Goal: Information Seeking & Learning: Learn about a topic

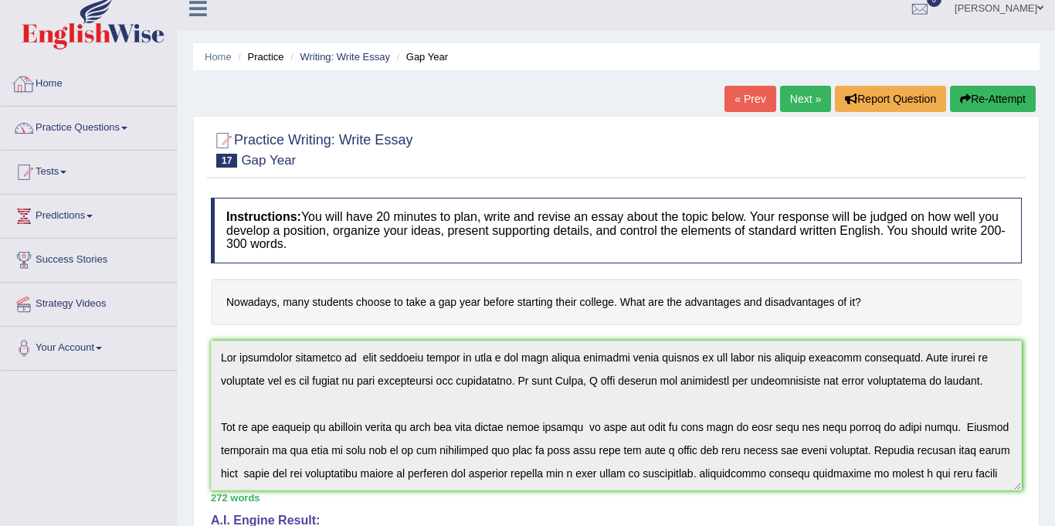
scroll to position [185, 0]
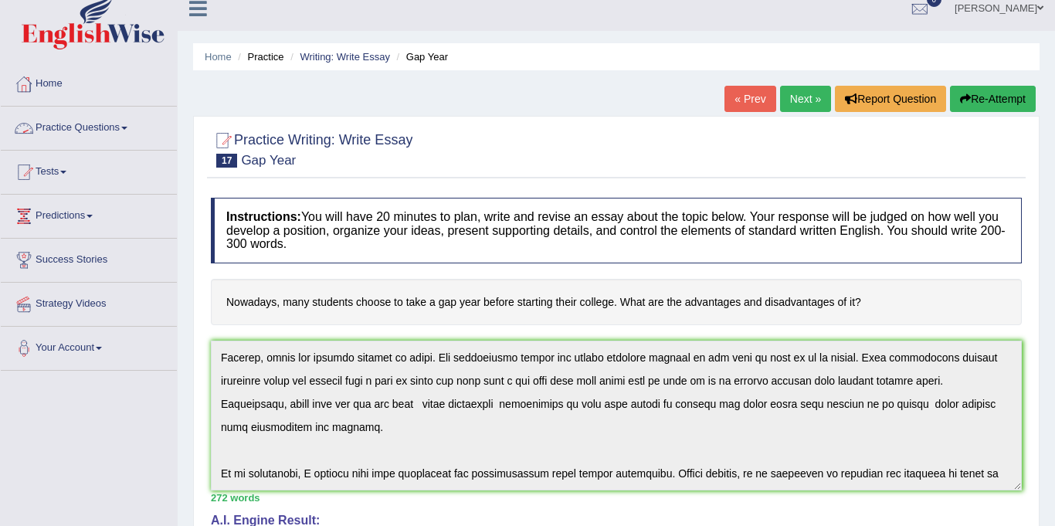
click at [53, 129] on link "Practice Questions" at bounding box center [89, 126] width 176 height 39
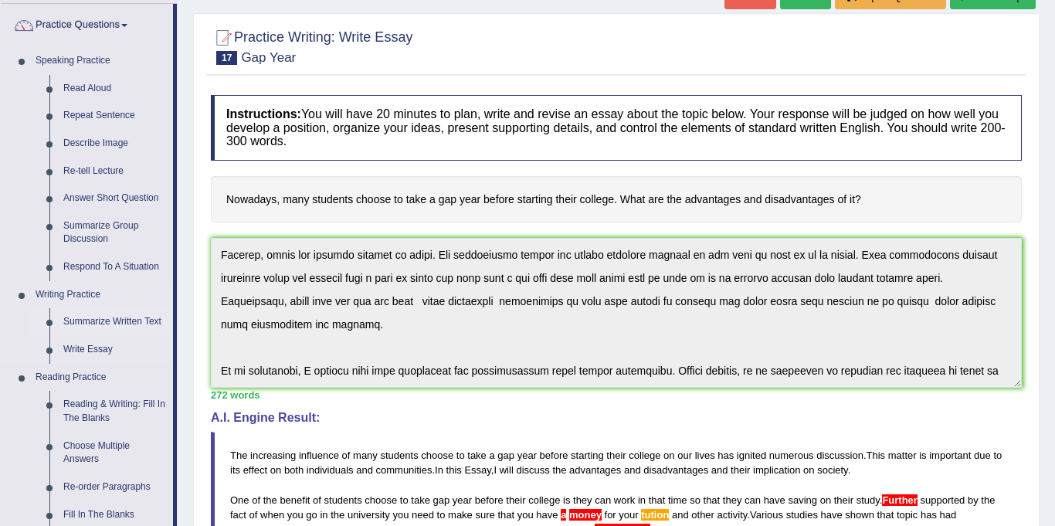
scroll to position [112, 0]
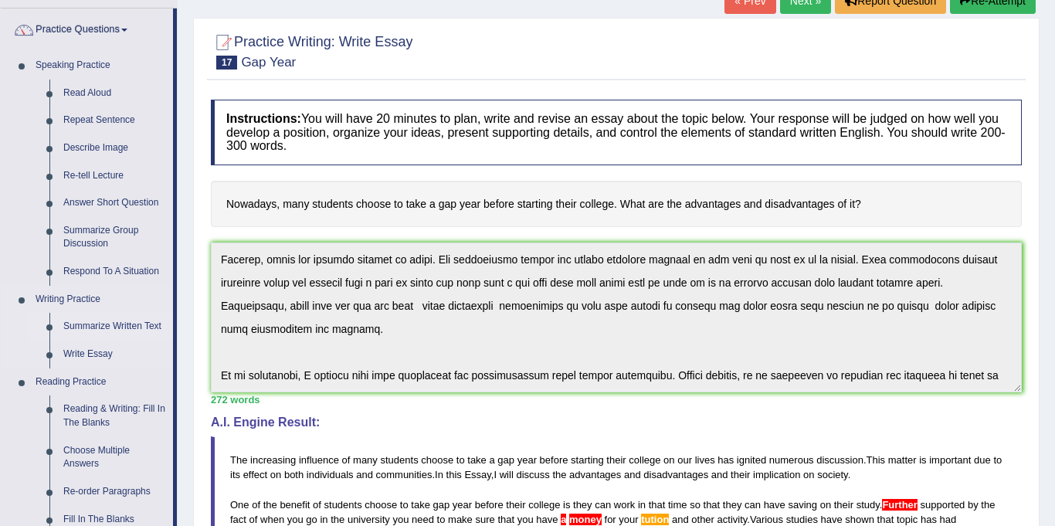
click at [114, 323] on link "Summarize Written Text" at bounding box center [114, 327] width 117 height 28
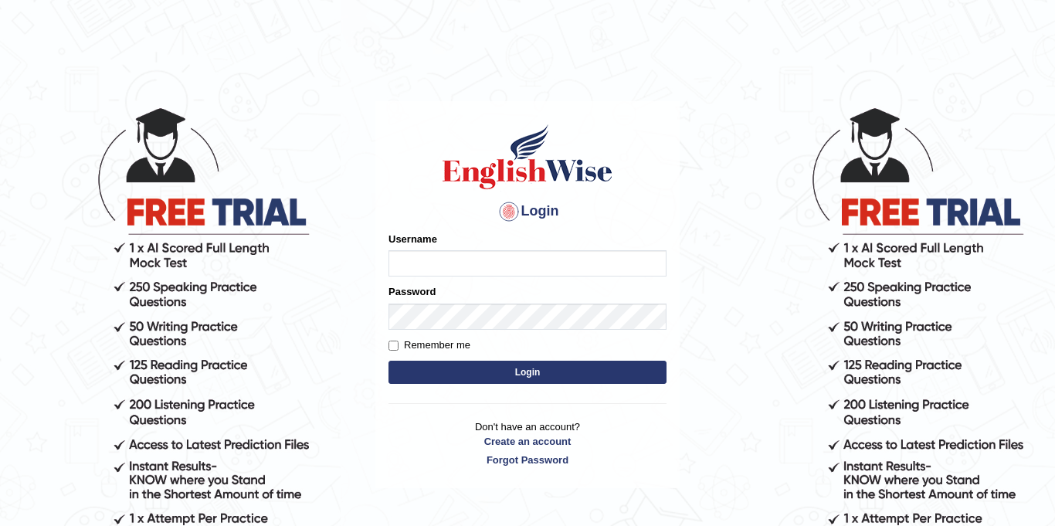
type input "Jolinaseva"
click at [551, 367] on button "Login" at bounding box center [528, 372] width 278 height 23
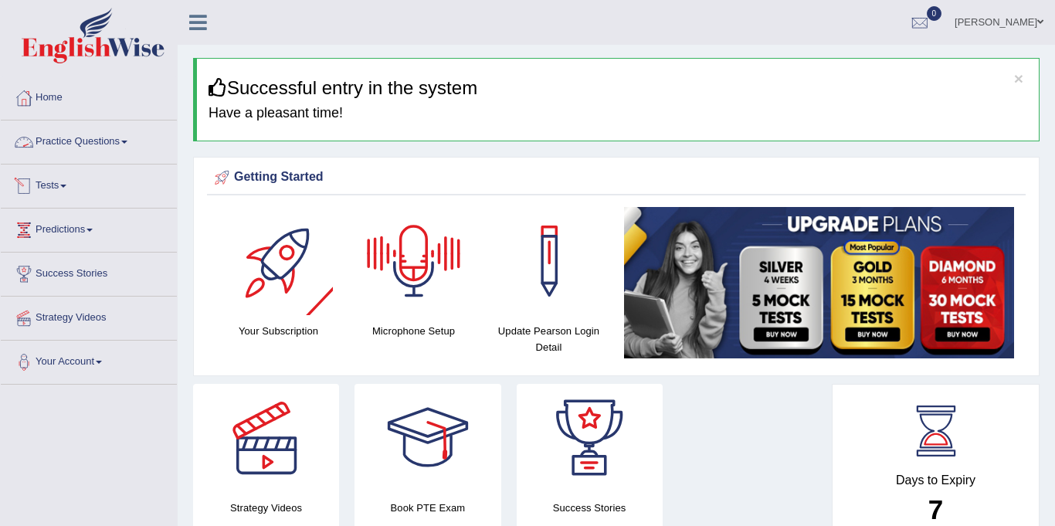
click at [66, 139] on link "Practice Questions" at bounding box center [89, 140] width 176 height 39
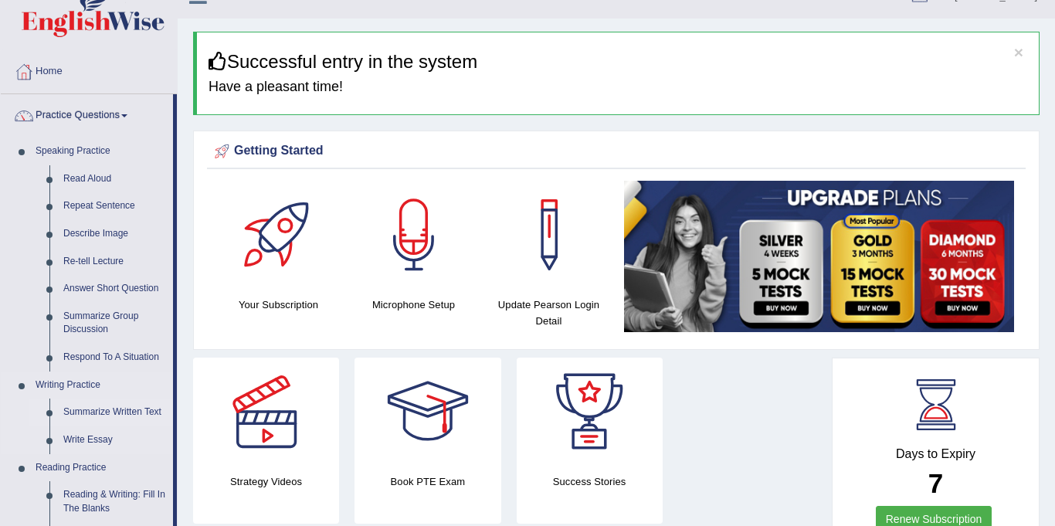
scroll to position [46, 0]
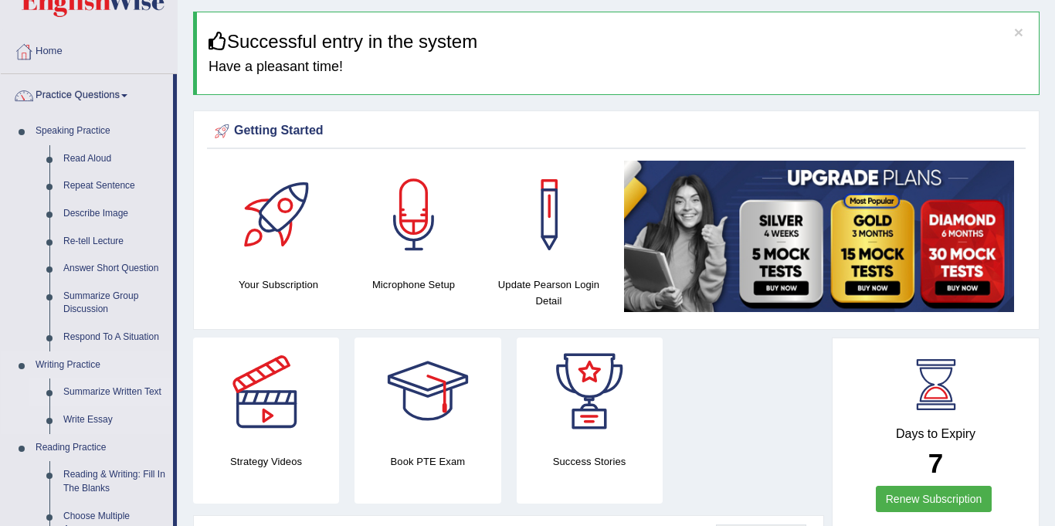
click at [104, 393] on link "Summarize Written Text" at bounding box center [114, 393] width 117 height 28
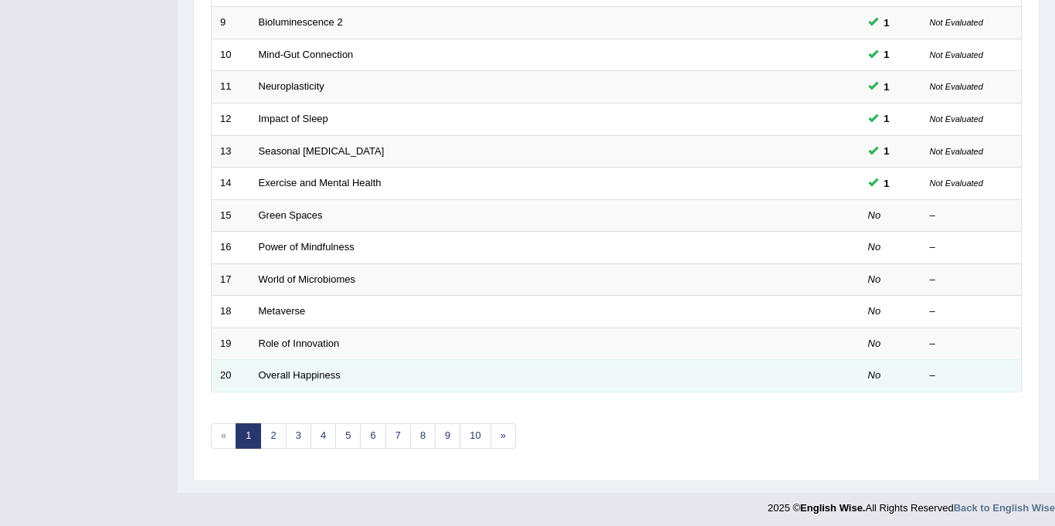
scroll to position [497, 0]
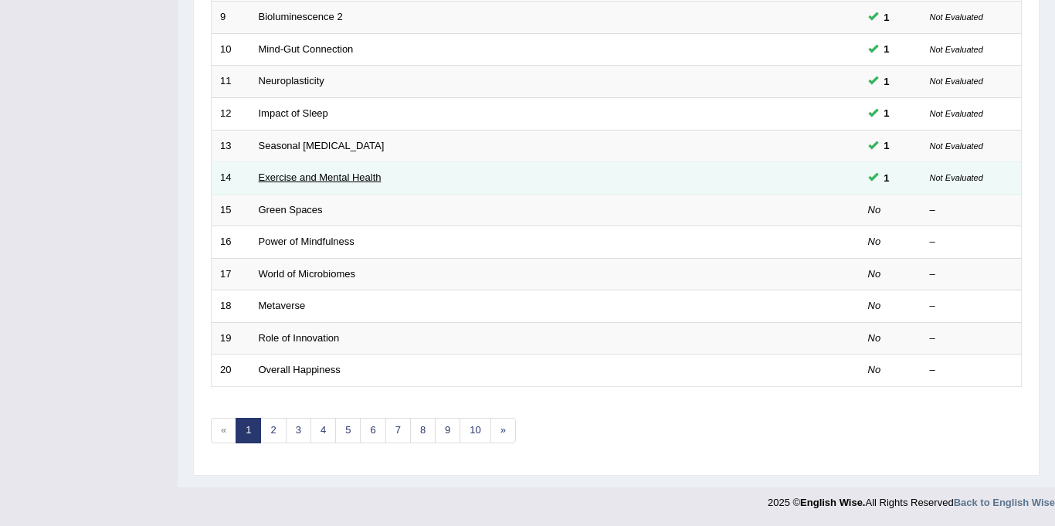
click at [338, 178] on link "Exercise and Mental Health" at bounding box center [320, 177] width 123 height 12
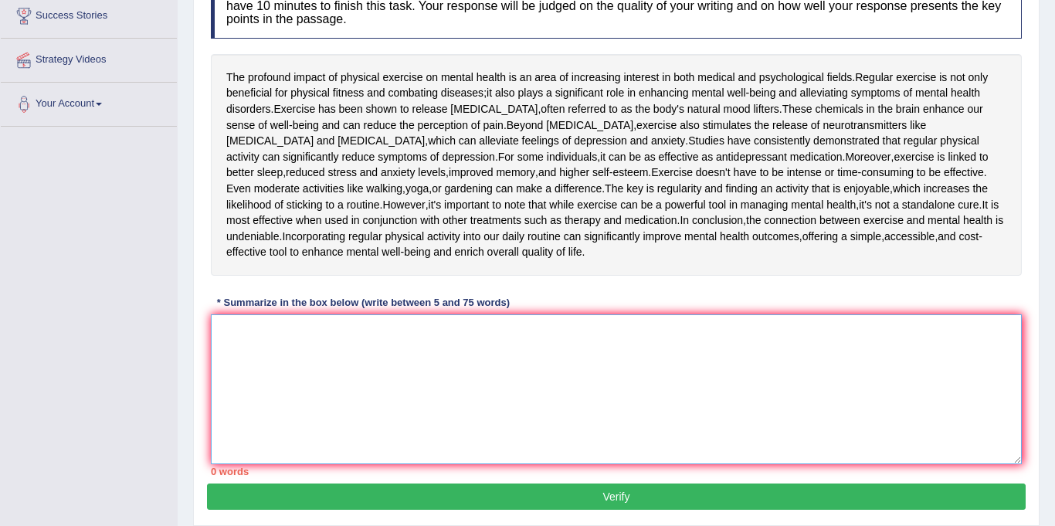
click at [247, 381] on textarea at bounding box center [616, 389] width 811 height 150
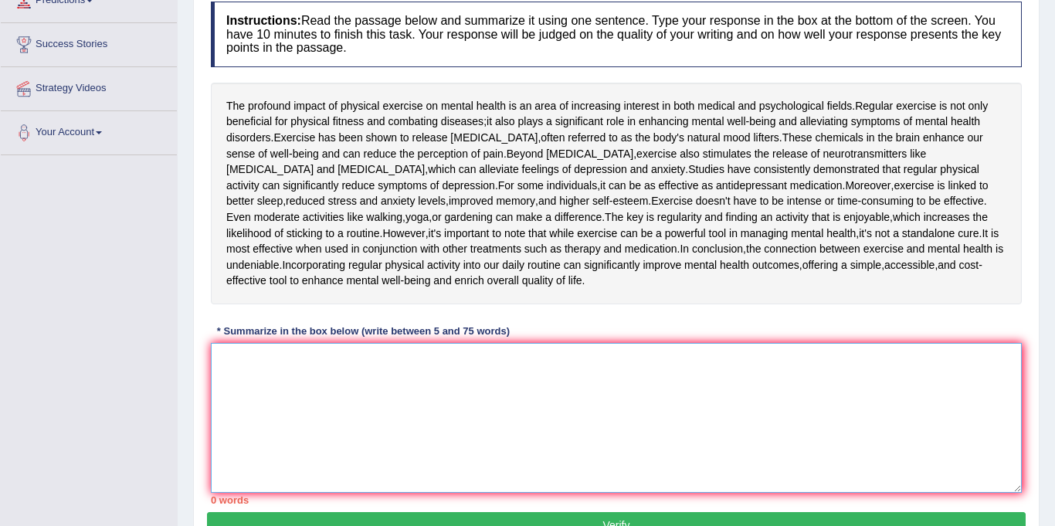
scroll to position [236, 0]
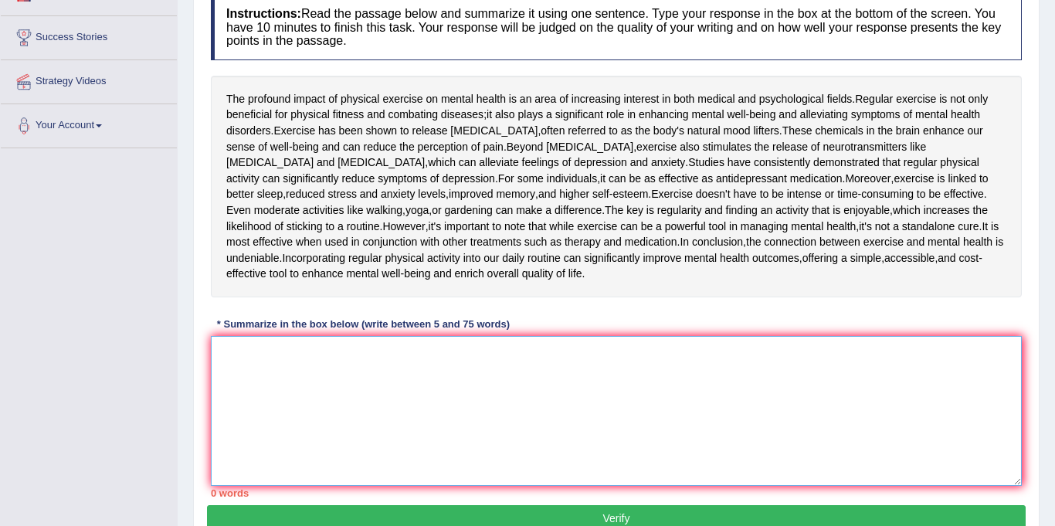
click at [342, 419] on textarea at bounding box center [616, 411] width 811 height 150
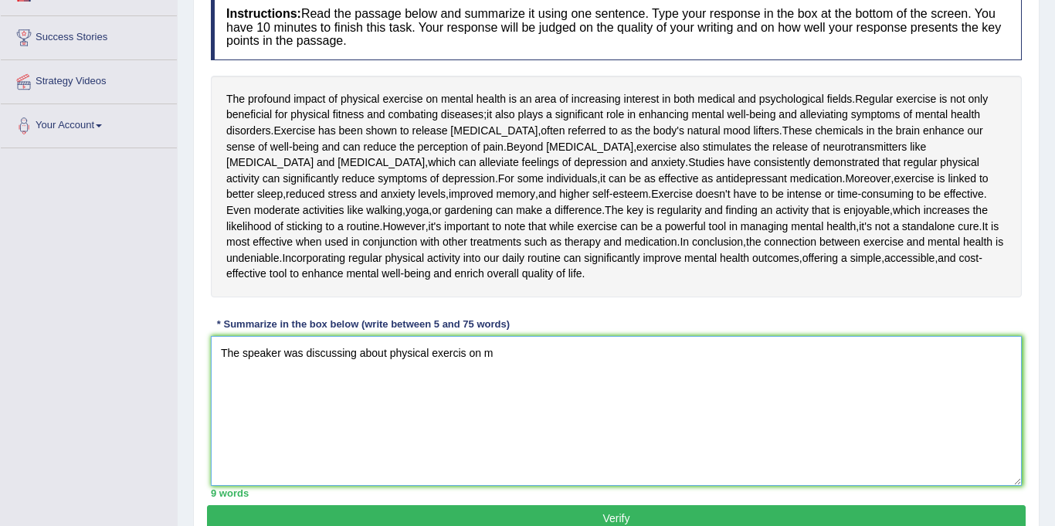
drag, startPoint x: 387, startPoint y: 401, endPoint x: 397, endPoint y: 409, distance: 13.2
click at [387, 401] on textarea "The speaker was discussing about physical exercis on m" at bounding box center [616, 411] width 811 height 150
click at [526, 402] on textarea "The speaker was discussing about the impact of physical exercis on m" at bounding box center [616, 411] width 811 height 150
drag, startPoint x: 564, startPoint y: 396, endPoint x: 613, endPoint y: 419, distance: 53.9
click at [564, 397] on textarea "The speaker was discussing about the impact of physical exercise on m" at bounding box center [616, 411] width 811 height 150
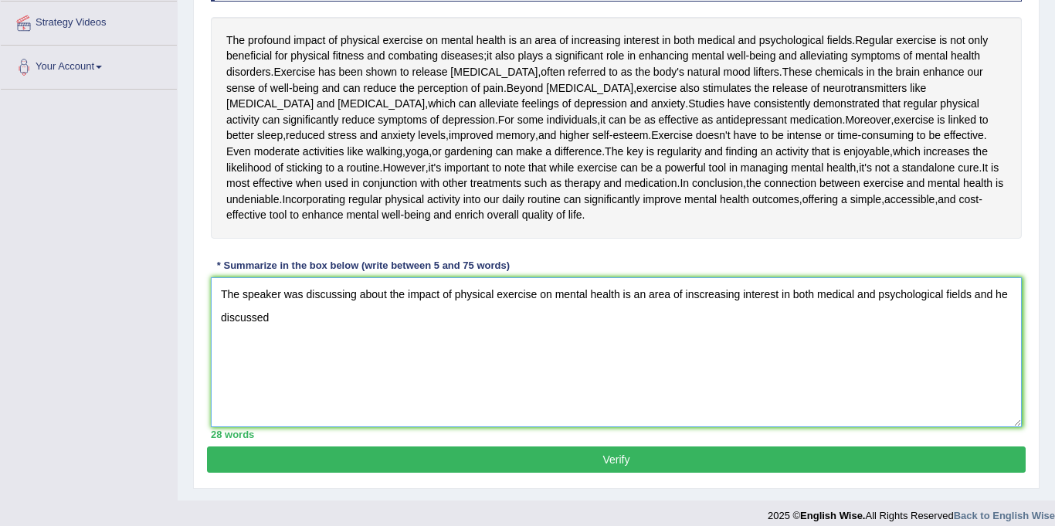
scroll to position [294, 0]
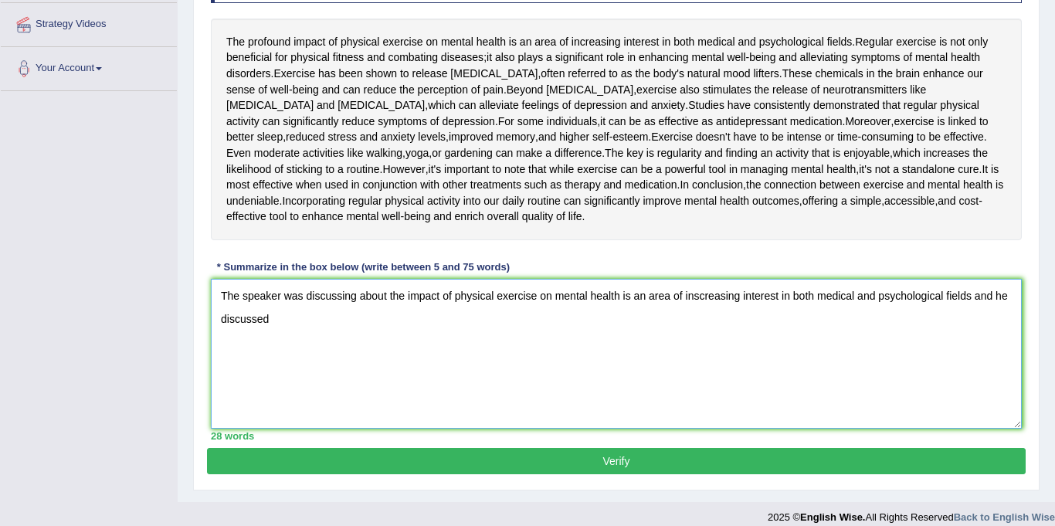
click at [317, 389] on textarea "The speaker was discussing about the impact of physical exercise on mental heal…" at bounding box center [616, 354] width 811 height 150
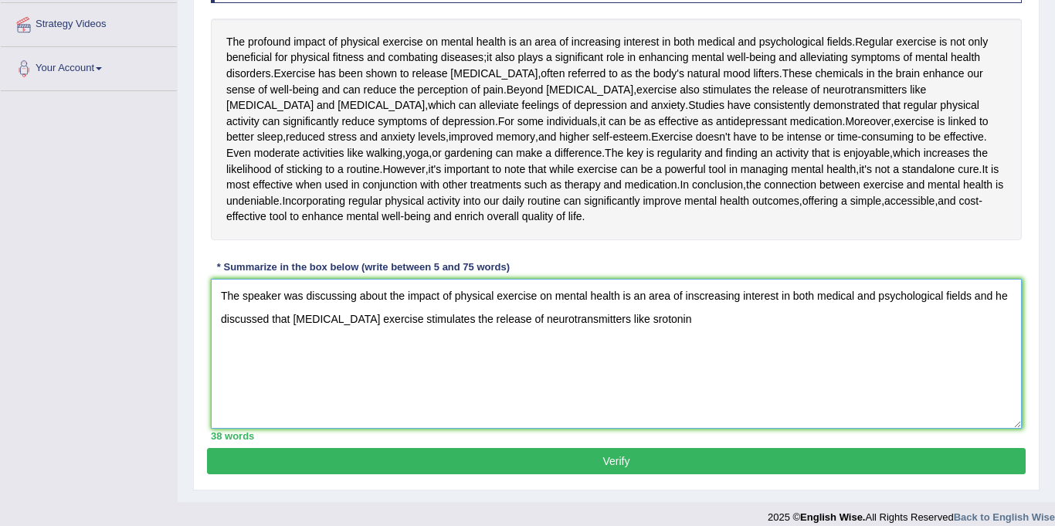
click at [624, 368] on textarea "The speaker was discussing about the impact of physical exercise on mental heal…" at bounding box center [616, 354] width 811 height 150
click at [678, 370] on textarea "The speaker was discussing about the impact of physical exercise on mental heal…" at bounding box center [616, 354] width 811 height 150
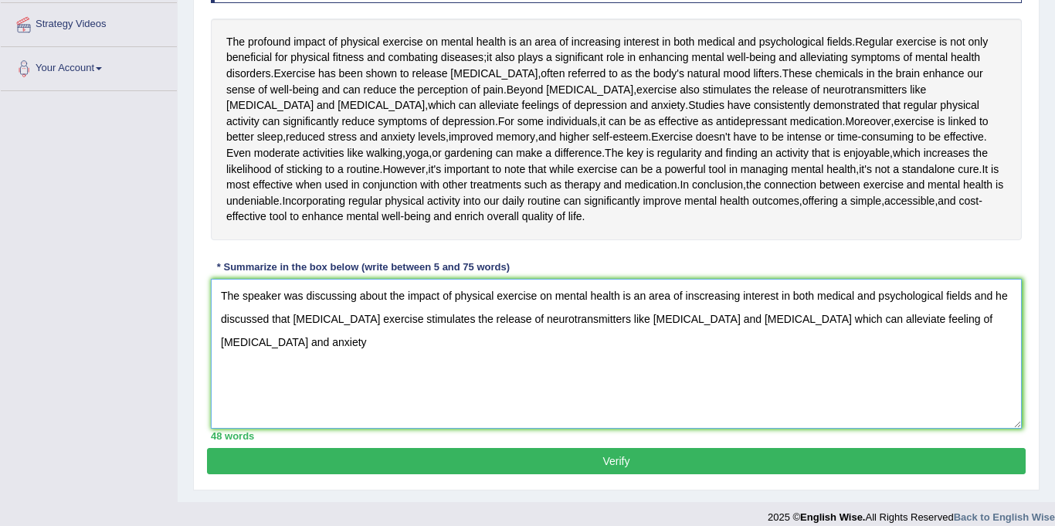
click at [986, 344] on textarea "The speaker was discussing about the impact of physical exercise on mental heal…" at bounding box center [616, 354] width 811 height 150
drag, startPoint x: 1012, startPoint y: 368, endPoint x: 1028, endPoint y: 372, distance: 16.7
click at [1013, 368] on textarea "The speaker was discussing about the impact of physical exercise on mental heal…" at bounding box center [616, 354] width 811 height 150
click at [1007, 346] on textarea "The speaker was discussing about the impact of physical exercise on mental heal…" at bounding box center [616, 354] width 811 height 150
click at [286, 368] on textarea "The speaker was discussing about the impact of physical exercise on mental heal…" at bounding box center [616, 354] width 811 height 150
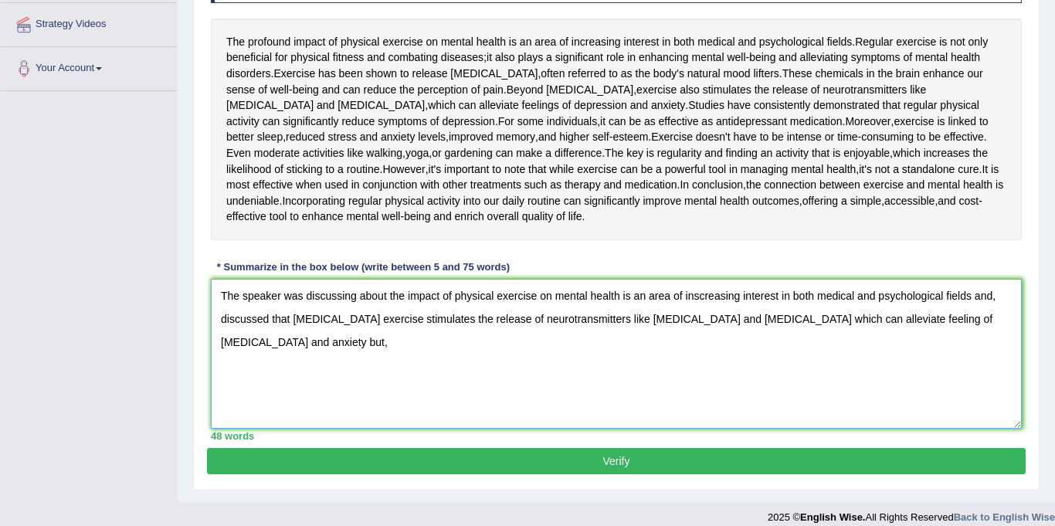
click at [292, 366] on textarea "The speaker was discussing about the impact of physical exercise on mental heal…" at bounding box center [616, 354] width 811 height 150
click at [969, 379] on textarea "The speaker was discussing about the impact of physical exercise on mental heal…" at bounding box center [616, 354] width 811 height 150
click at [970, 379] on textarea "The speaker was discussing about the impact of physical exercise on mental heal…" at bounding box center [616, 354] width 811 height 150
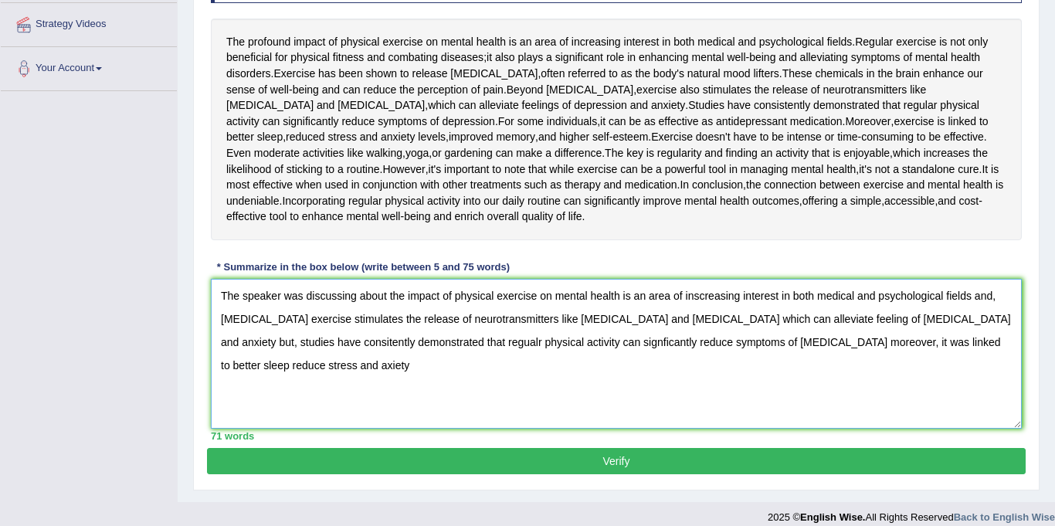
click at [228, 409] on textarea "The speaker was discussing about the impact of physical exercise on mental heal…" at bounding box center [616, 354] width 811 height 150
click at [274, 416] on textarea "The speaker was discussing about the impact of physical exercise on mental heal…" at bounding box center [616, 354] width 811 height 150
drag, startPoint x: 695, startPoint y: 348, endPoint x: 674, endPoint y: 337, distance: 24.5
click at [695, 349] on textarea "The speaker was discussing about the impact of physical exercise on mental heal…" at bounding box center [616, 354] width 811 height 150
click at [273, 394] on textarea "The speaker was discussing about the impact of physical exercise on mental heal…" at bounding box center [616, 354] width 811 height 150
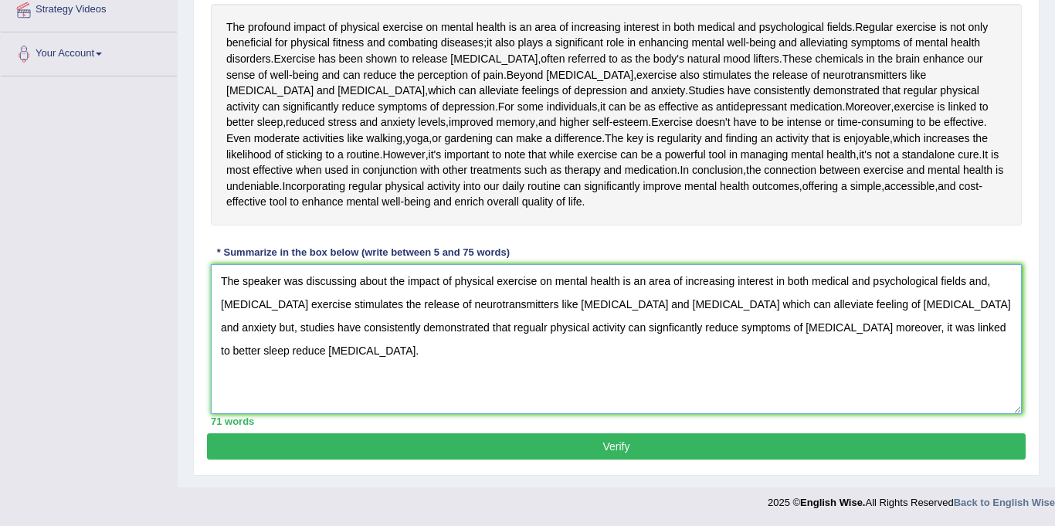
scroll to position [345, 0]
type textarea "The speaker was discussing about the impact of physical exercise on mental heal…"
click at [431, 454] on button "Verify" at bounding box center [616, 446] width 819 height 26
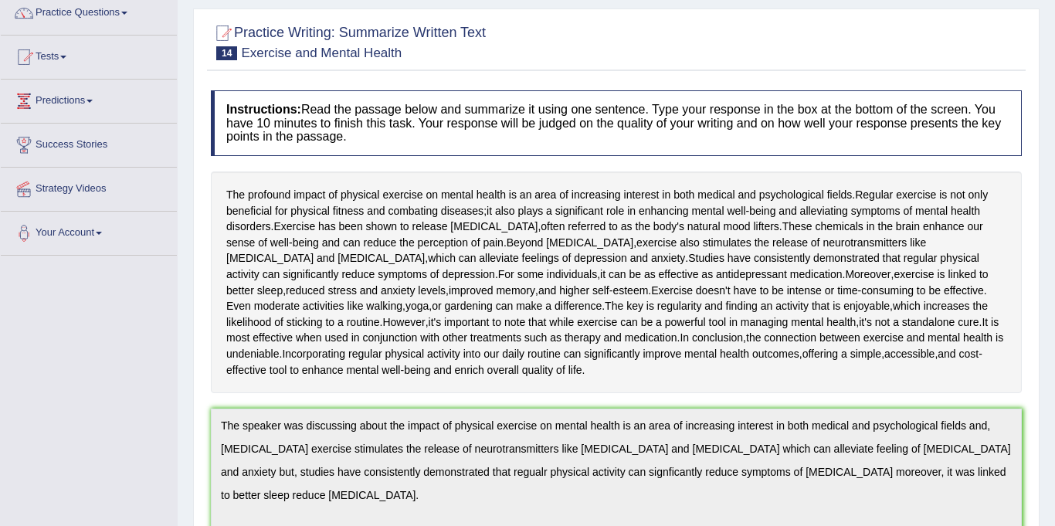
scroll to position [0, 0]
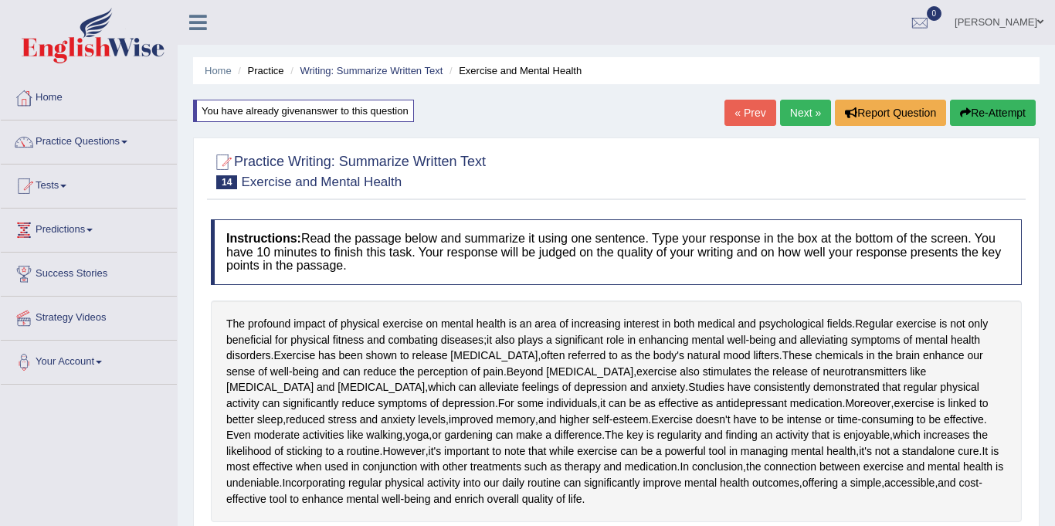
click at [813, 119] on link "Next »" at bounding box center [805, 113] width 51 height 26
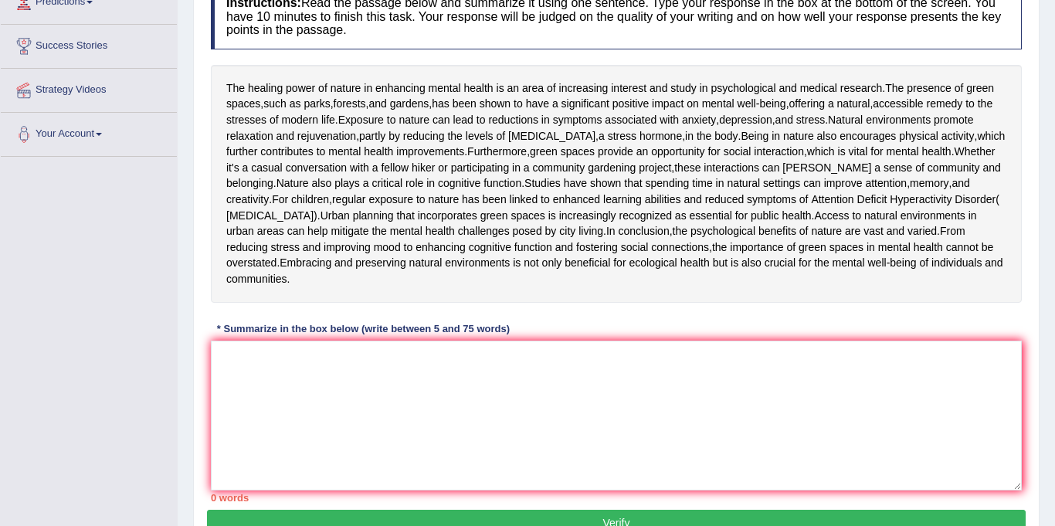
scroll to position [234, 0]
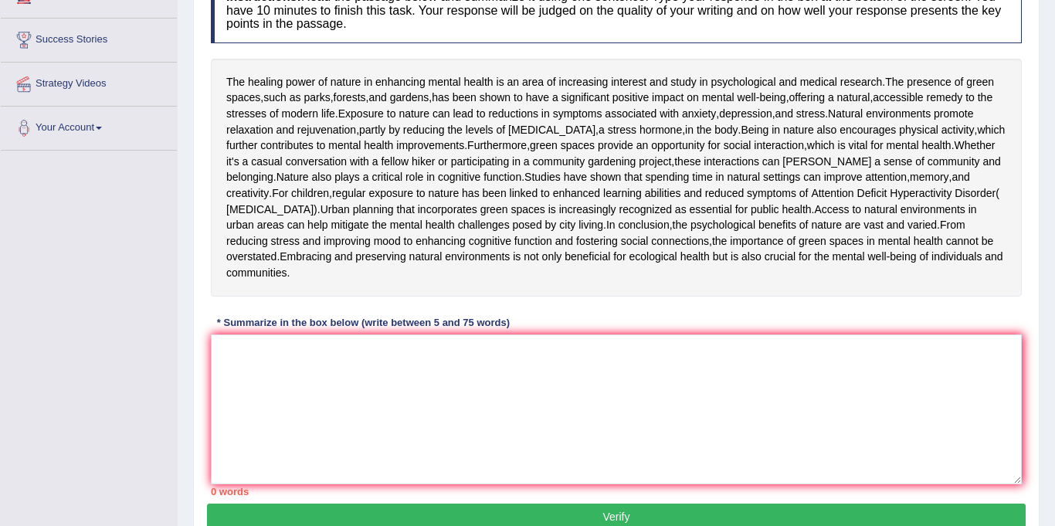
click at [268, 331] on div "* Summarize in the box below (write between 5 and 75 words)" at bounding box center [363, 323] width 305 height 15
click at [259, 475] on textarea at bounding box center [616, 409] width 811 height 150
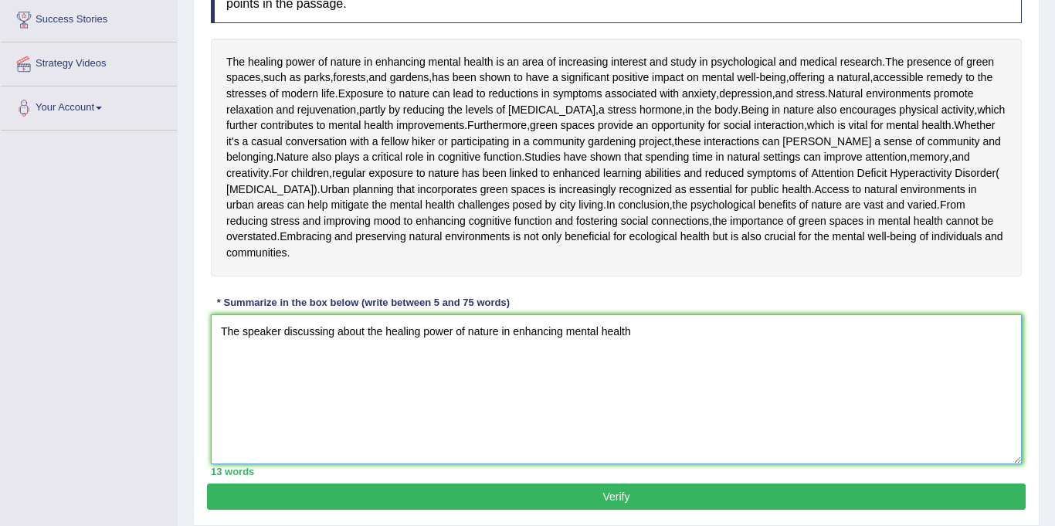
scroll to position [245, 0]
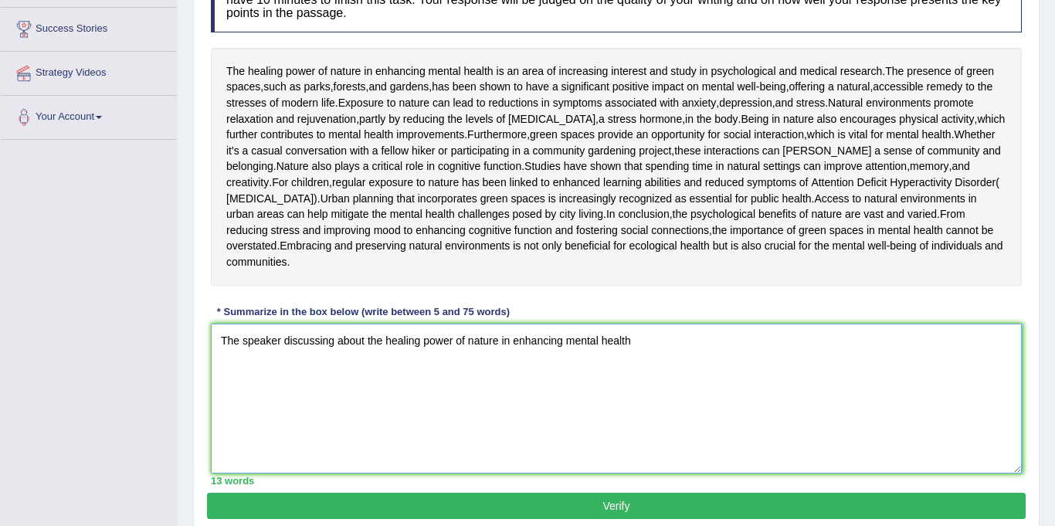
click at [643, 457] on textarea "The speaker discussing about the healing power of nature in enhancing mental he…" at bounding box center [616, 399] width 811 height 150
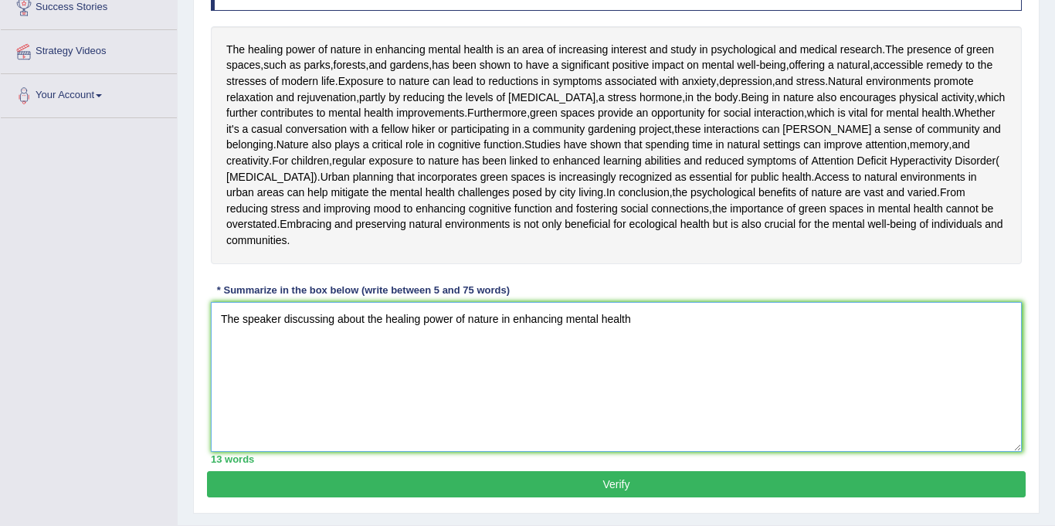
scroll to position [271, 0]
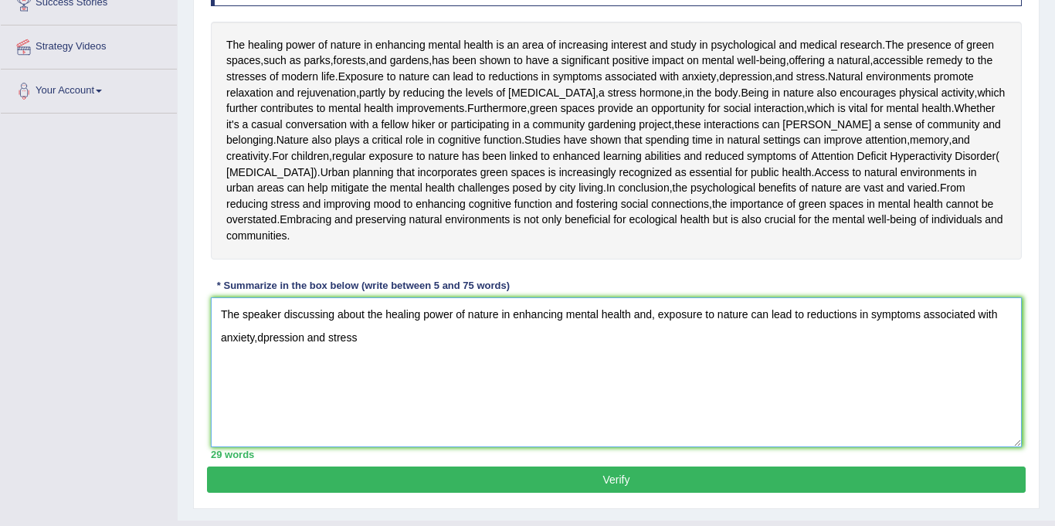
click at [262, 447] on textarea "The speaker discussing about the healing power of nature in enhancing mental he…" at bounding box center [616, 372] width 811 height 150
click at [377, 447] on textarea "The speaker discussing about the healing power of nature in enhancing mental he…" at bounding box center [616, 372] width 811 height 150
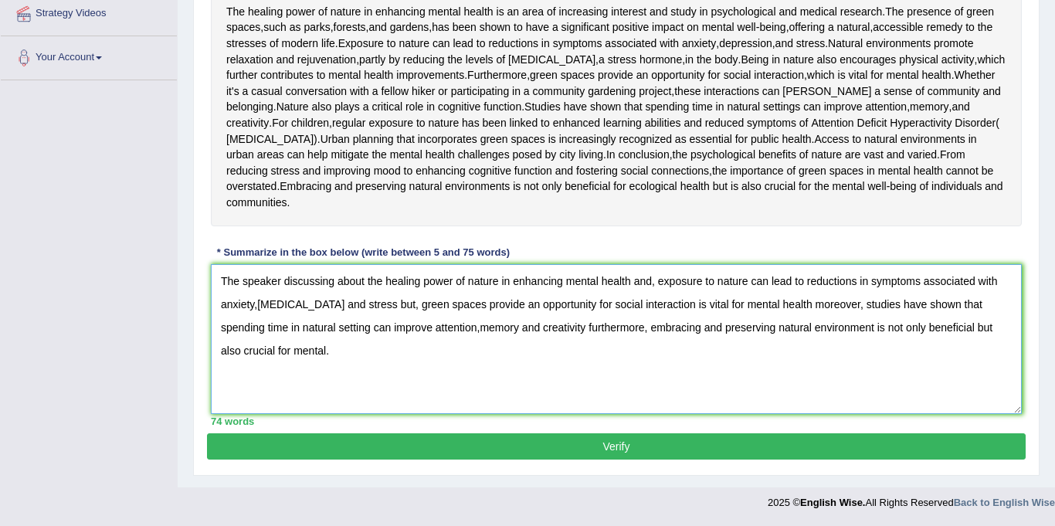
scroll to position [416, 0]
click at [296, 340] on textarea "The speaker discussing about the healing power of nature in enhancing mental he…" at bounding box center [616, 339] width 811 height 150
type textarea "The speaker discussing about the healing power of nature in enhancing mental he…"
click at [480, 456] on button "Verify" at bounding box center [616, 446] width 819 height 26
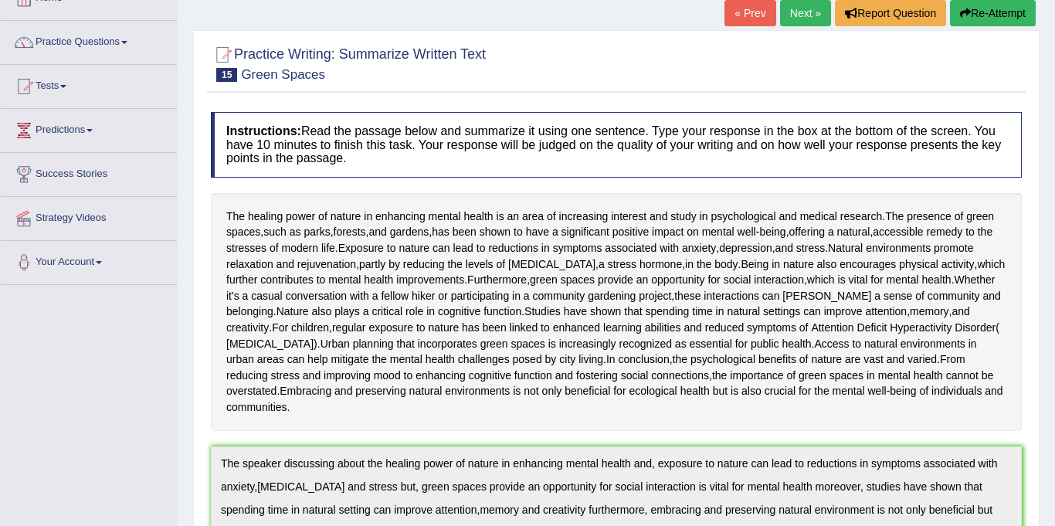
scroll to position [0, 0]
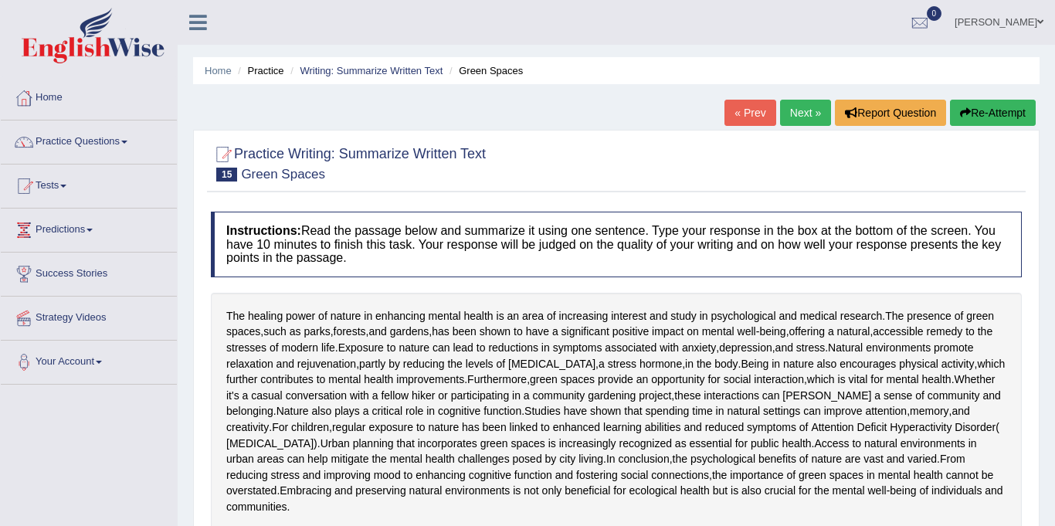
click at [803, 113] on link "Next »" at bounding box center [805, 113] width 51 height 26
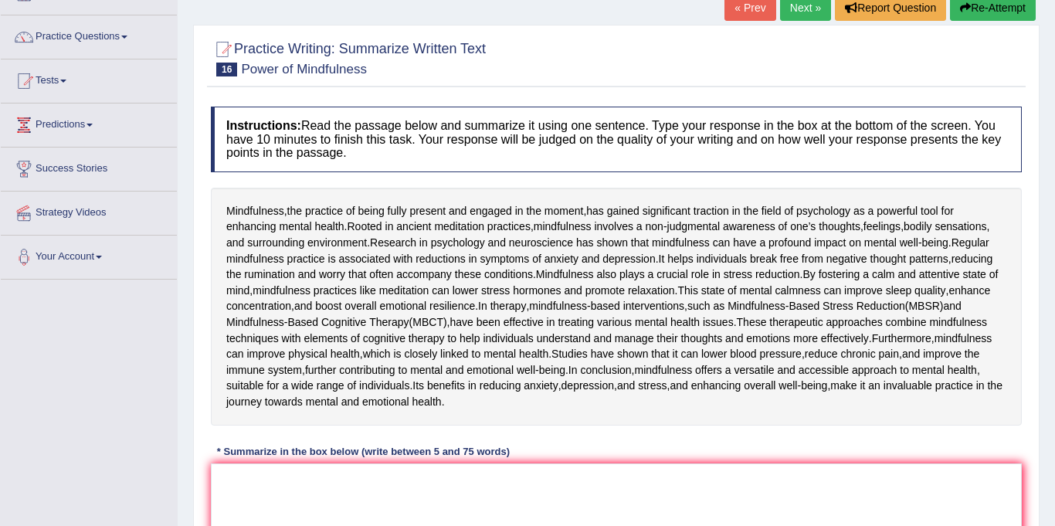
scroll to position [236, 0]
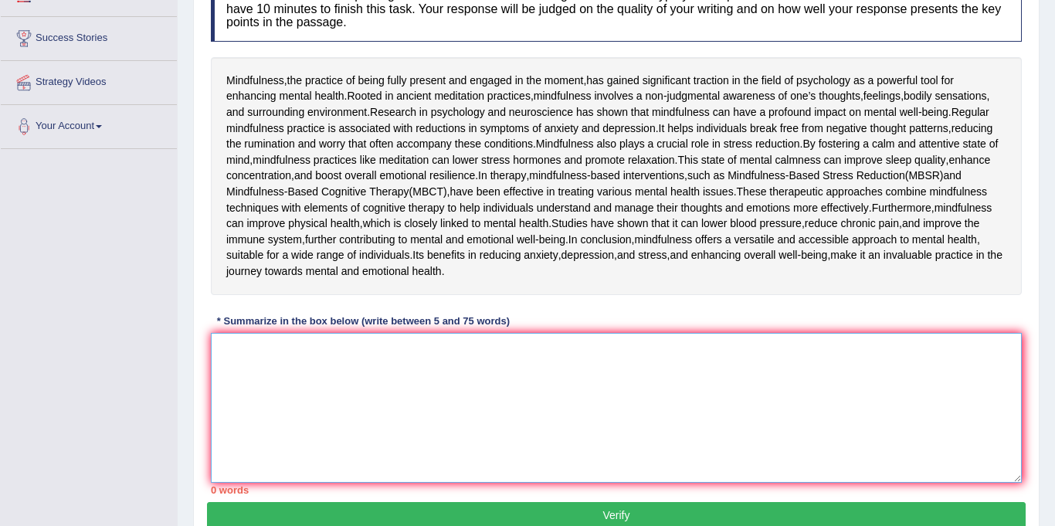
click at [360, 477] on textarea at bounding box center [616, 408] width 811 height 150
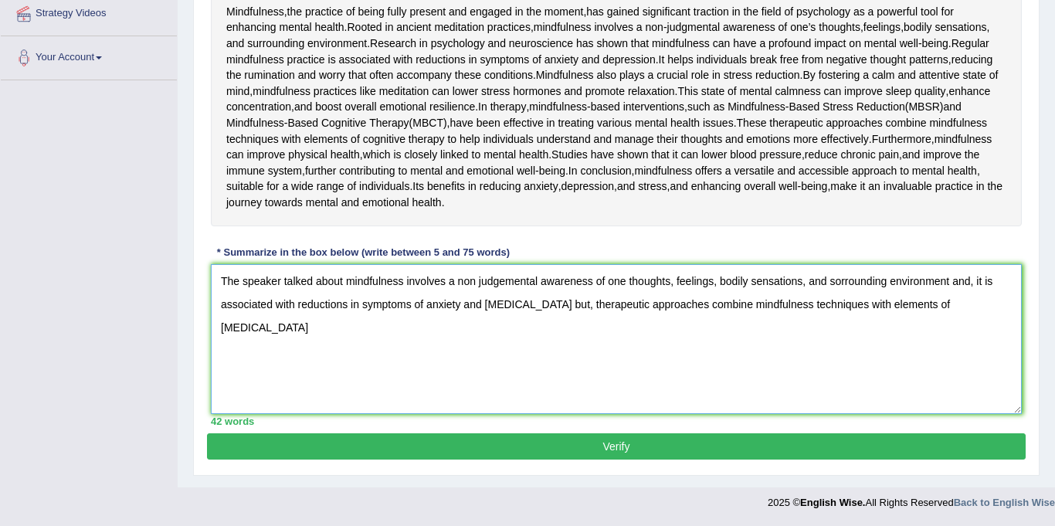
scroll to position [416, 0]
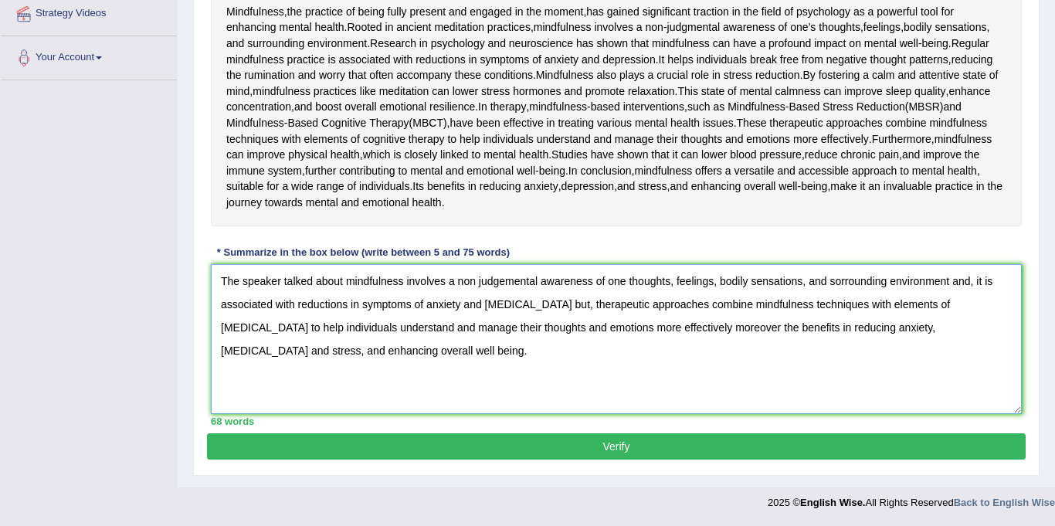
click at [691, 328] on textarea "The speaker talked about mindfulness involves a non judgemental awareness of on…" at bounding box center [616, 339] width 811 height 150
type textarea "The speaker talked about mindfulness involves a non judgemental awareness of on…"
click at [528, 450] on button "Verify" at bounding box center [616, 446] width 819 height 26
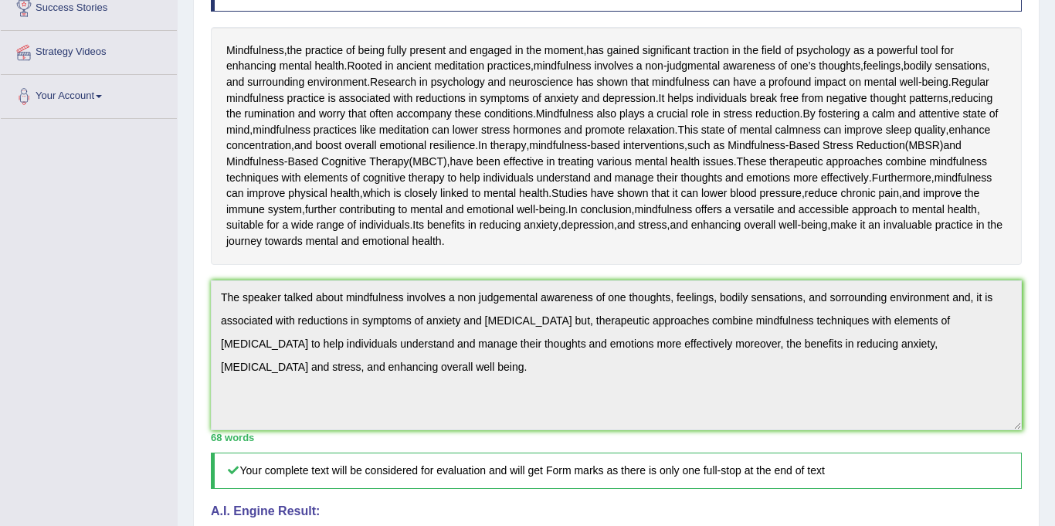
scroll to position [0, 0]
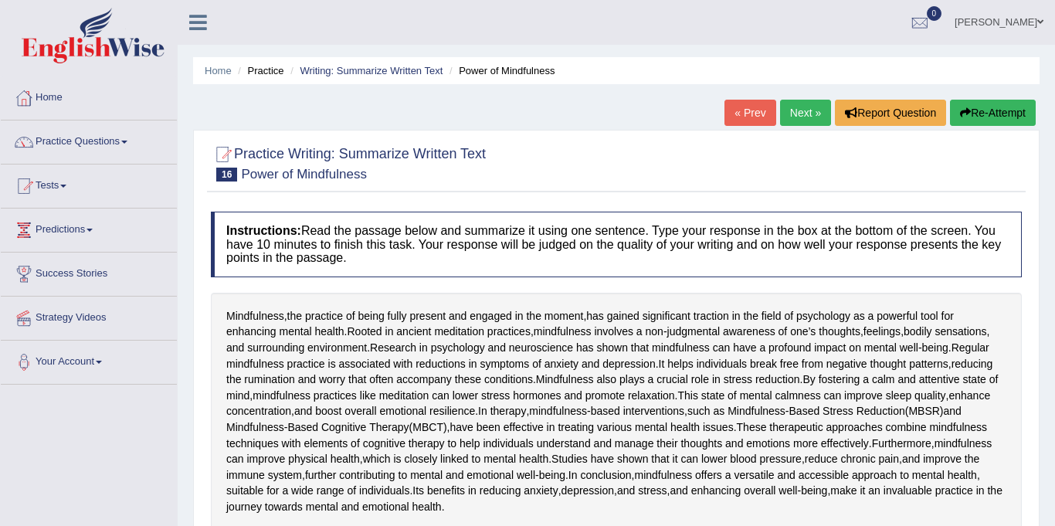
click at [802, 114] on link "Next »" at bounding box center [805, 113] width 51 height 26
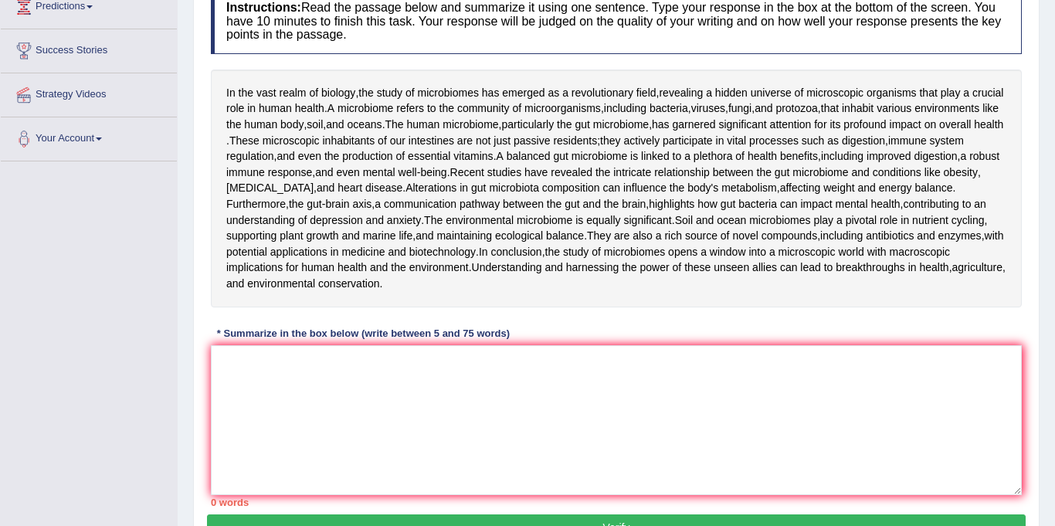
scroll to position [227, 0]
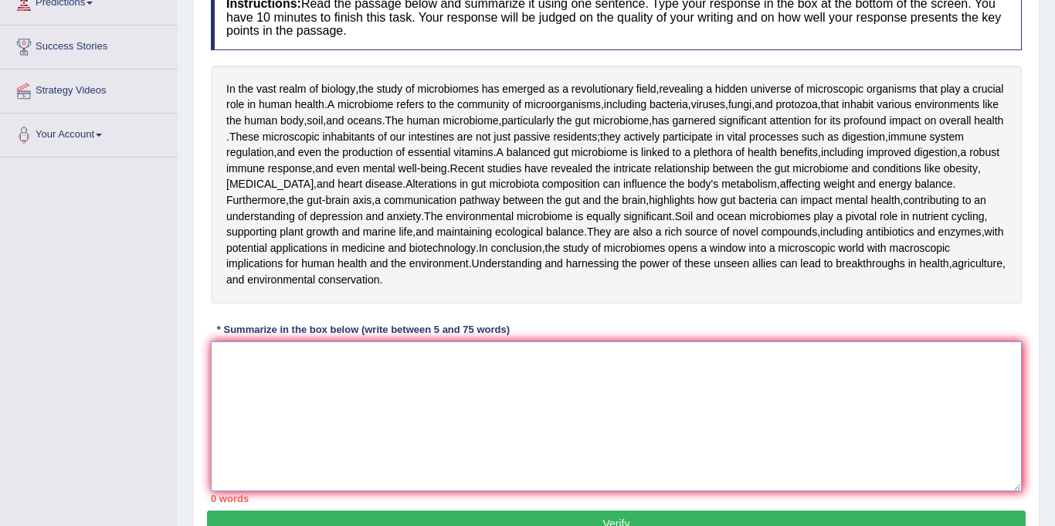
click at [395, 480] on textarea at bounding box center [616, 416] width 811 height 150
click at [388, 464] on textarea "The speaker talked about" at bounding box center [616, 416] width 811 height 150
type textarea "T"
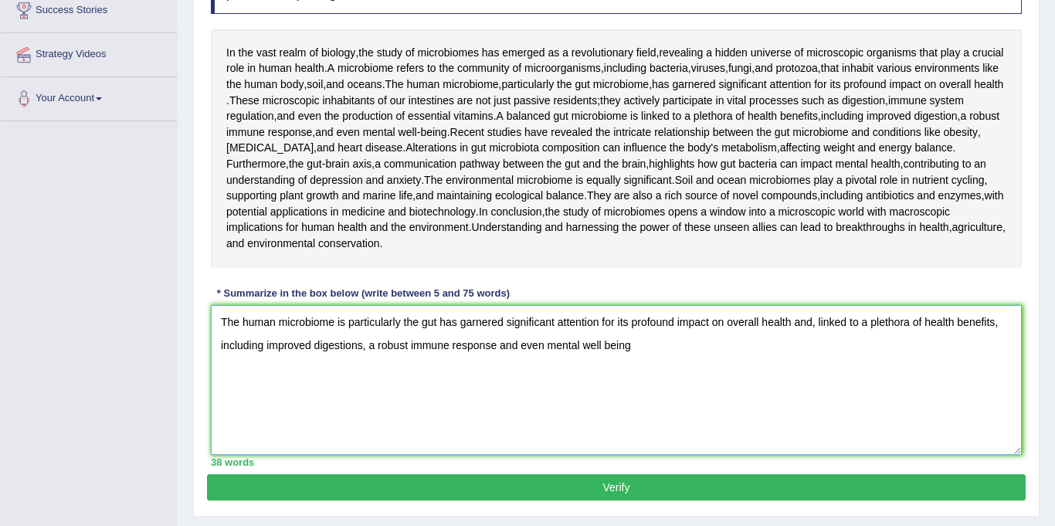
scroll to position [270, 0]
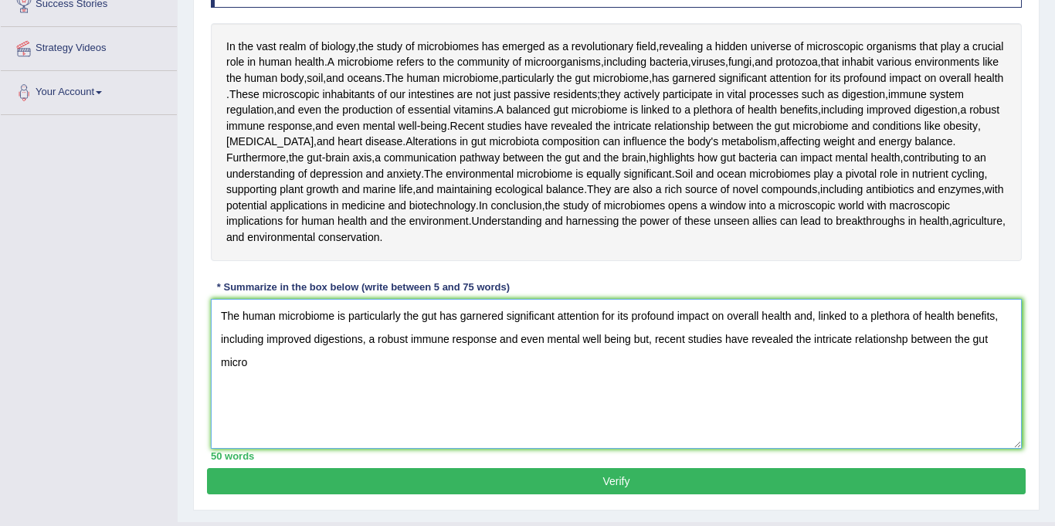
click at [894, 436] on textarea "The human microbiome is particularly the gut has garnered significant attention…" at bounding box center [616, 374] width 811 height 150
click at [1016, 436] on textarea "The human microbiome is particularly the gut has garnered significant attention…" at bounding box center [616, 374] width 811 height 150
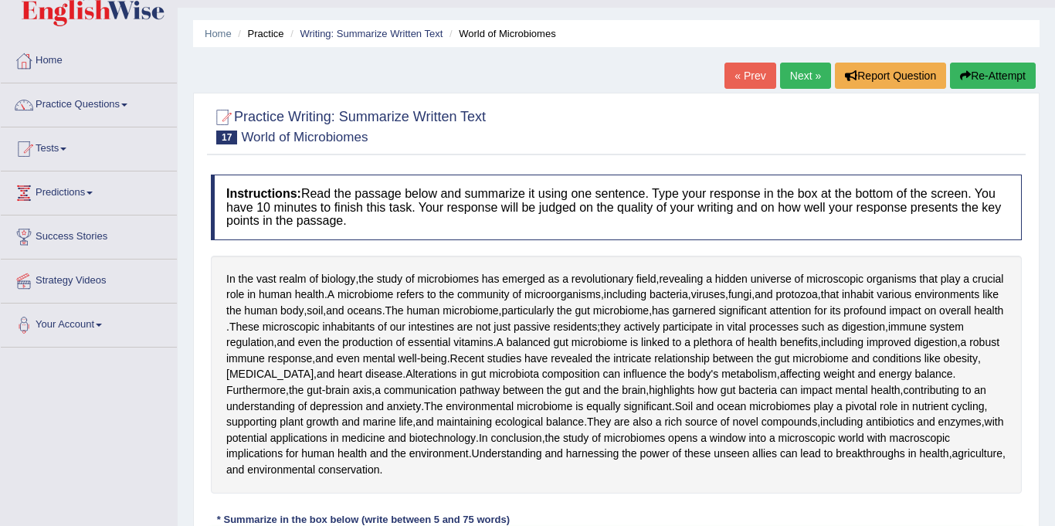
scroll to position [0, 0]
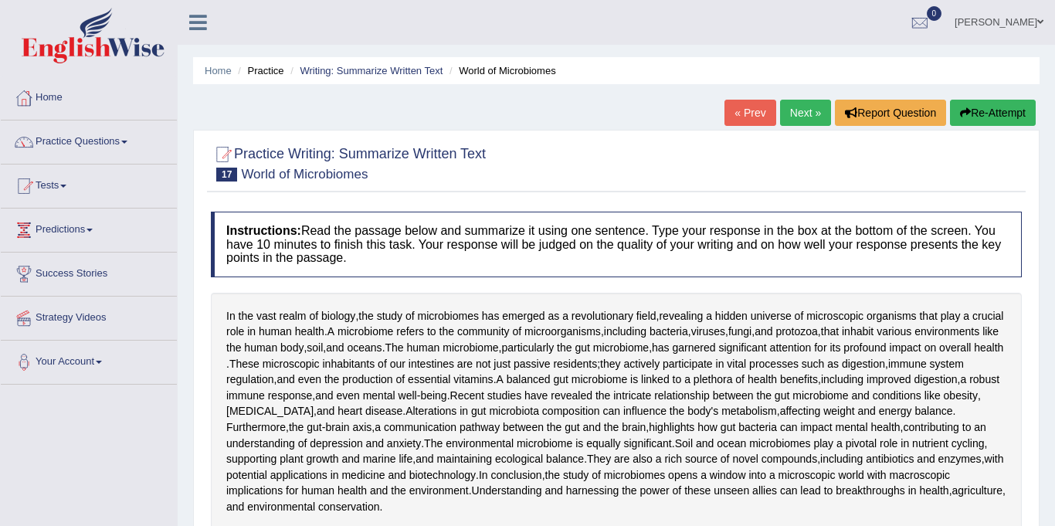
type textarea "The human microbiome is particularly the gut has garnered significant attention…"
click at [748, 115] on link "« Prev" at bounding box center [750, 113] width 51 height 26
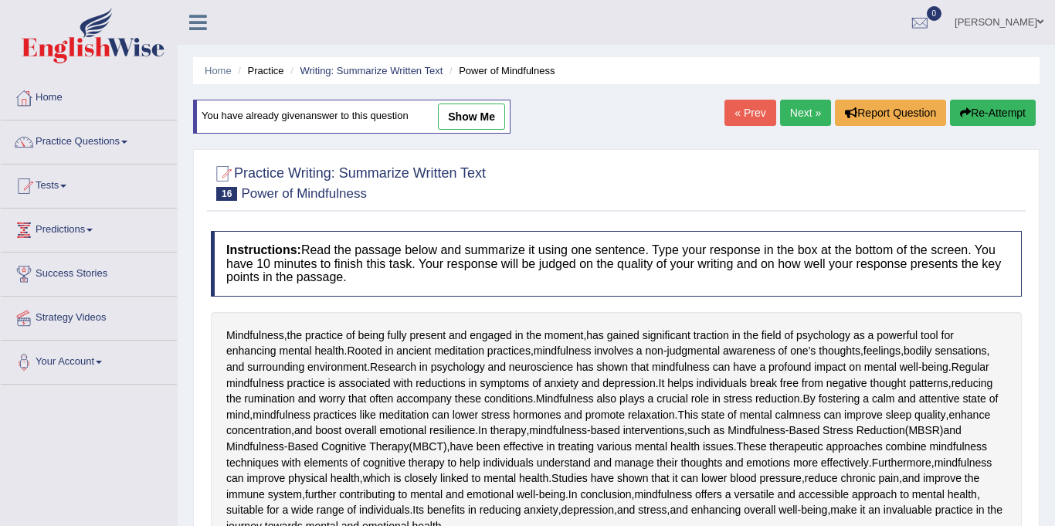
click at [484, 115] on link "show me" at bounding box center [471, 117] width 67 height 26
type textarea "The speaker talked about mindfulness involves a non judgemental awareness of on…"
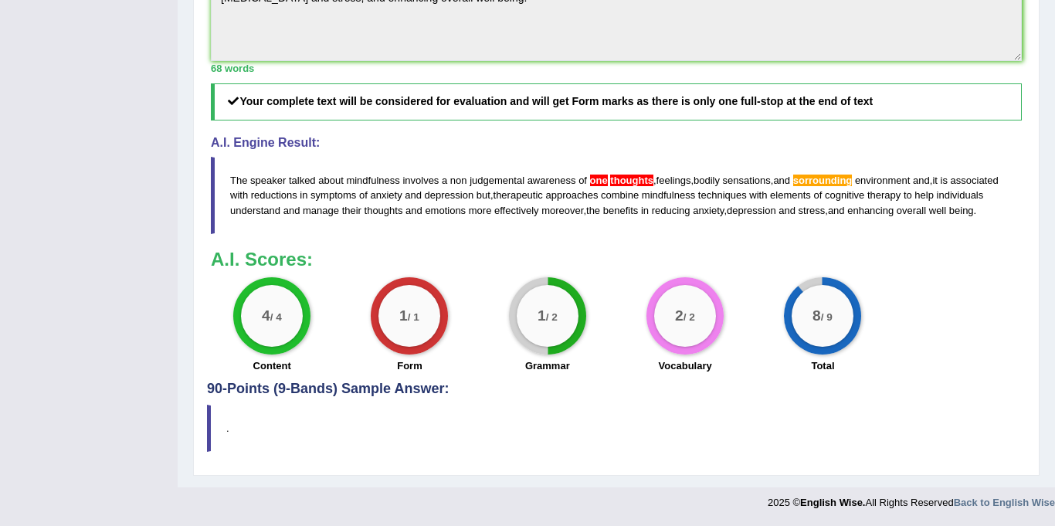
scroll to position [708, 0]
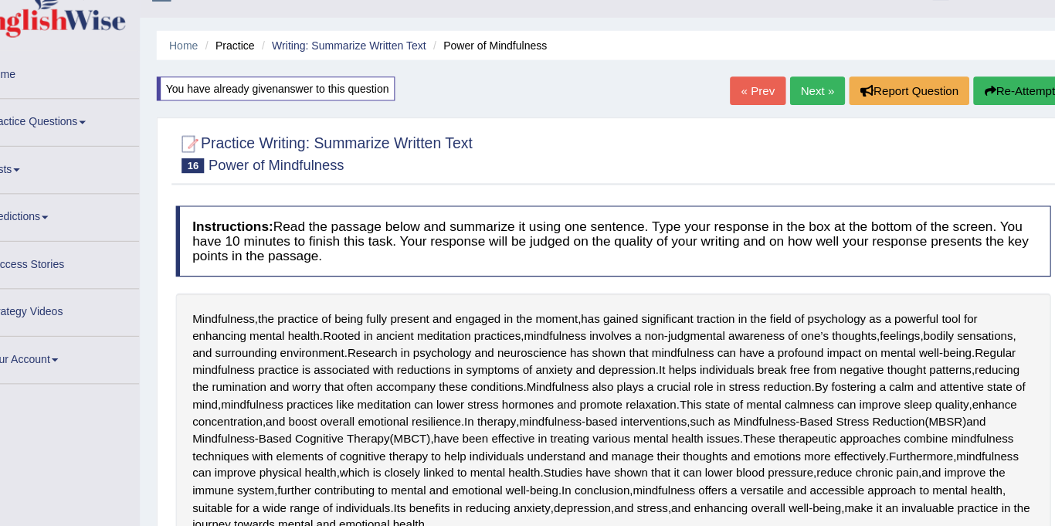
scroll to position [1, 0]
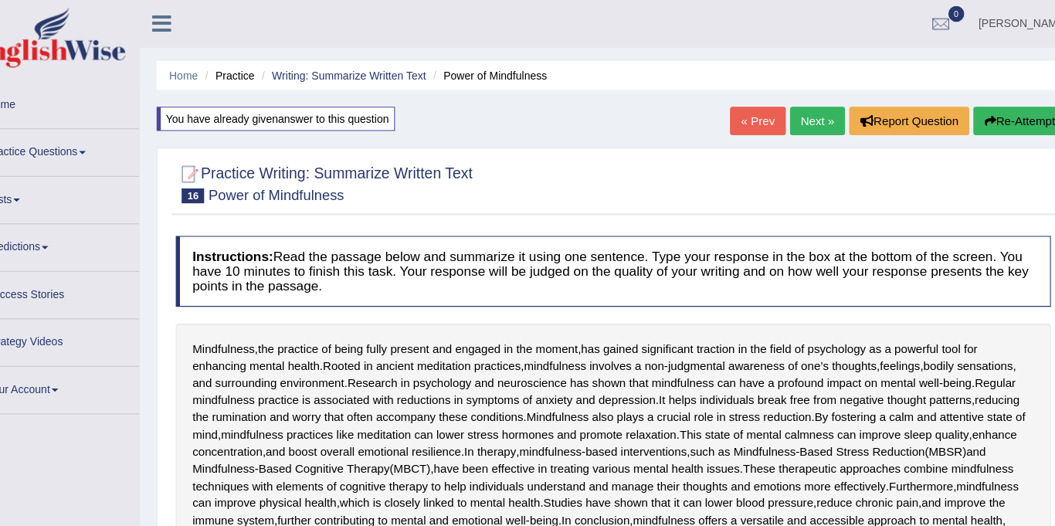
click at [803, 117] on link "Next »" at bounding box center [805, 112] width 51 height 26
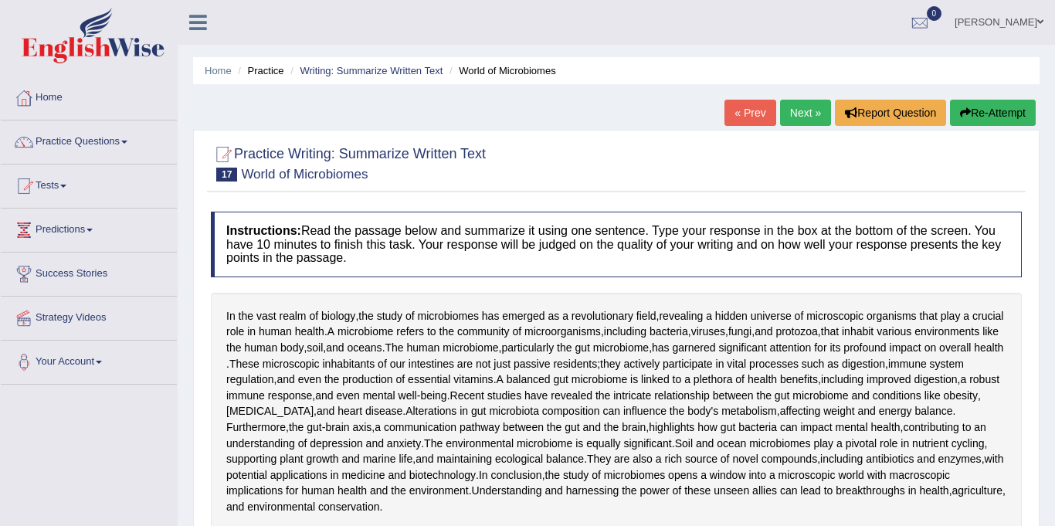
click at [800, 110] on link "Next »" at bounding box center [805, 113] width 51 height 26
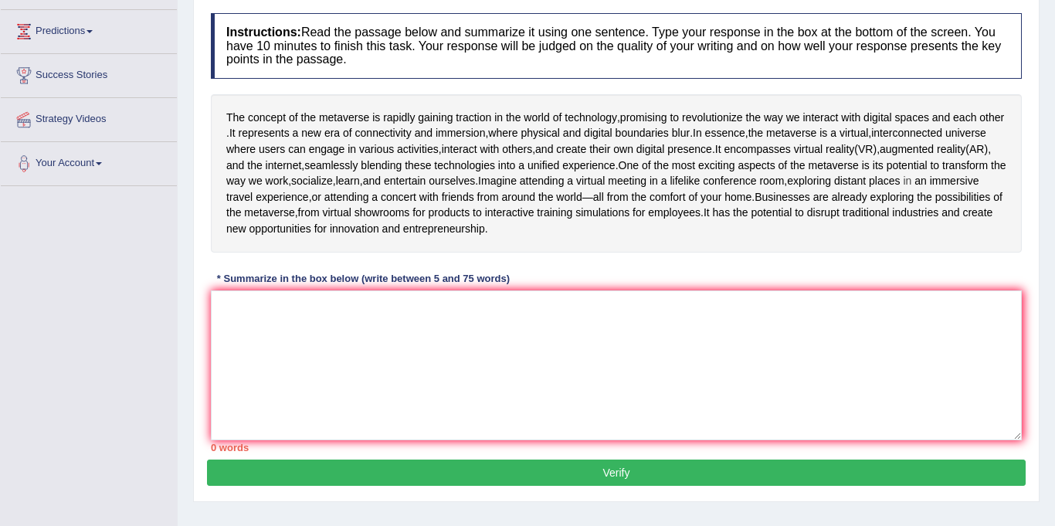
scroll to position [205, 0]
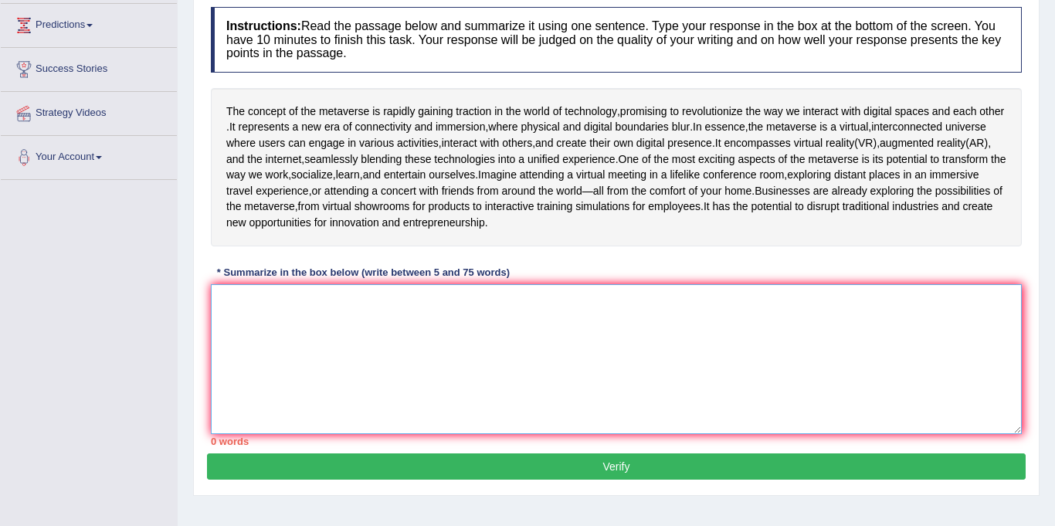
click at [479, 368] on textarea at bounding box center [616, 359] width 811 height 150
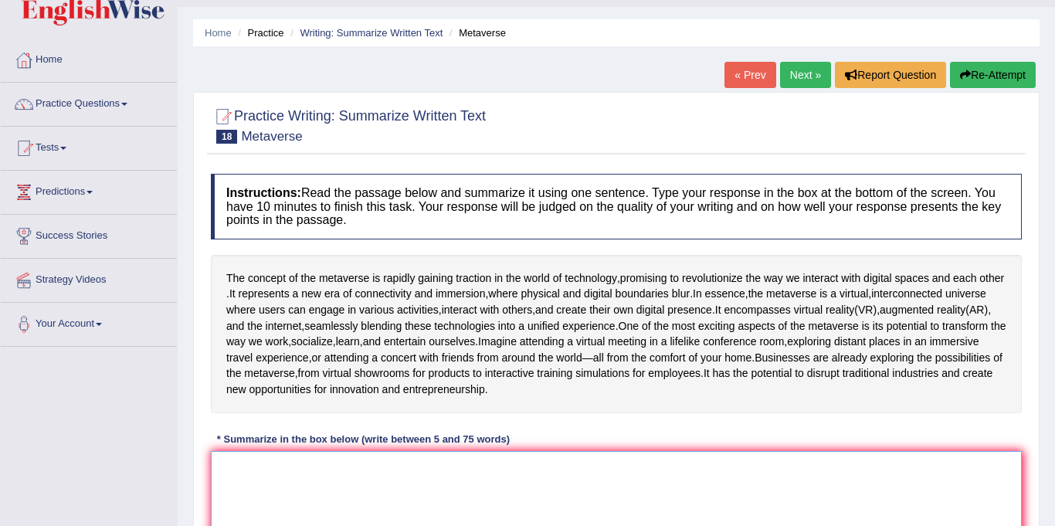
scroll to position [37, 0]
click at [803, 76] on link "Next »" at bounding box center [805, 76] width 51 height 26
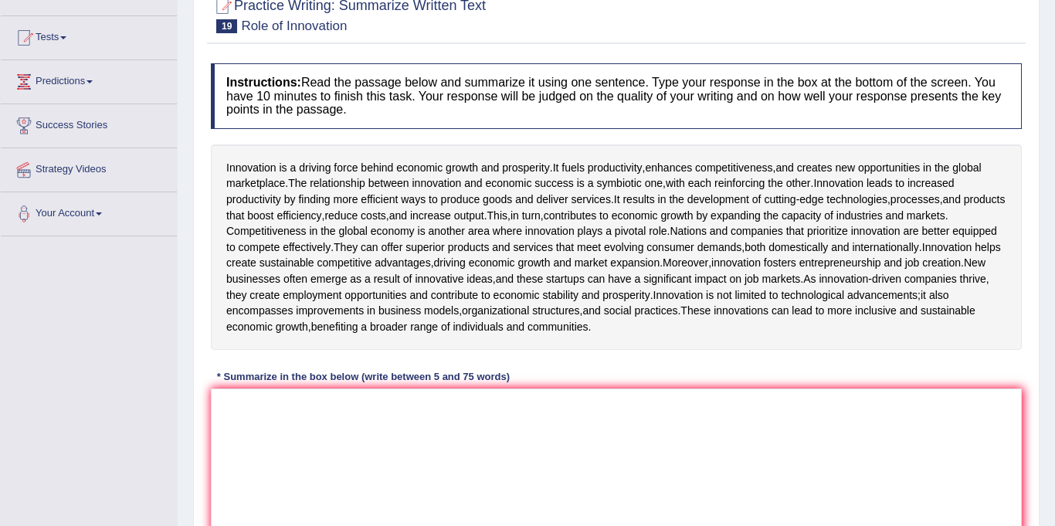
scroll to position [149, 0]
click at [516, 452] on textarea at bounding box center [616, 463] width 811 height 150
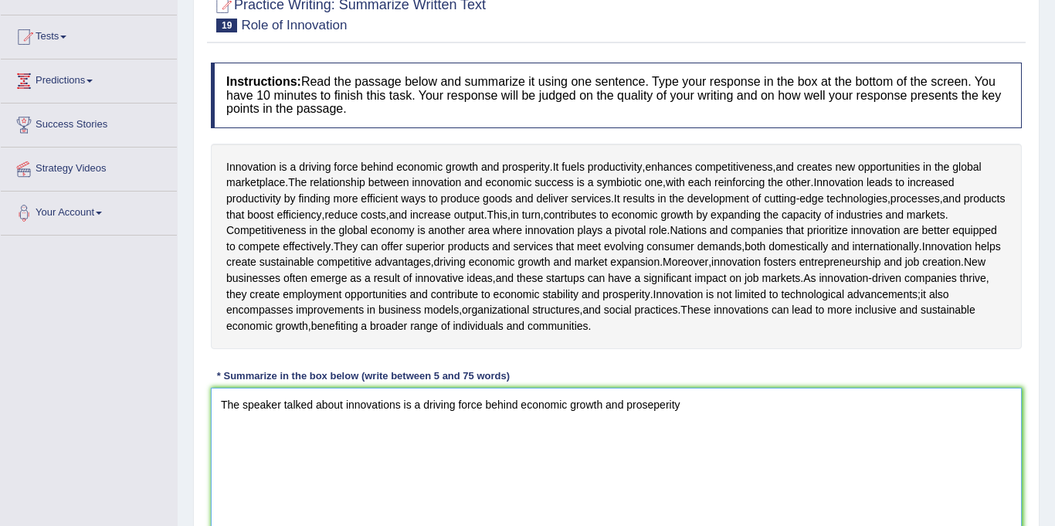
click at [651, 455] on textarea "The speaker talked about innovations is a driving force behind economic growth …" at bounding box center [616, 463] width 811 height 150
click at [702, 443] on textarea "The speaker talked about innovations is a driving force behind economic growth …" at bounding box center [616, 463] width 811 height 150
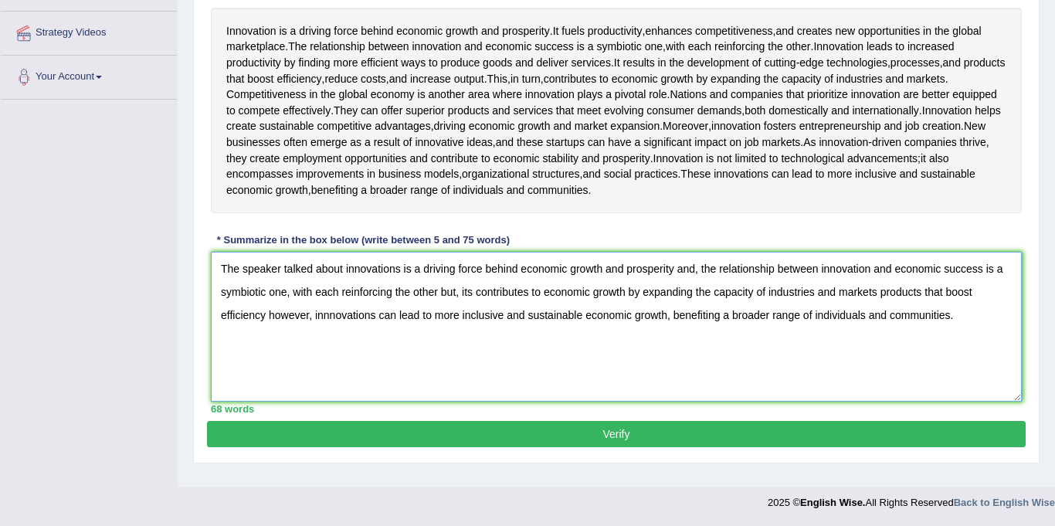
scroll to position [321, 0]
type textarea "The speaker talked about innovations is a driving force behind economic growth …"
click at [647, 447] on button "Verify" at bounding box center [616, 434] width 819 height 26
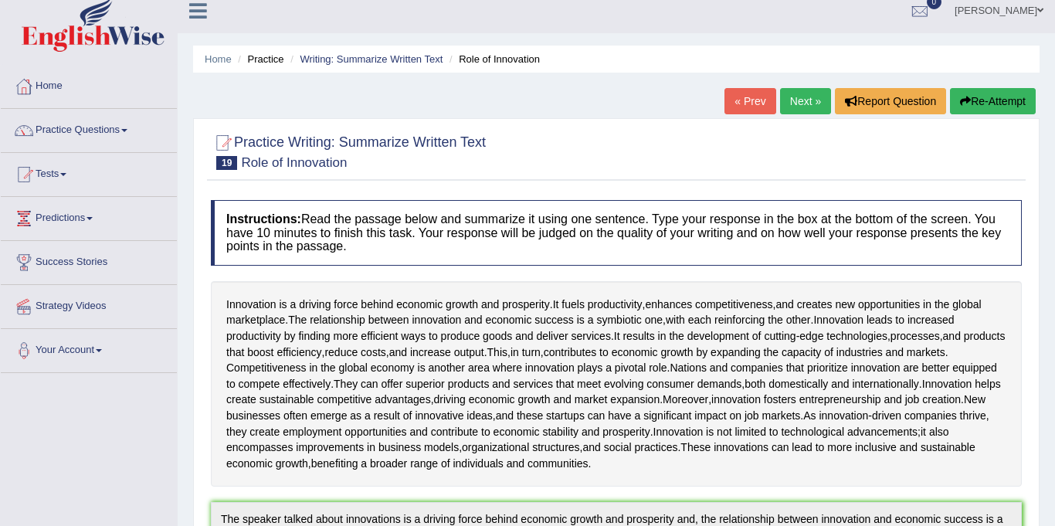
scroll to position [0, 0]
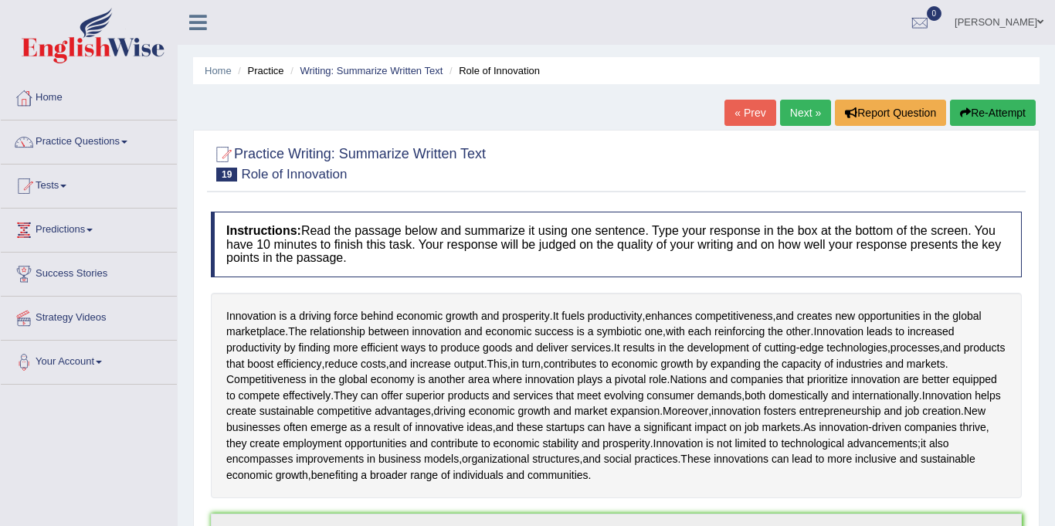
click at [780, 104] on link "Next »" at bounding box center [805, 113] width 51 height 26
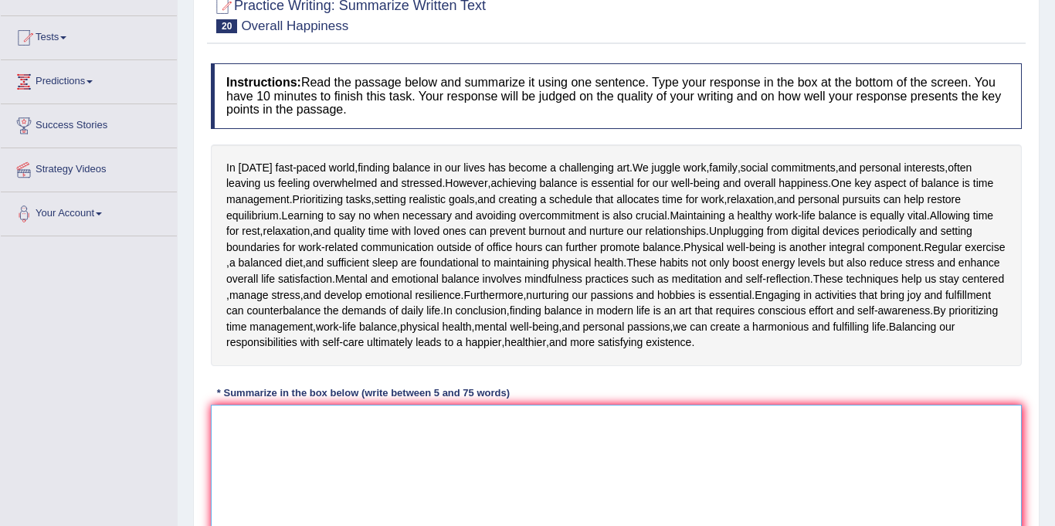
click at [379, 421] on textarea at bounding box center [616, 480] width 811 height 150
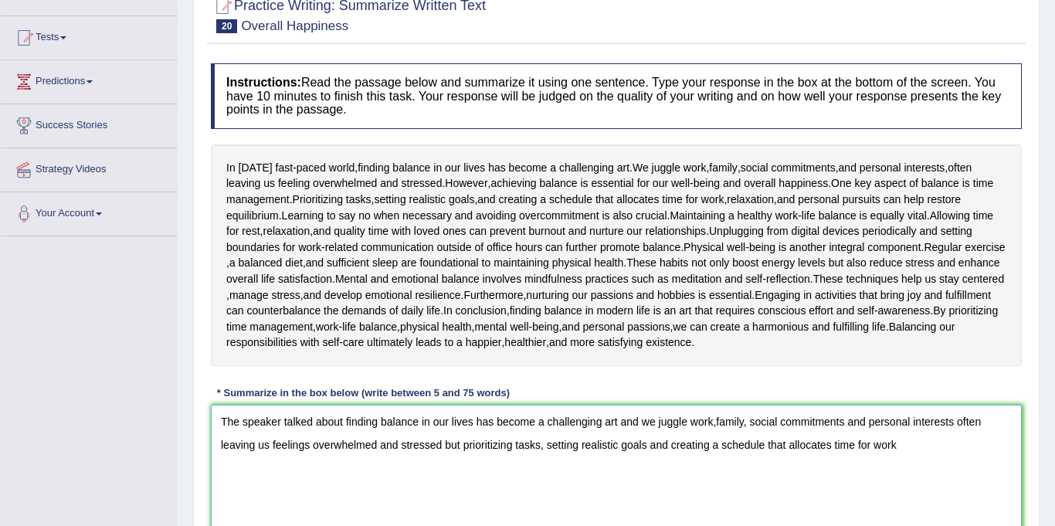
click at [633, 426] on textarea "The speaker talked about finding balance in our lives has become a challenging …" at bounding box center [616, 480] width 811 height 150
click at [457, 446] on textarea "The speaker talked about finding balance in our lives has become a challenging …" at bounding box center [616, 480] width 811 height 150
click at [906, 448] on textarea "The speaker talked about finding balance in our lives has become a challenging …" at bounding box center [616, 480] width 811 height 150
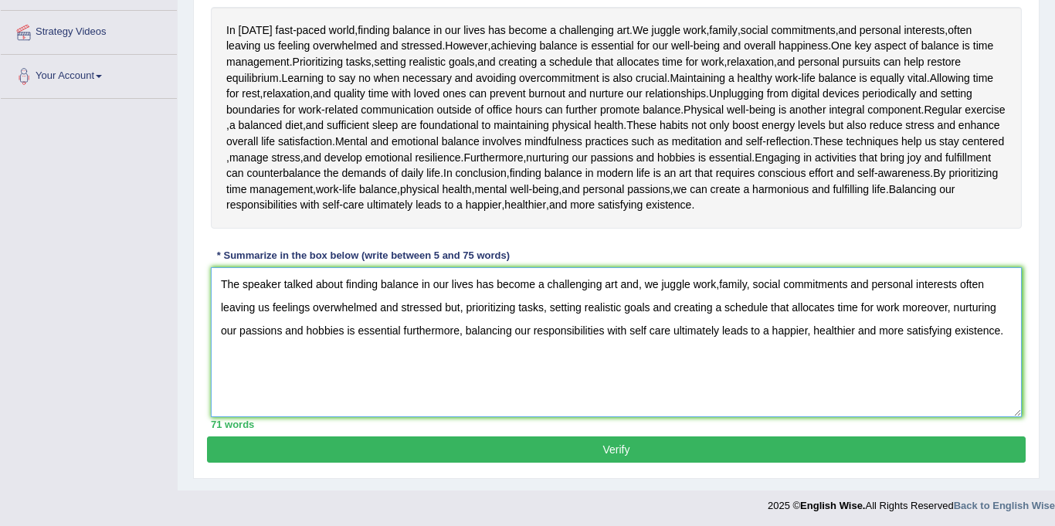
scroll to position [290, 0]
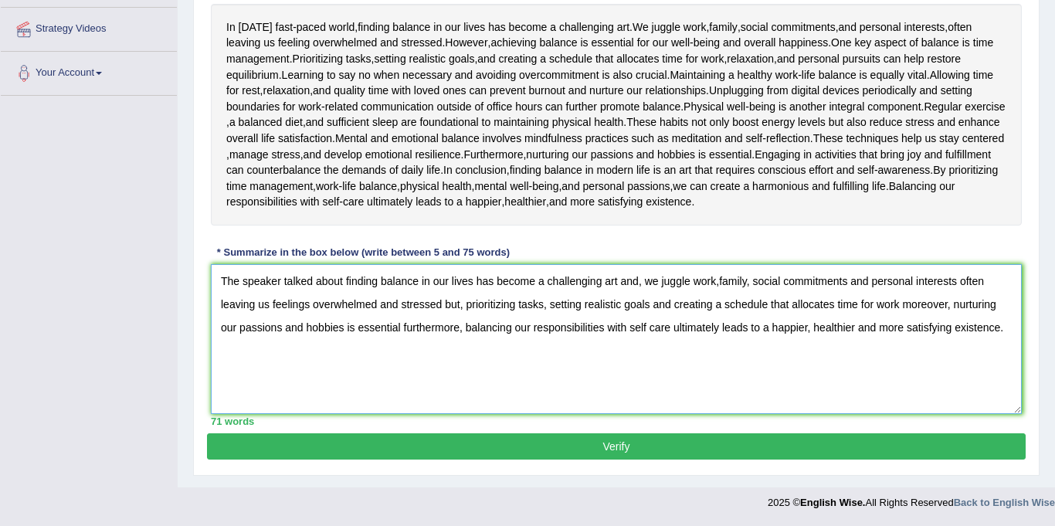
type textarea "The speaker talked about finding balance in our lives has become a challenging …"
click at [628, 448] on button "Verify" at bounding box center [616, 446] width 819 height 26
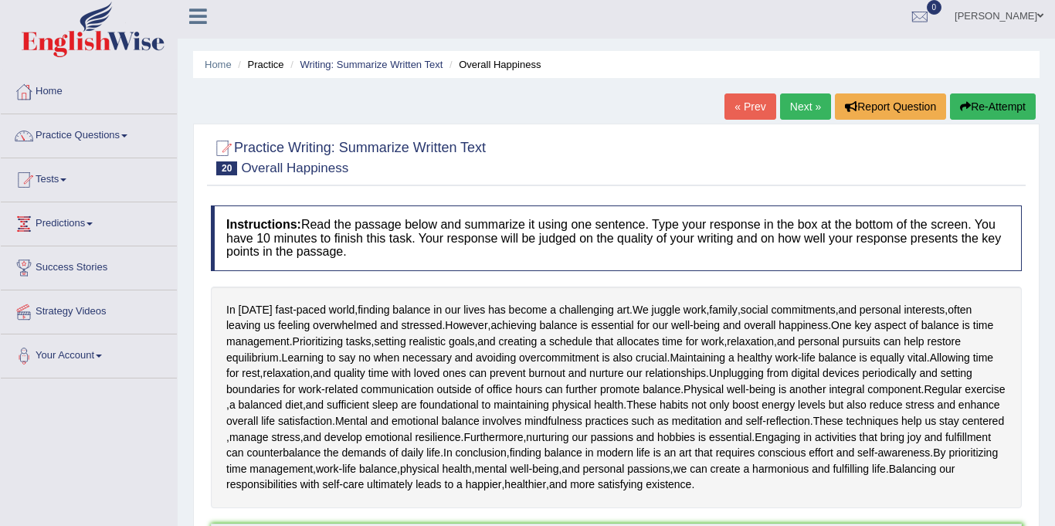
scroll to position [0, 0]
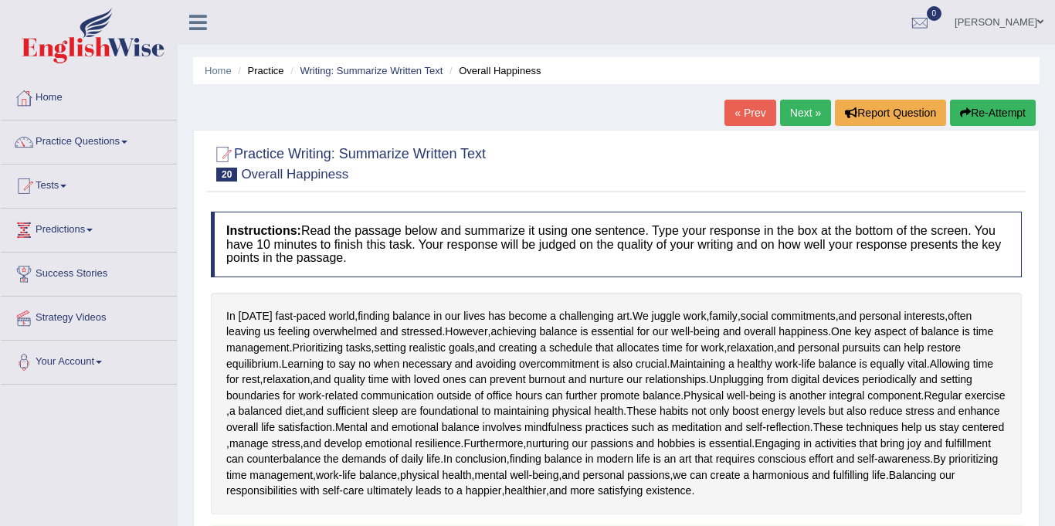
click at [796, 110] on link "Next »" at bounding box center [805, 113] width 51 height 26
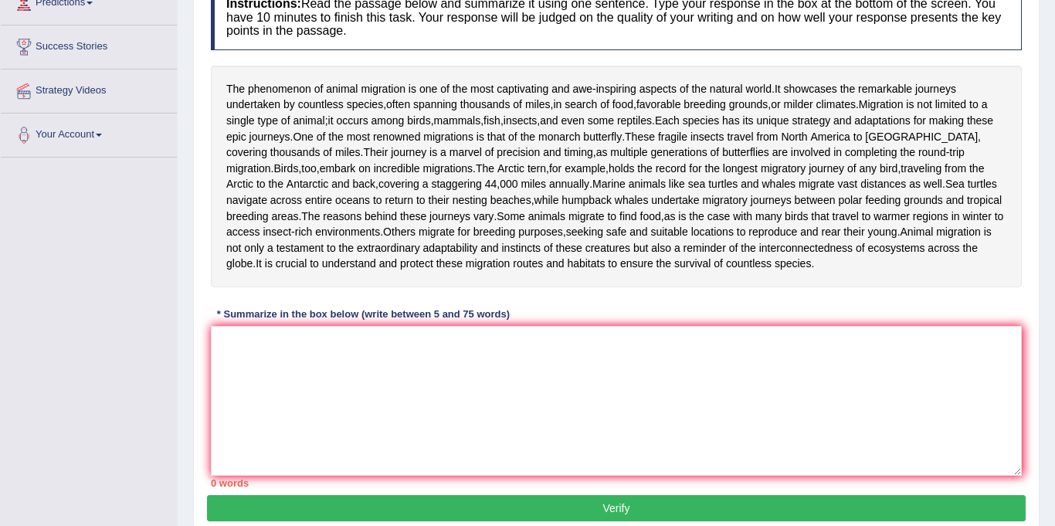
scroll to position [229, 0]
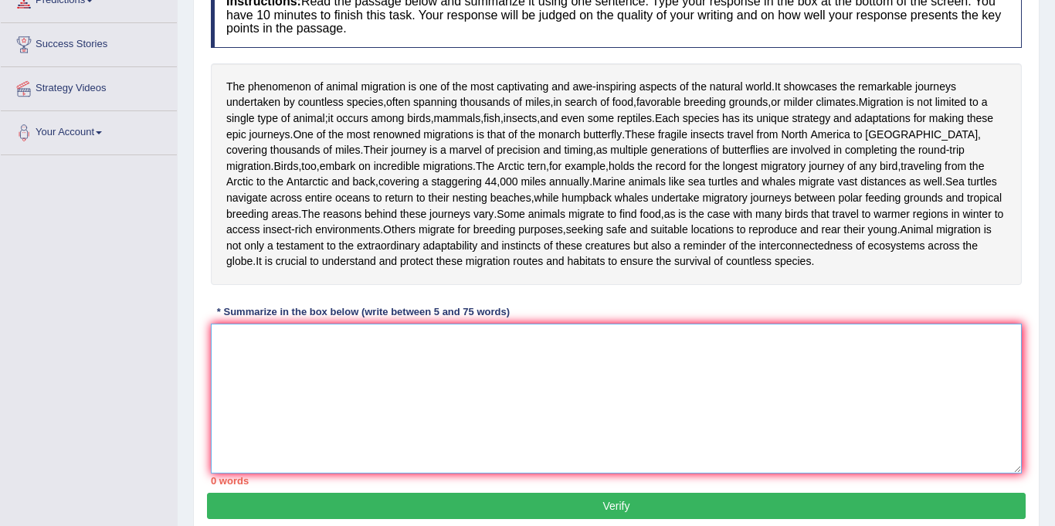
drag, startPoint x: 429, startPoint y: 402, endPoint x: 426, endPoint y: 385, distance: 16.4
click at [429, 395] on textarea at bounding box center [616, 399] width 811 height 150
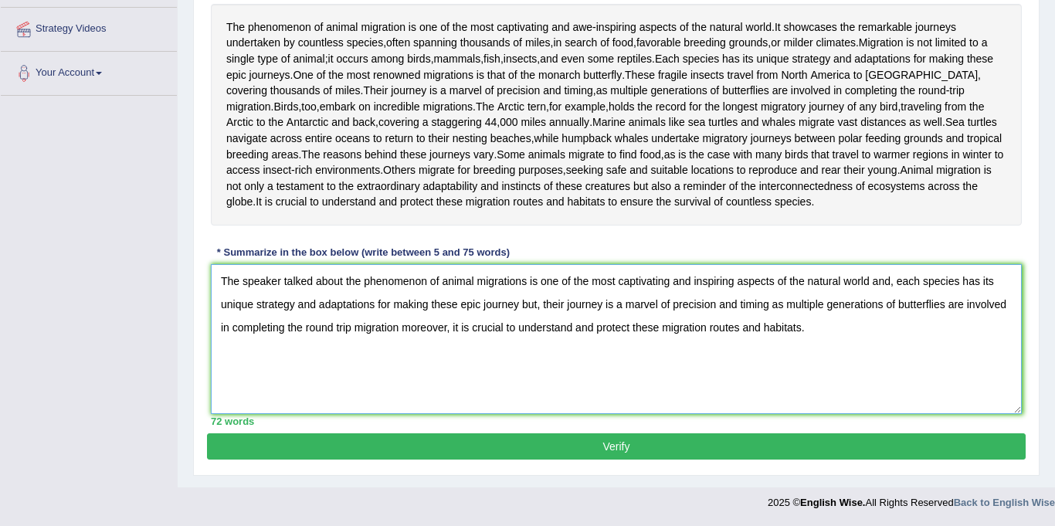
scroll to position [296, 0]
type textarea "The speaker talked about the phenomenon of animal migrations is one of the most…"
click at [607, 460] on button "Verify" at bounding box center [616, 446] width 819 height 26
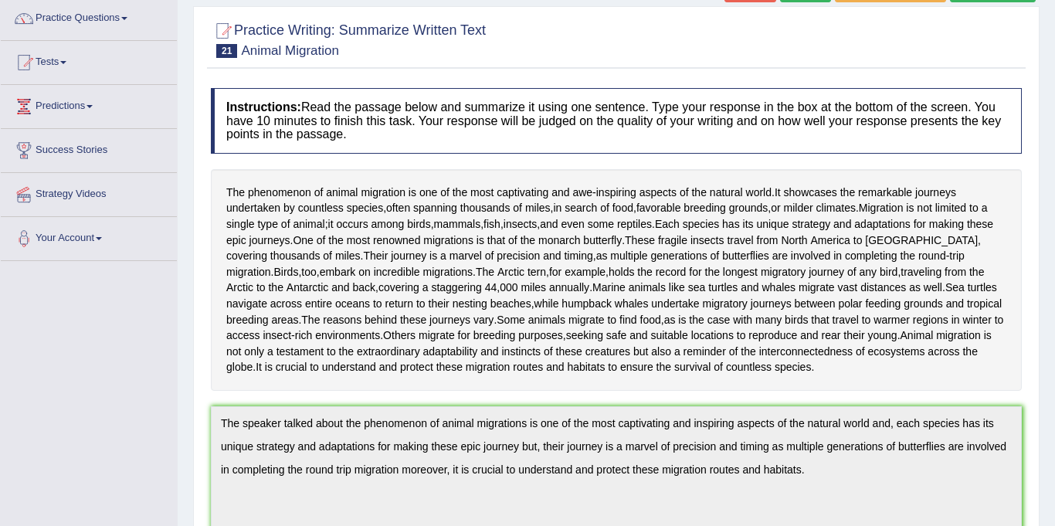
scroll to position [0, 0]
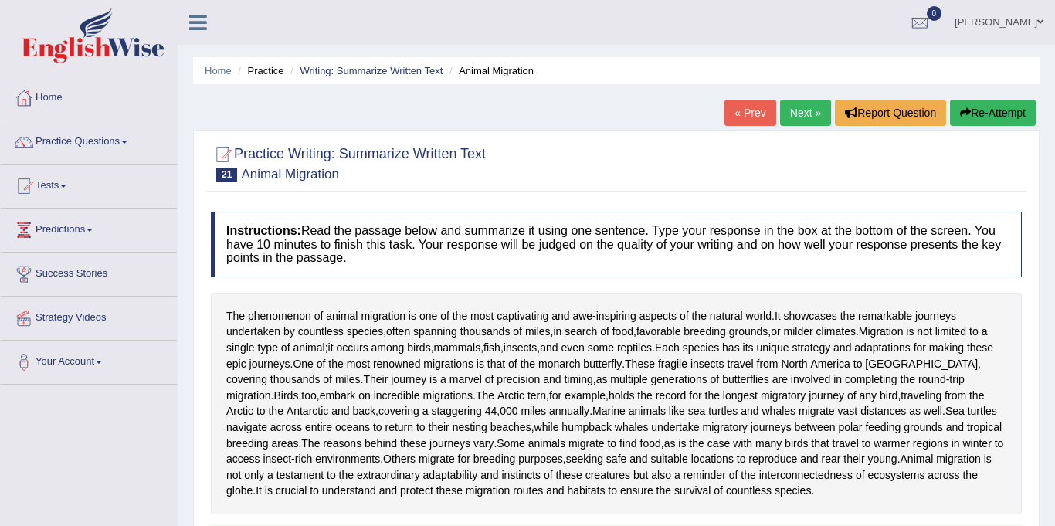
click at [812, 105] on link "Next »" at bounding box center [805, 113] width 51 height 26
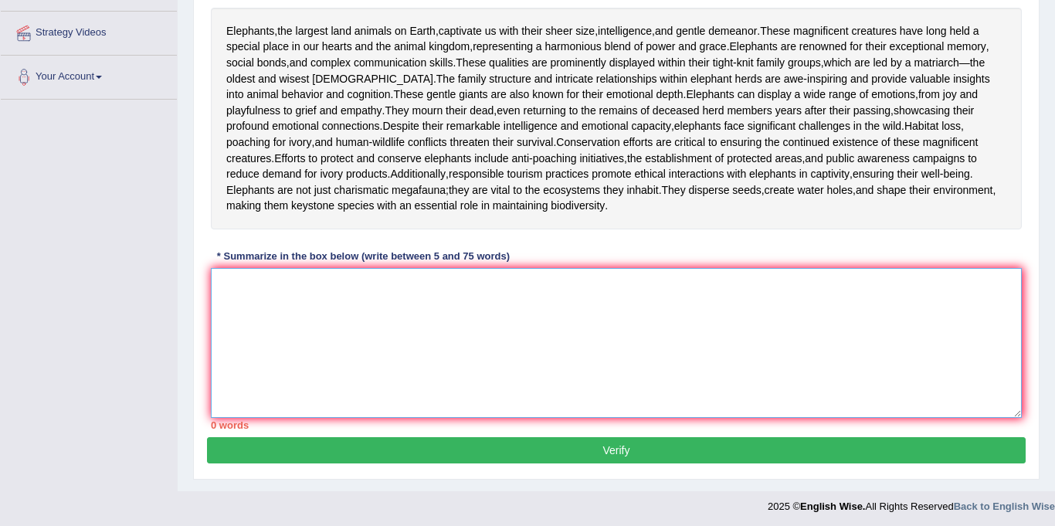
click at [365, 348] on textarea at bounding box center [616, 343] width 811 height 150
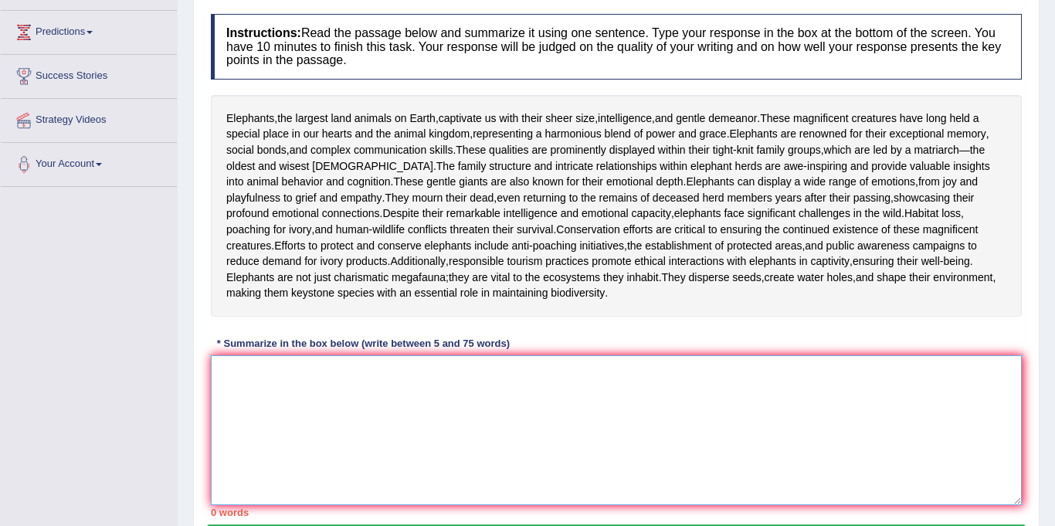
scroll to position [190, 0]
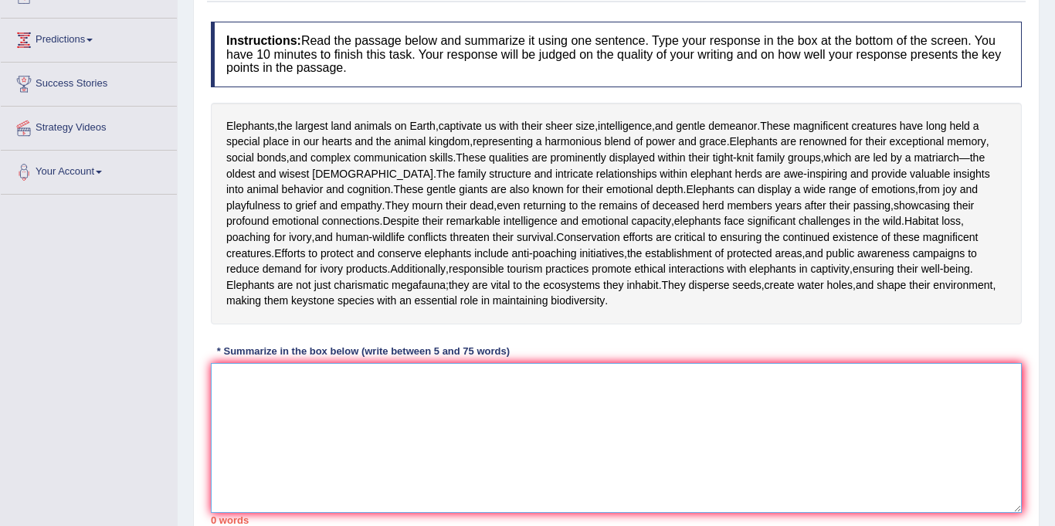
drag, startPoint x: 381, startPoint y: 446, endPoint x: 385, endPoint y: 419, distance: 27.3
click at [382, 432] on textarea at bounding box center [616, 438] width 811 height 150
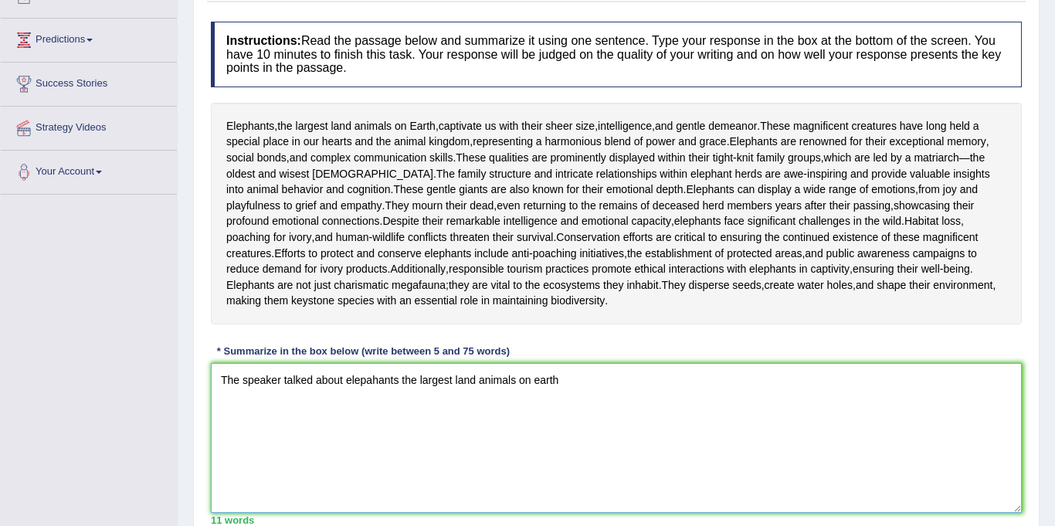
click at [397, 412] on textarea "The speaker talked about elepahants the largest land animals on earth" at bounding box center [616, 438] width 811 height 150
click at [581, 424] on textarea "The speaker talked about elepahants is the largest land animals on earth" at bounding box center [616, 438] width 811 height 150
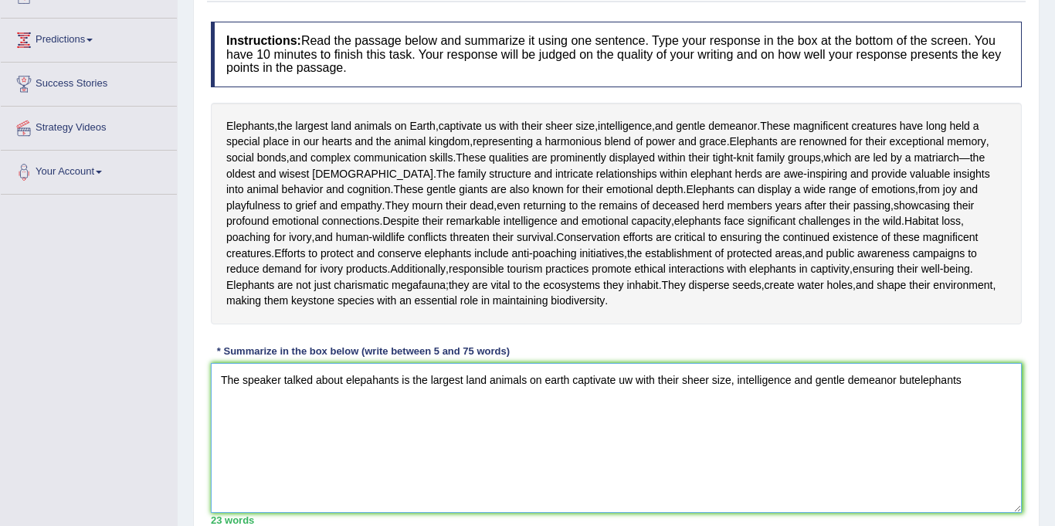
click at [907, 411] on textarea "The speaker talked about elepahants is the largest land animals on earth captiv…" at bounding box center [616, 438] width 811 height 150
click at [980, 409] on textarea "The speaker talked about elepahants is the largest land animals on earth captiv…" at bounding box center [616, 438] width 811 height 150
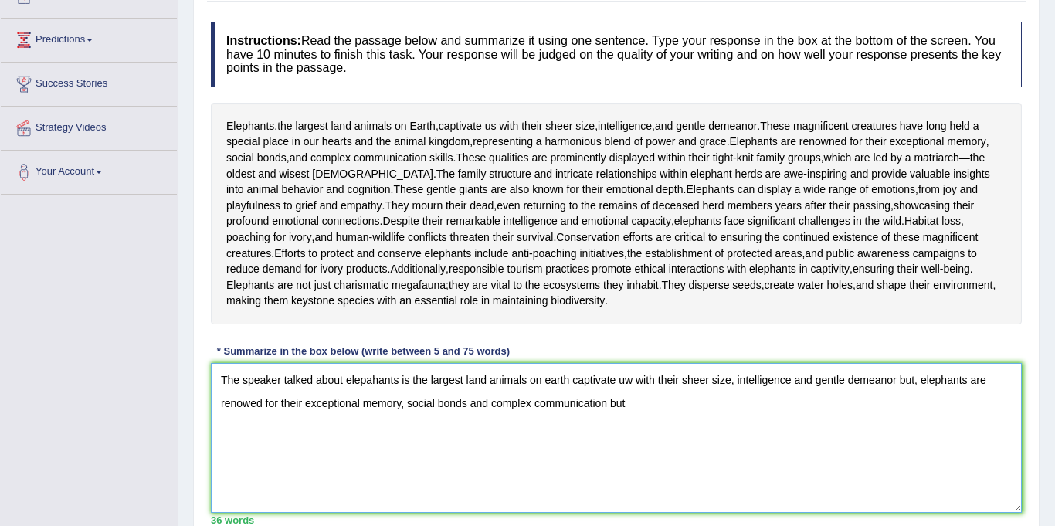
click at [906, 414] on textarea "The speaker talked about elepahants is the largest land animals on earth captiv…" at bounding box center [616, 438] width 811 height 150
click at [629, 410] on textarea "The speaker talked about elepahants is the largest land animals on earth captiv…" at bounding box center [616, 438] width 811 height 150
click at [625, 439] on textarea "The speaker talked about elepahants is the largest land animals on earth captiv…" at bounding box center [616, 438] width 811 height 150
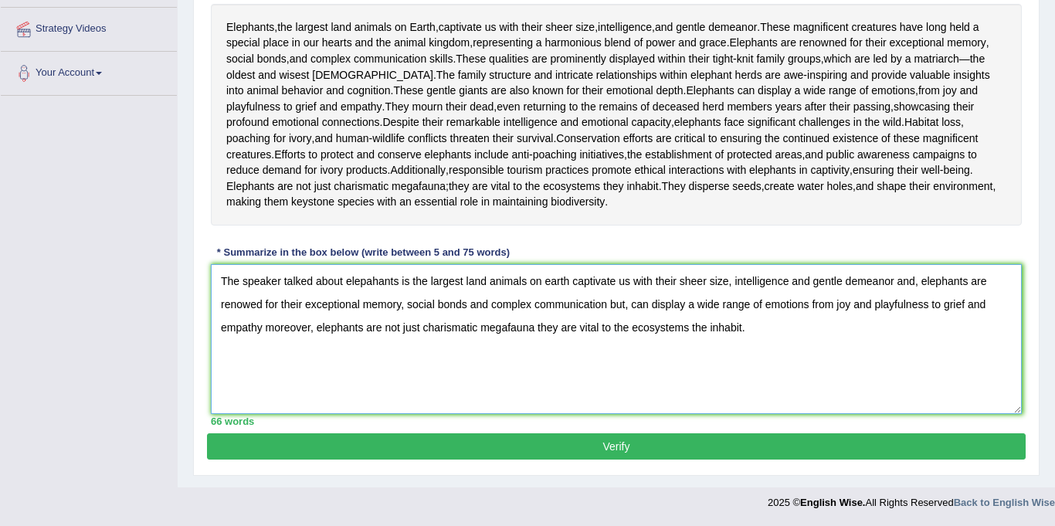
scroll to position [321, 0]
type textarea "The speaker talked about elepahants is the largest land animals on earth captiv…"
click at [578, 440] on button "Verify" at bounding box center [616, 446] width 819 height 26
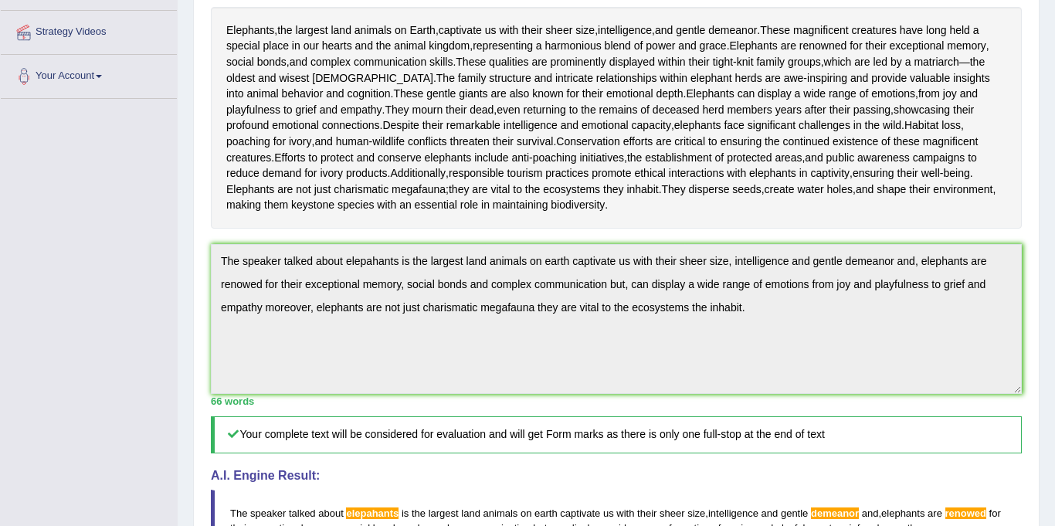
scroll to position [0, 0]
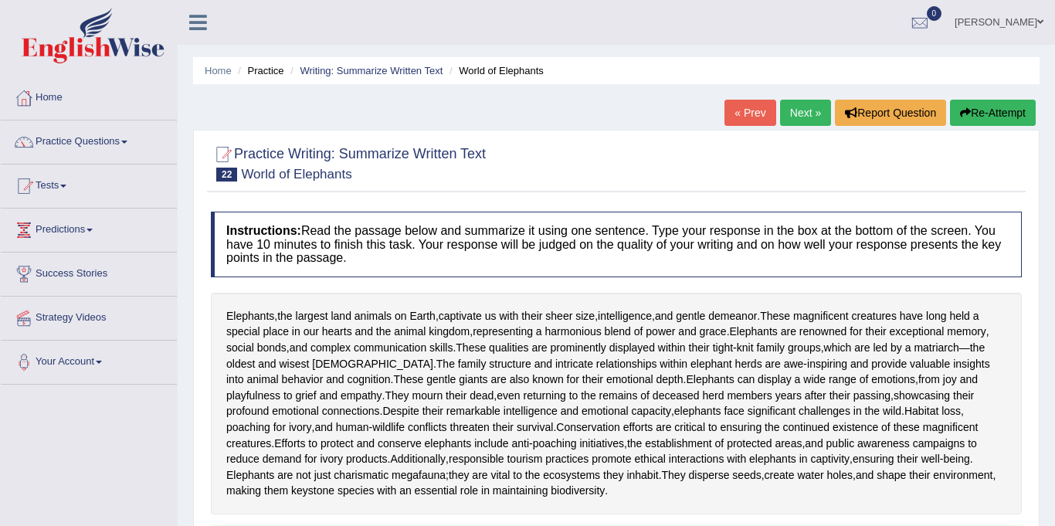
click at [801, 103] on link "Next »" at bounding box center [805, 113] width 51 height 26
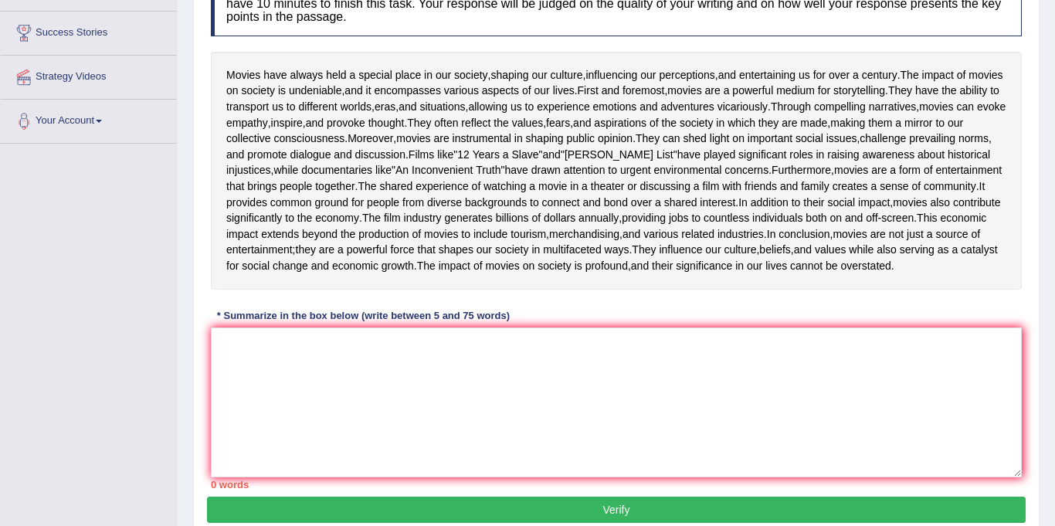
scroll to position [253, 0]
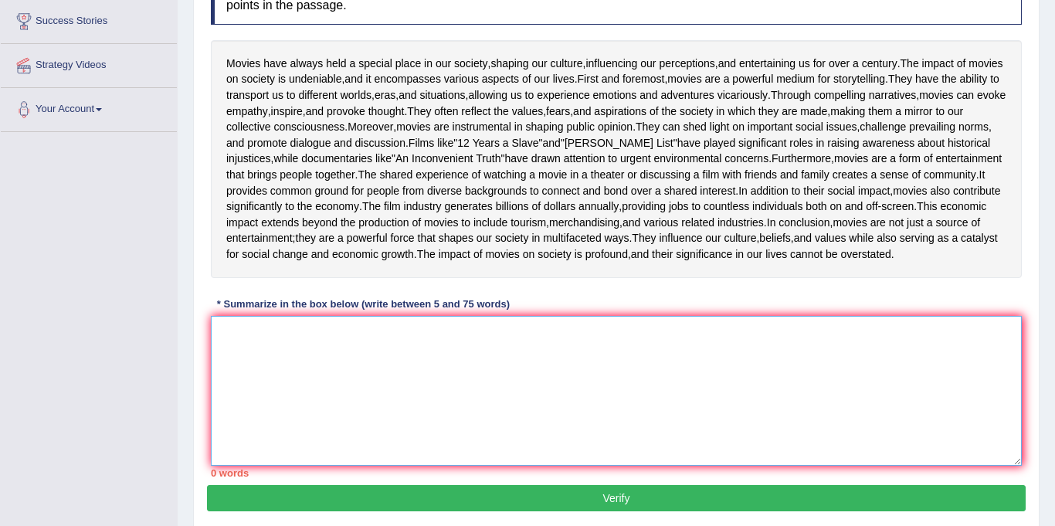
click at [336, 466] on textarea at bounding box center [616, 391] width 811 height 150
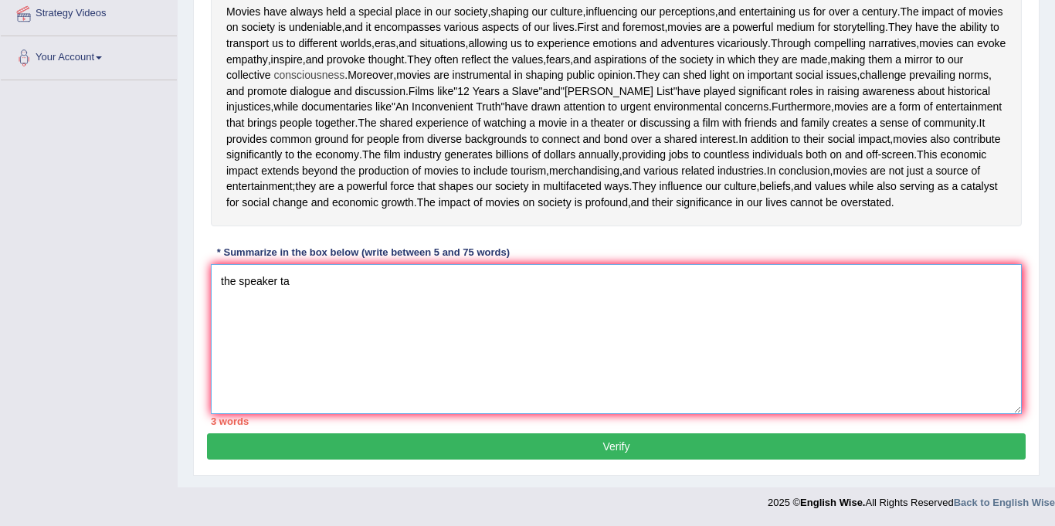
scroll to position [423, 0]
click at [224, 290] on textarea "the speaker ta" at bounding box center [616, 339] width 811 height 150
click at [315, 306] on textarea "The speaker ta" at bounding box center [616, 339] width 811 height 150
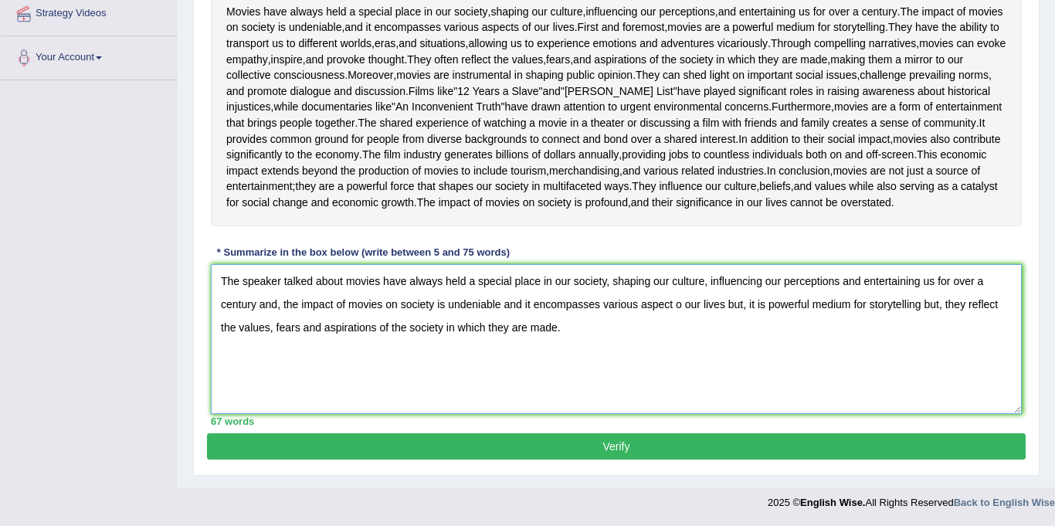
scroll to position [433, 0]
type textarea "The speaker talked about movies have always held a special place in our society…"
click at [625, 443] on button "Verify" at bounding box center [616, 446] width 819 height 26
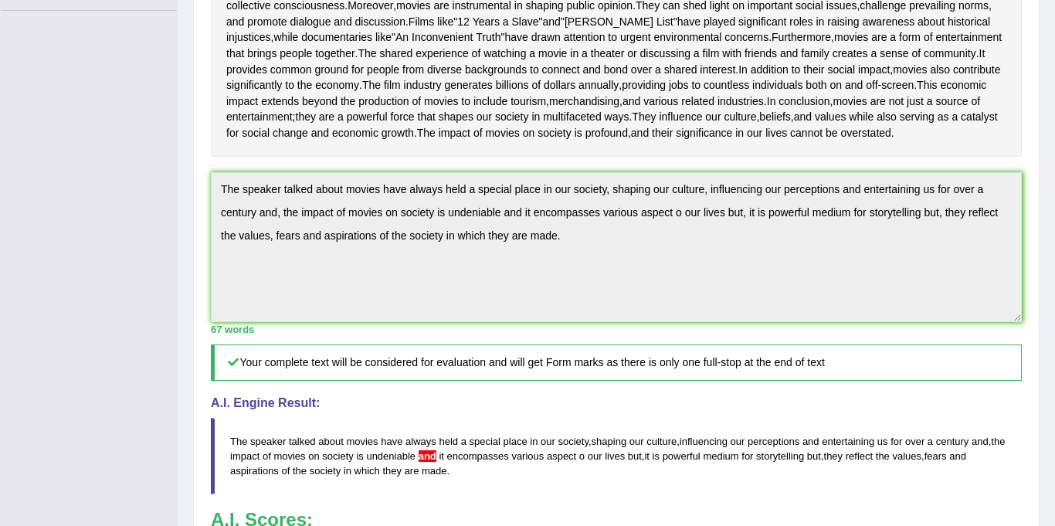
scroll to position [0, 0]
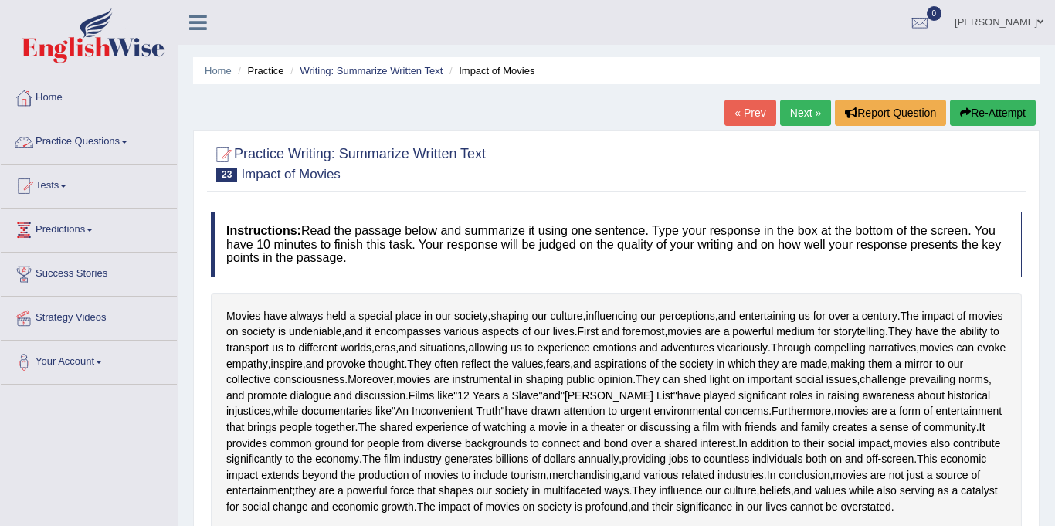
click at [69, 141] on link "Practice Questions" at bounding box center [89, 140] width 176 height 39
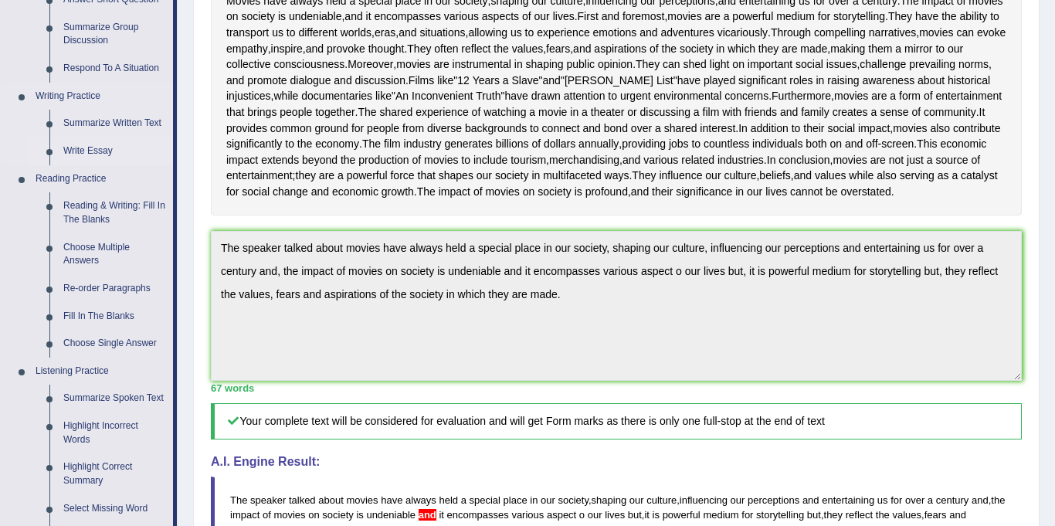
scroll to position [332, 0]
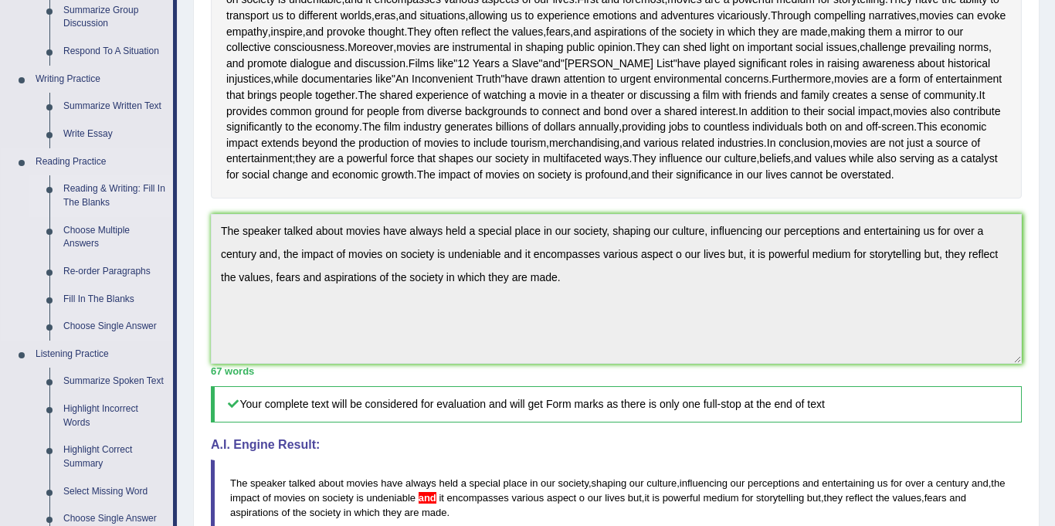
click at [110, 186] on link "Reading & Writing: Fill In The Blanks" at bounding box center [114, 195] width 117 height 41
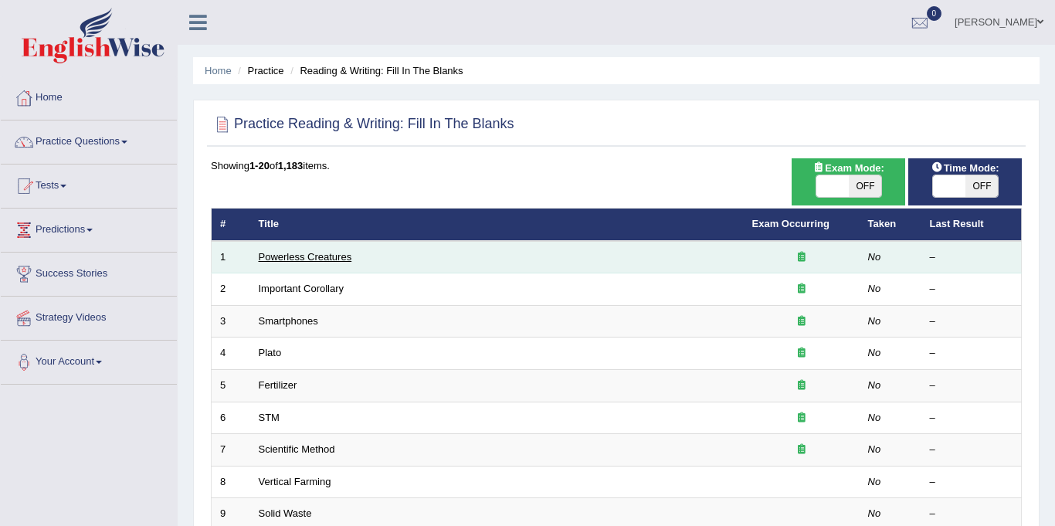
click at [316, 255] on link "Powerless Creatures" at bounding box center [305, 257] width 93 height 12
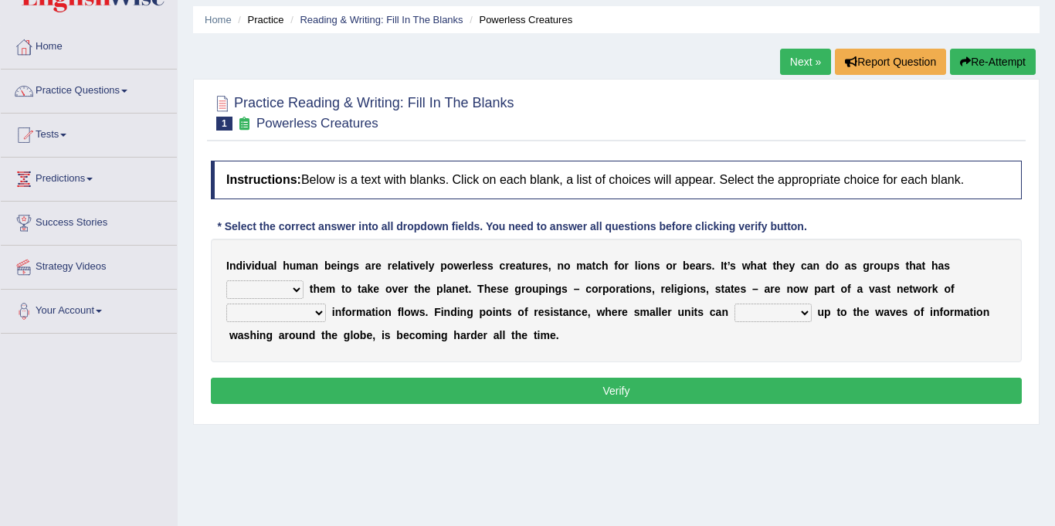
scroll to position [53, 0]
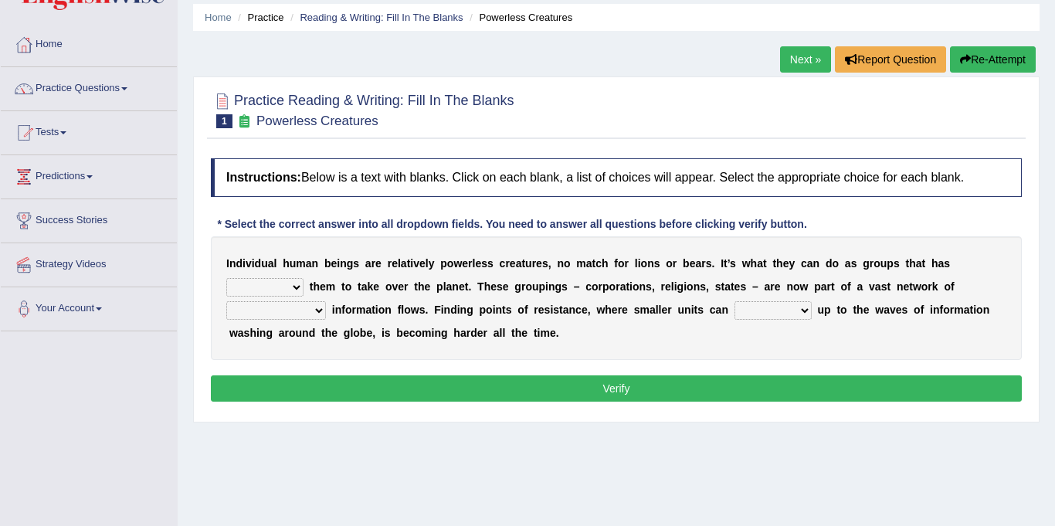
click at [304, 278] on select "enabled contended embodied conjured" at bounding box center [264, 287] width 77 height 19
select select "enabled"
click at [304, 278] on select "enabled contended embodied conjured" at bounding box center [264, 287] width 77 height 19
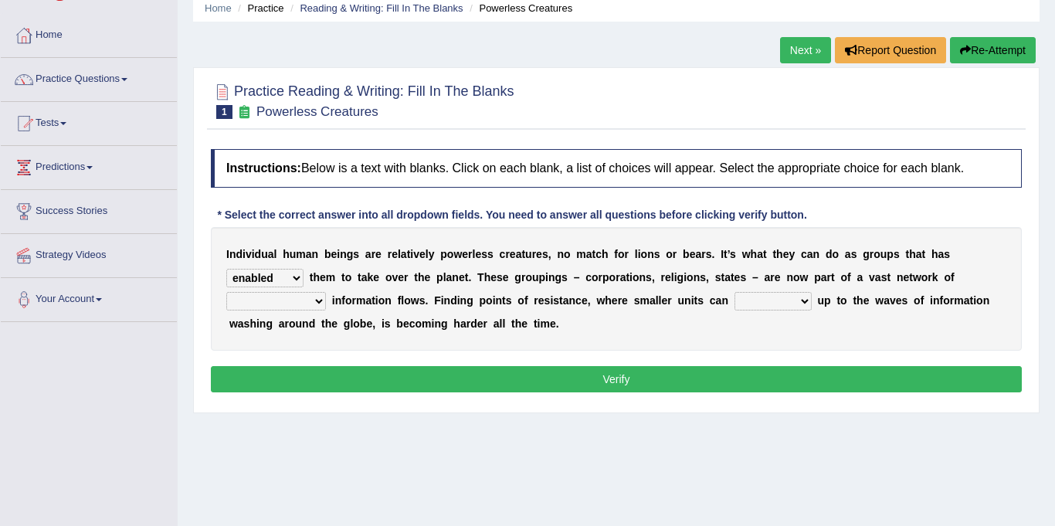
scroll to position [69, 0]
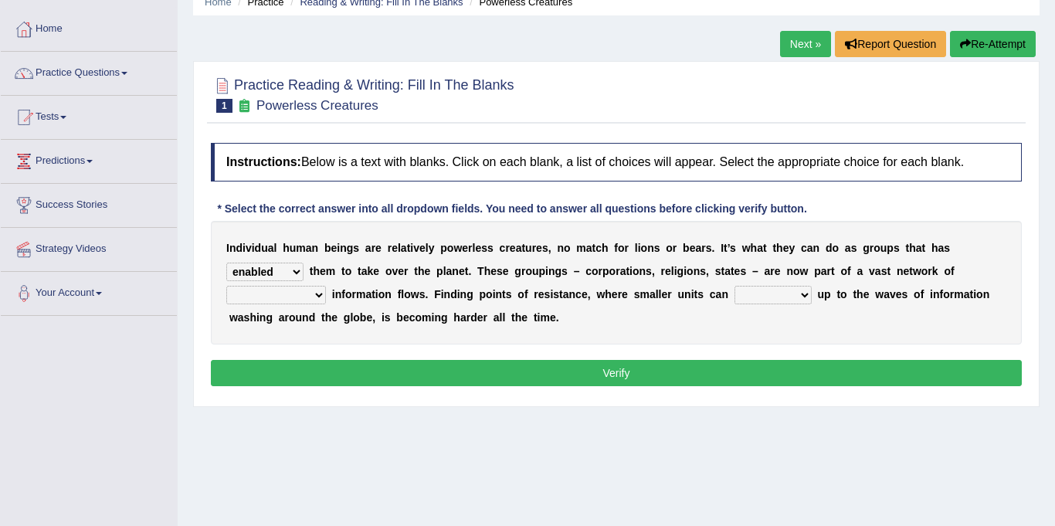
click at [326, 286] on select "interconnected overlapping fastened exploited" at bounding box center [276, 295] width 100 height 19
select select "exploited"
click at [326, 286] on select "interconnected overlapping fastened exploited" at bounding box center [276, 295] width 100 height 19
click at [735, 294] on select "stand raise hail pump" at bounding box center [773, 295] width 77 height 19
select select "stand"
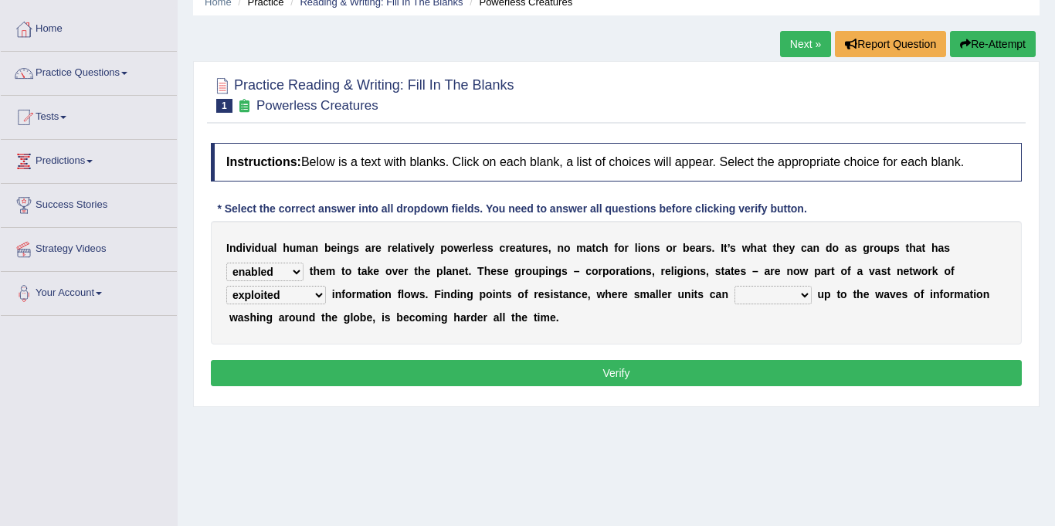
click at [735, 286] on select "stand raise hail pump" at bounding box center [773, 295] width 77 height 19
click at [584, 366] on button "Verify" at bounding box center [616, 373] width 811 height 26
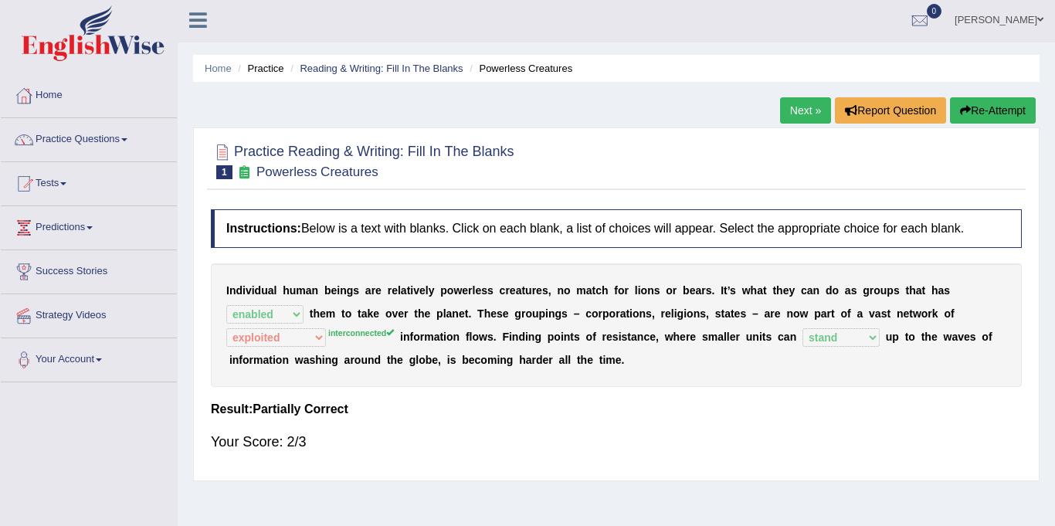
scroll to position [0, 0]
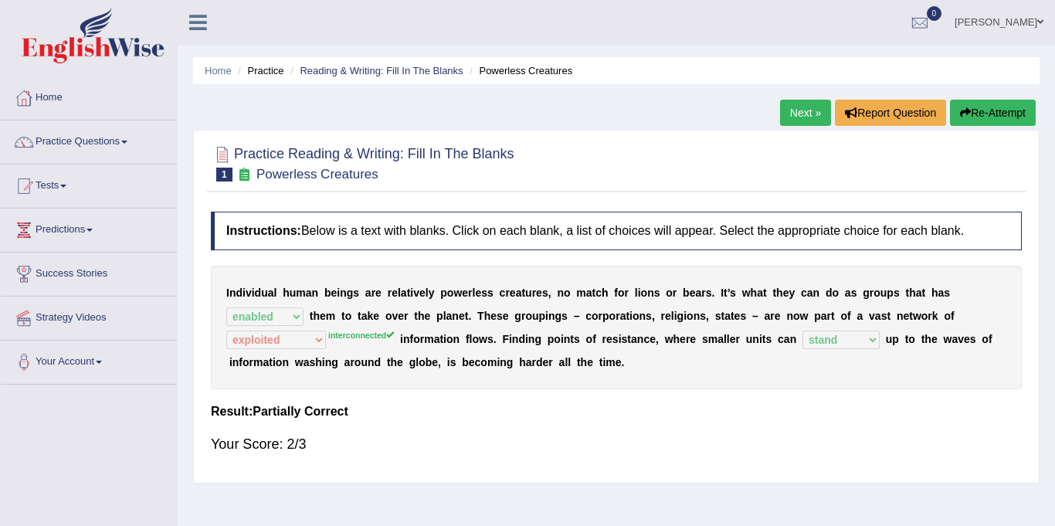
click at [800, 111] on link "Next »" at bounding box center [805, 113] width 51 height 26
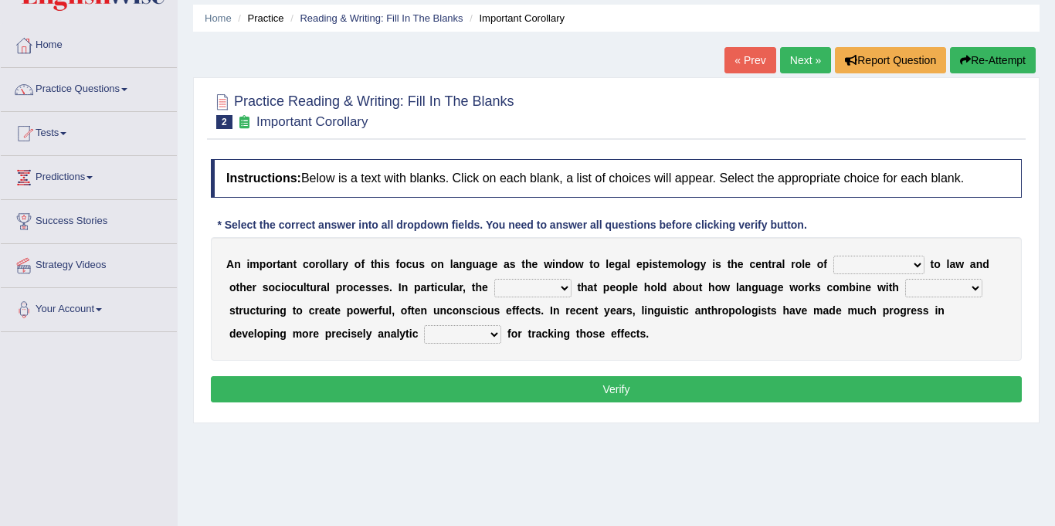
click at [833, 264] on select "discourse epoch dialect acquaintance" at bounding box center [878, 265] width 91 height 19
select select "dialect"
click at [833, 256] on select "discourse epoch dialect acquaintance" at bounding box center [878, 265] width 91 height 19
click at [494, 290] on select "deviation besmirch consent ideas" at bounding box center [532, 288] width 77 height 19
select select "ideas"
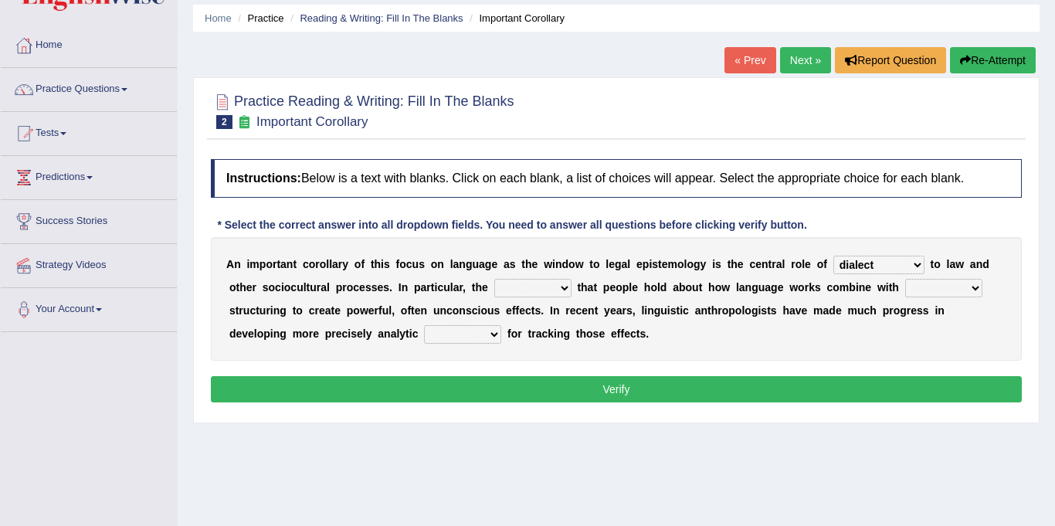
click at [494, 279] on select "deviation besmirch consent ideas" at bounding box center [532, 288] width 77 height 19
click at [905, 283] on select "mandatory linguistic legitimate customary" at bounding box center [943, 288] width 77 height 19
select select "linguistic"
click at [905, 279] on select "mandatory linguistic legitimate customary" at bounding box center [943, 288] width 77 height 19
click at [424, 331] on select "tools appetite albums stroke" at bounding box center [462, 334] width 77 height 19
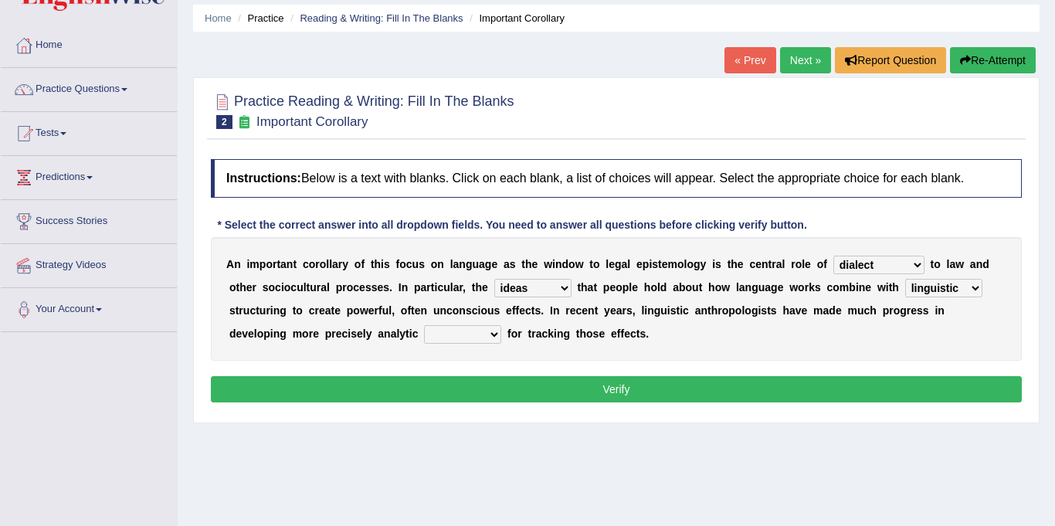
select select "tools"
click at [424, 325] on select "tools appetite albums stroke" at bounding box center [462, 334] width 77 height 19
click at [478, 391] on button "Verify" at bounding box center [616, 389] width 811 height 26
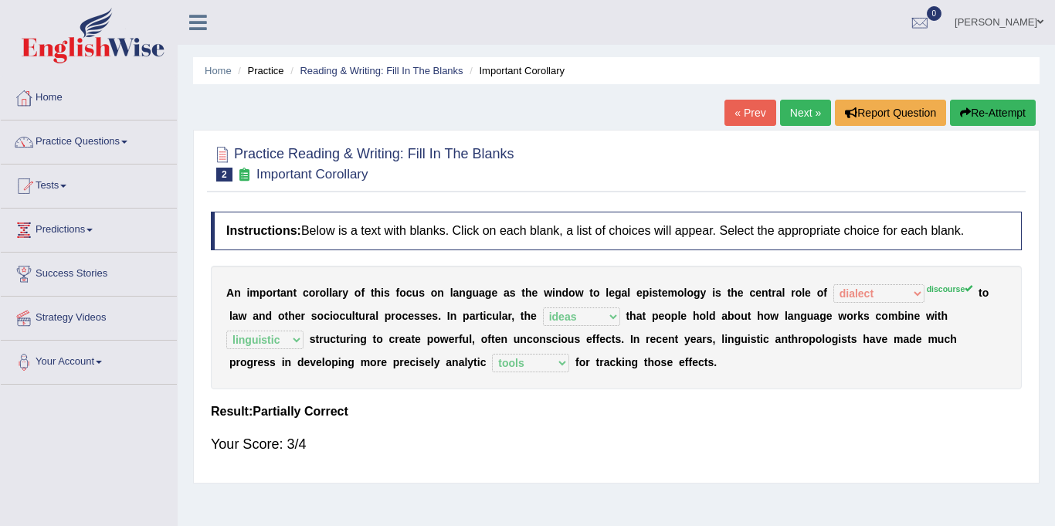
click at [794, 97] on div "Home Practice Reading & Writing: Fill In The Blanks Important Corollary « Prev …" at bounding box center [617, 386] width 878 height 772
click at [803, 111] on link "Next »" at bounding box center [805, 113] width 51 height 26
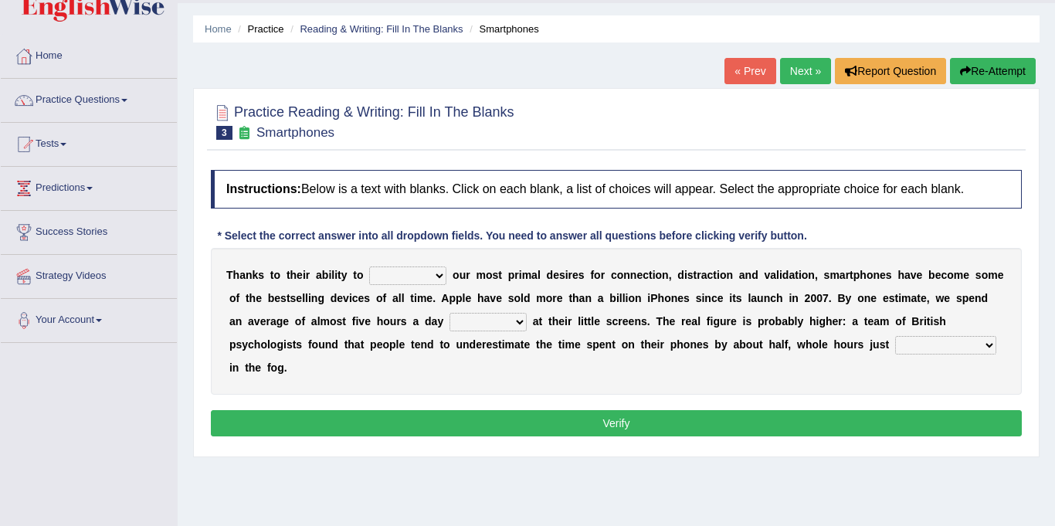
scroll to position [63, 0]
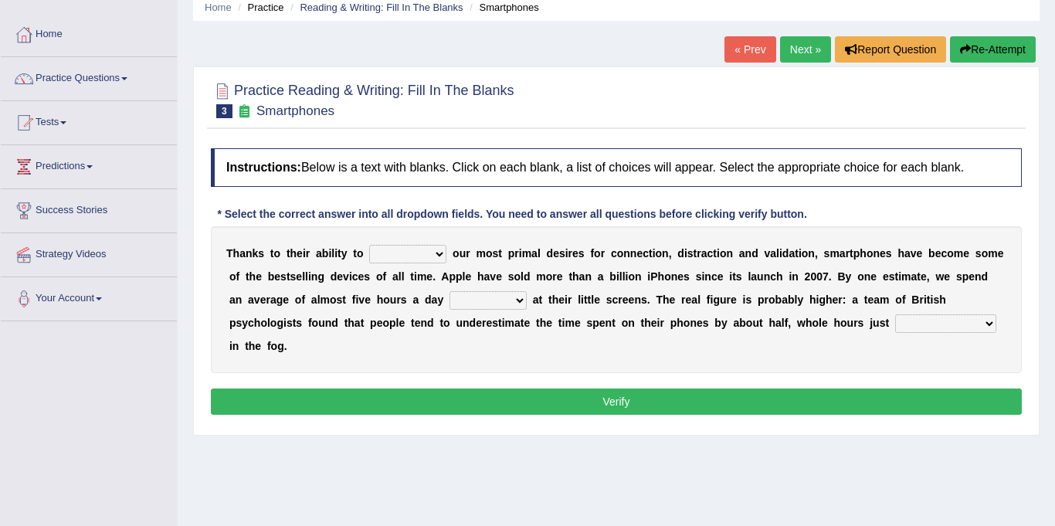
click at [399, 250] on select "hijack describe sharpen conserve" at bounding box center [407, 254] width 77 height 19
select select "describe"
click at [369, 245] on select "hijack describe sharpen conserve" at bounding box center [407, 254] width 77 height 19
click at [450, 300] on select "watching waggling snoring staring" at bounding box center [488, 300] width 77 height 19
select select "watching"
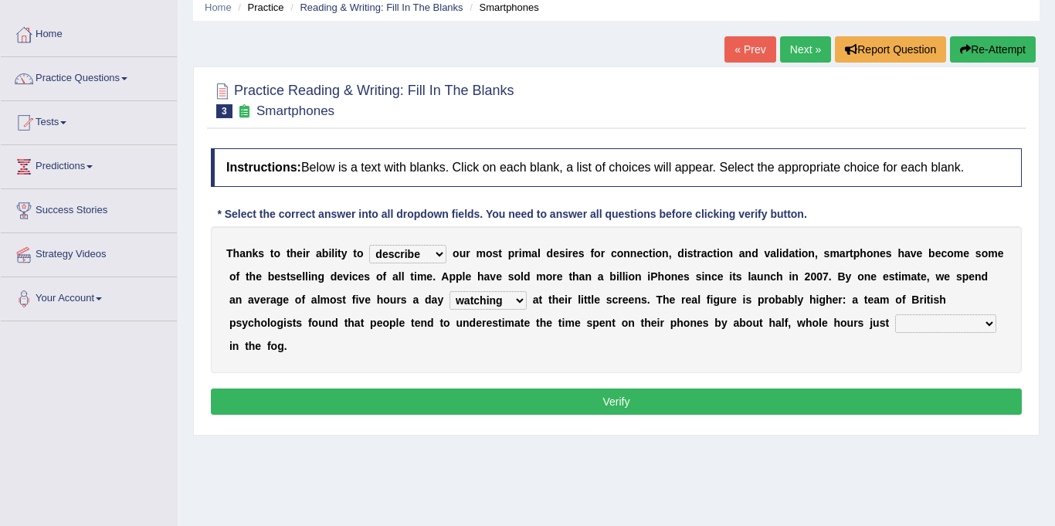
click at [450, 291] on select "watching waggling snoring staring" at bounding box center [488, 300] width 77 height 19
click at [895, 321] on select "has evaporated evaporating evaporate evaporates" at bounding box center [945, 323] width 101 height 19
select select "has evaporated"
click at [895, 314] on select "has evaporated evaporating evaporate evaporates" at bounding box center [945, 323] width 101 height 19
click at [711, 389] on button "Verify" at bounding box center [616, 402] width 811 height 26
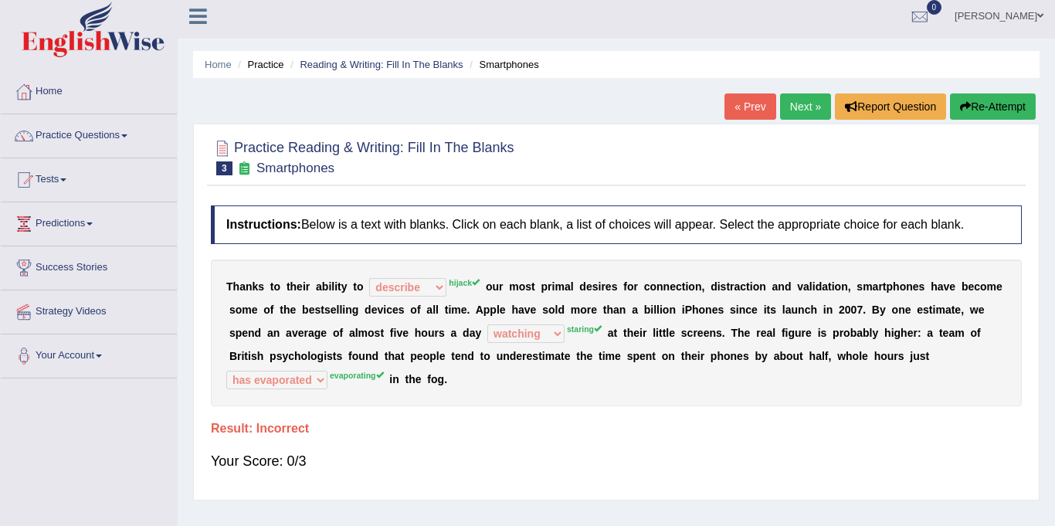
scroll to position [0, 0]
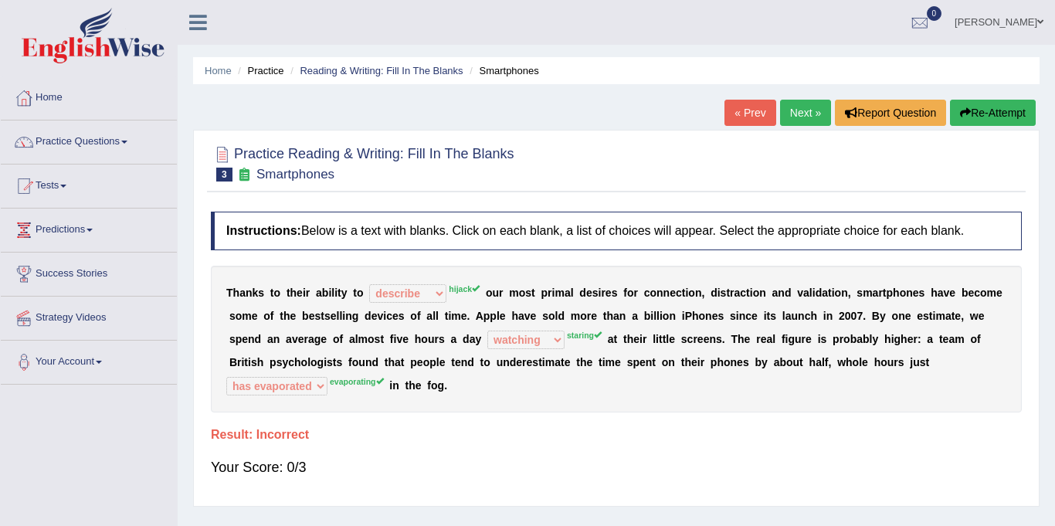
click at [803, 103] on link "Next »" at bounding box center [805, 113] width 51 height 26
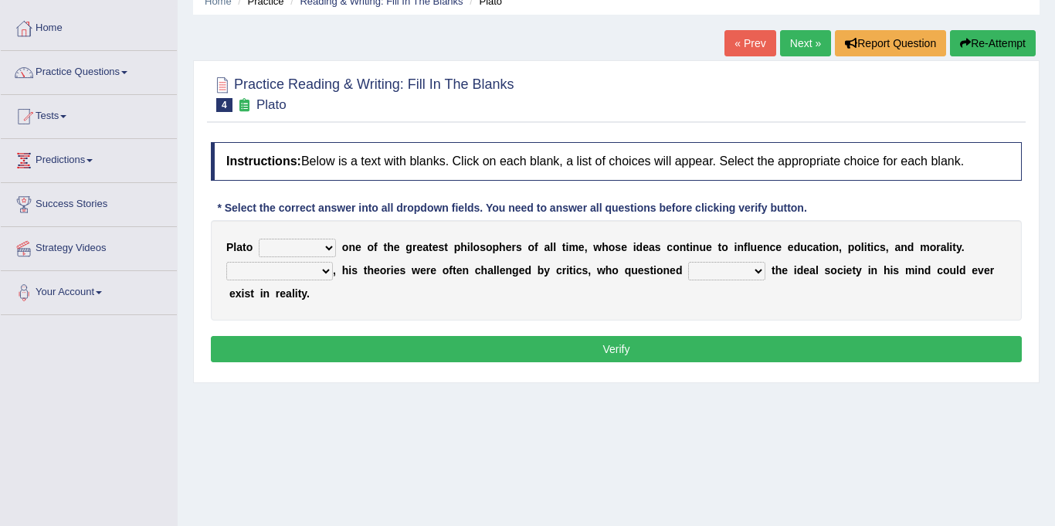
scroll to position [72, 0]
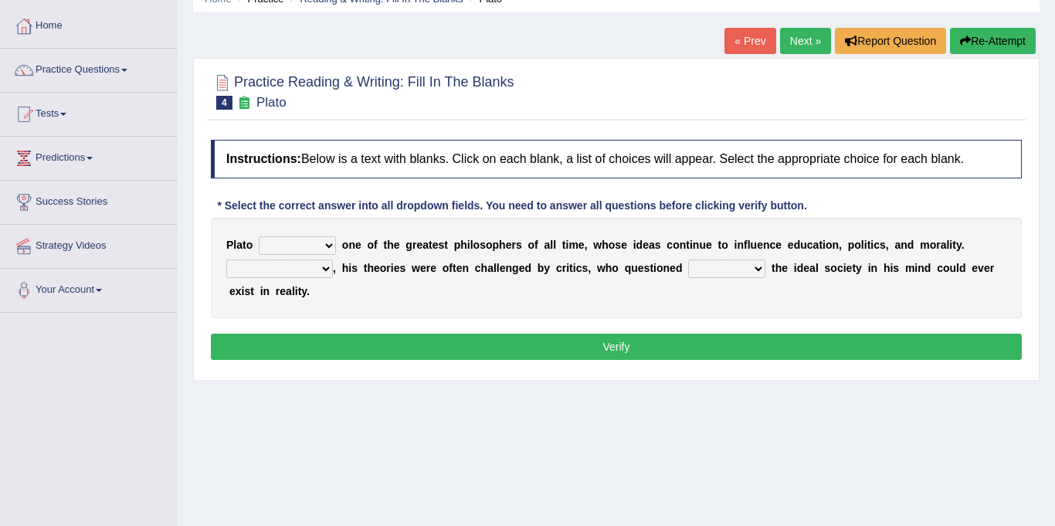
click at [309, 244] on select "keeps comes claims remains" at bounding box center [297, 245] width 77 height 19
select select "remains"
click at [259, 236] on select "keeps comes claims remains" at bounding box center [297, 245] width 77 height 19
click at [229, 263] on select "Notwithstanding So However Whatever" at bounding box center [279, 269] width 107 height 19
select select "However"
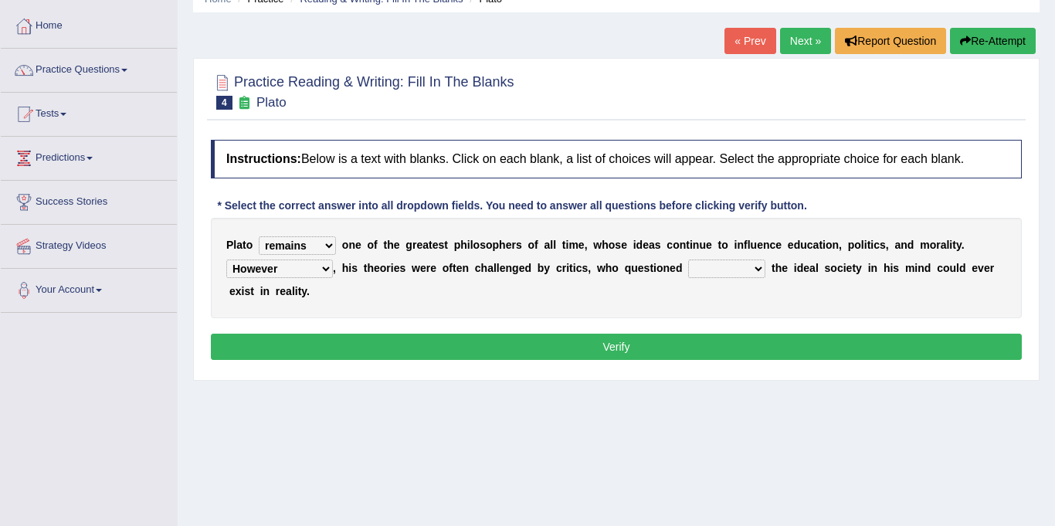
click at [226, 260] on select "Notwithstanding So However Whatever" at bounding box center [279, 269] width 107 height 19
click at [688, 269] on select "which what that whether" at bounding box center [726, 269] width 77 height 19
select select "which"
click at [688, 260] on select "which what that whether" at bounding box center [726, 269] width 77 height 19
click at [658, 334] on button "Verify" at bounding box center [616, 347] width 811 height 26
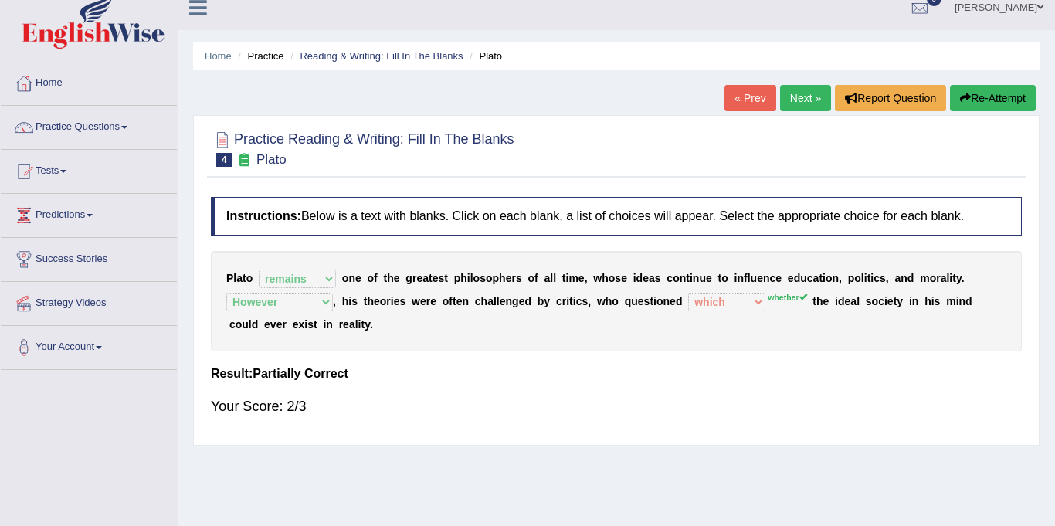
scroll to position [0, 0]
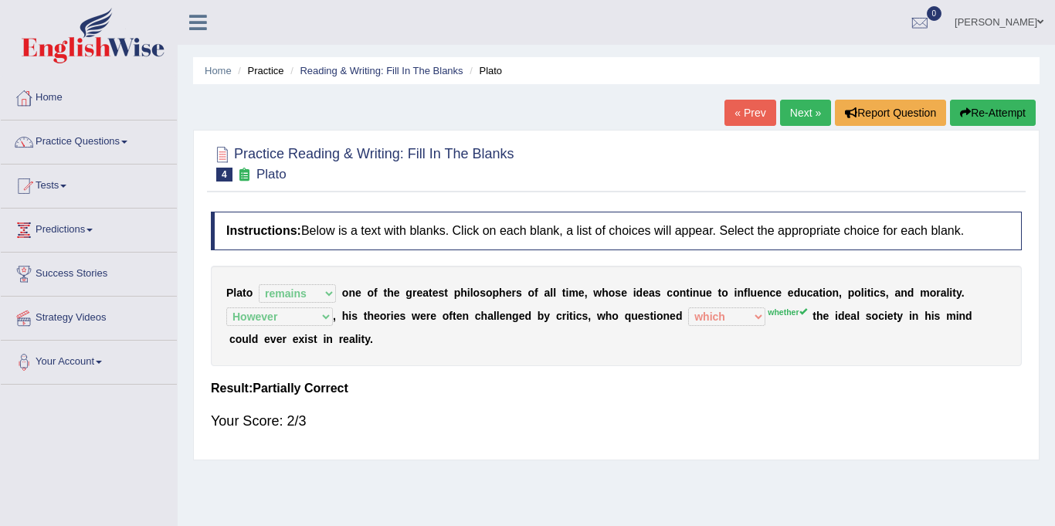
click at [806, 116] on link "Next »" at bounding box center [805, 113] width 51 height 26
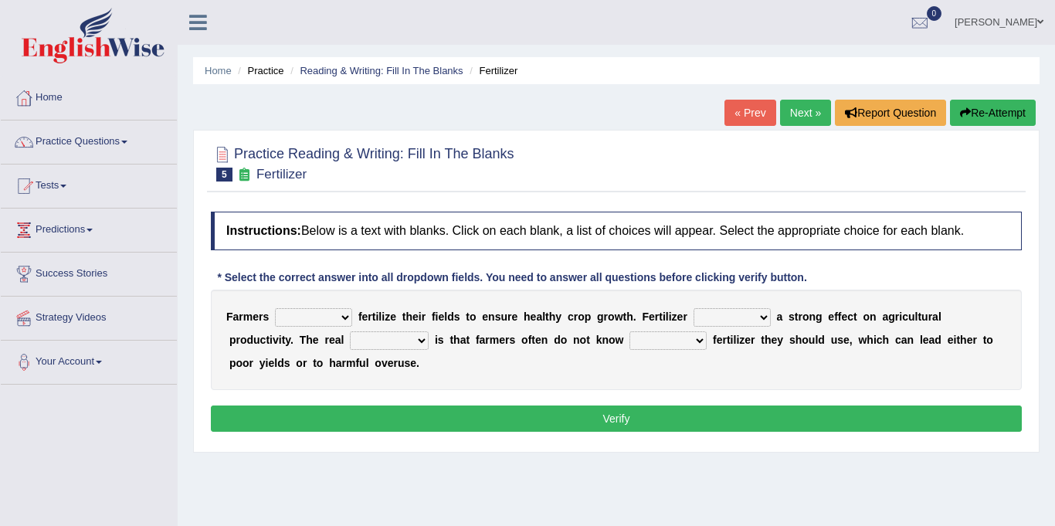
click at [334, 317] on select "must should need can" at bounding box center [313, 317] width 77 height 19
select select "should"
click at [275, 308] on select "must should need can" at bounding box center [313, 317] width 77 height 19
click at [694, 314] on select "has had have having" at bounding box center [732, 317] width 77 height 19
select select "has"
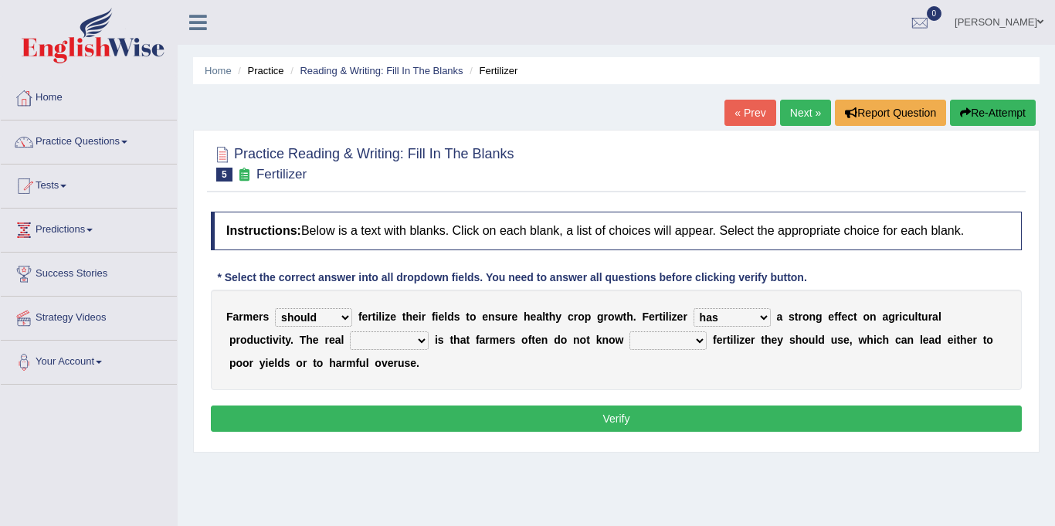
click at [694, 308] on select "has had have having" at bounding box center [732, 317] width 77 height 19
click at [350, 347] on select "problem question conclusion answer" at bounding box center [389, 340] width 79 height 19
select select "problem"
click at [350, 331] on select "problem question conclusion answer" at bounding box center [389, 340] width 79 height 19
click at [630, 347] on select "how much how many however so much" at bounding box center [668, 340] width 77 height 19
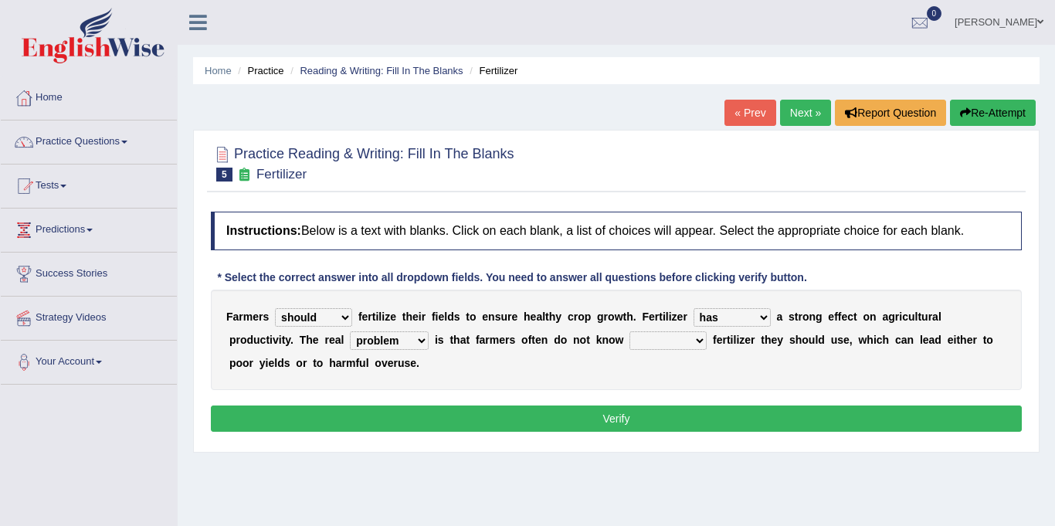
select select "how much"
click at [630, 331] on select "how much how many however so much" at bounding box center [668, 340] width 77 height 19
click at [585, 424] on button "Verify" at bounding box center [616, 419] width 811 height 26
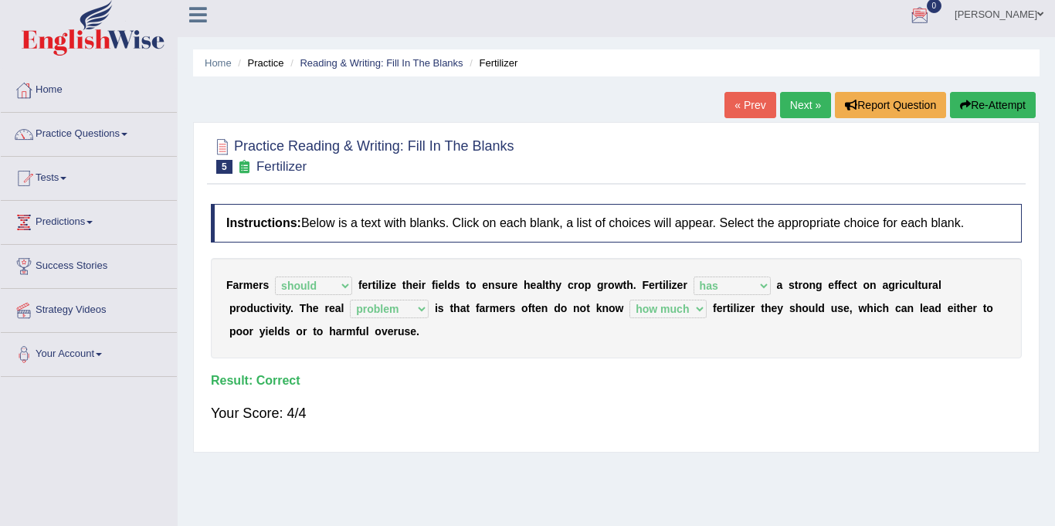
scroll to position [15, 0]
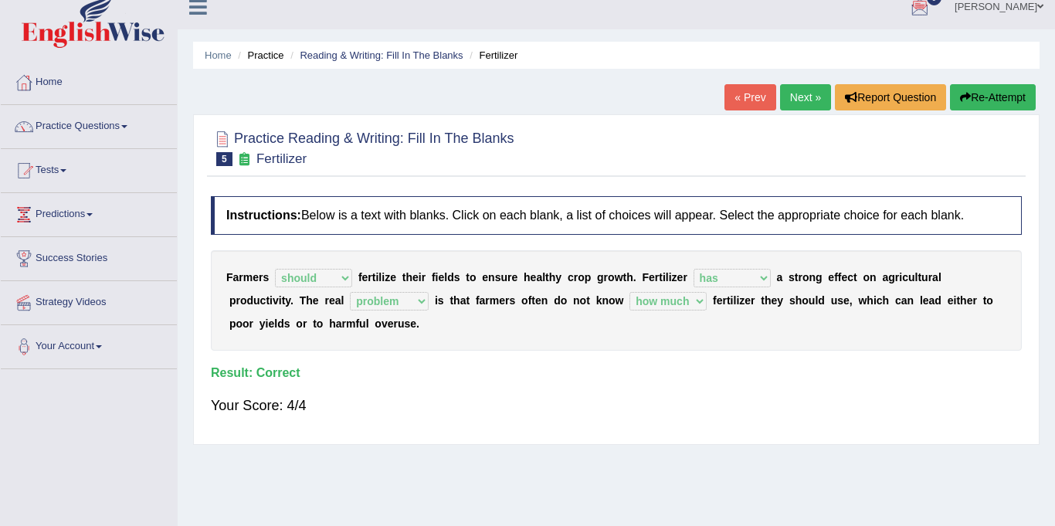
click at [806, 98] on link "Next »" at bounding box center [805, 97] width 51 height 26
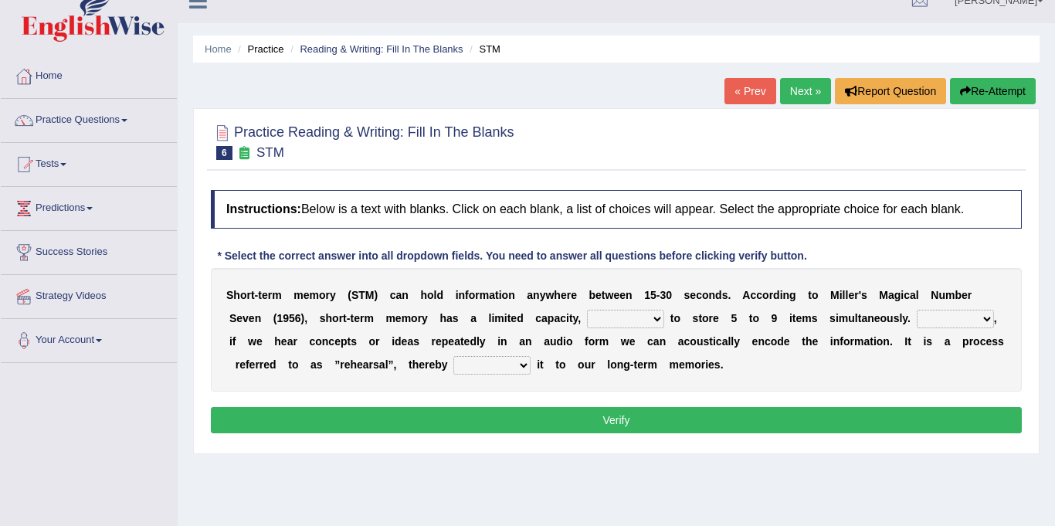
scroll to position [24, 0]
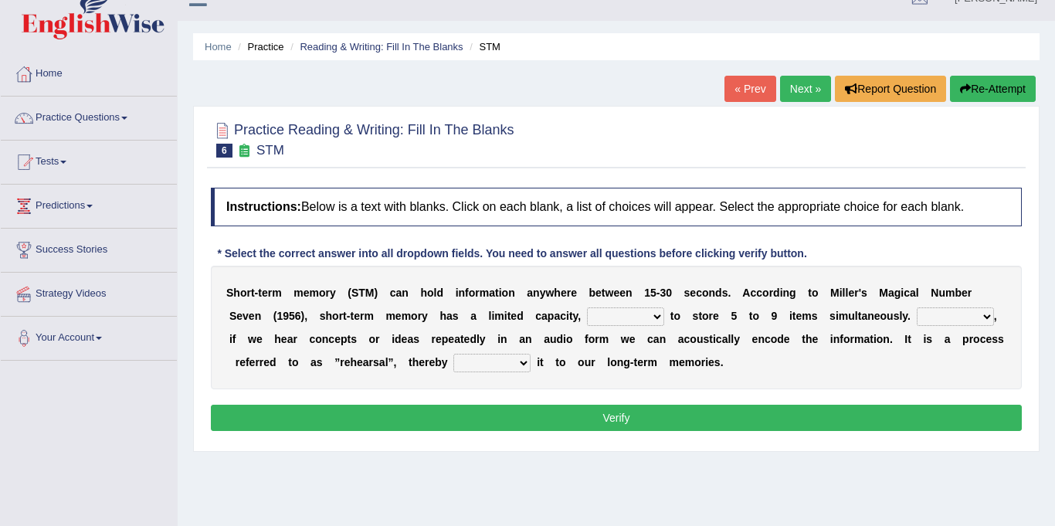
click at [587, 312] on select "being able is able be able unable" at bounding box center [625, 316] width 77 height 19
select select "unable"
click at [587, 307] on select "being able is able be able unable" at bounding box center [625, 316] width 77 height 19
click at [917, 324] on select "However So Moreover Therefore" at bounding box center [955, 316] width 77 height 19
select select "However"
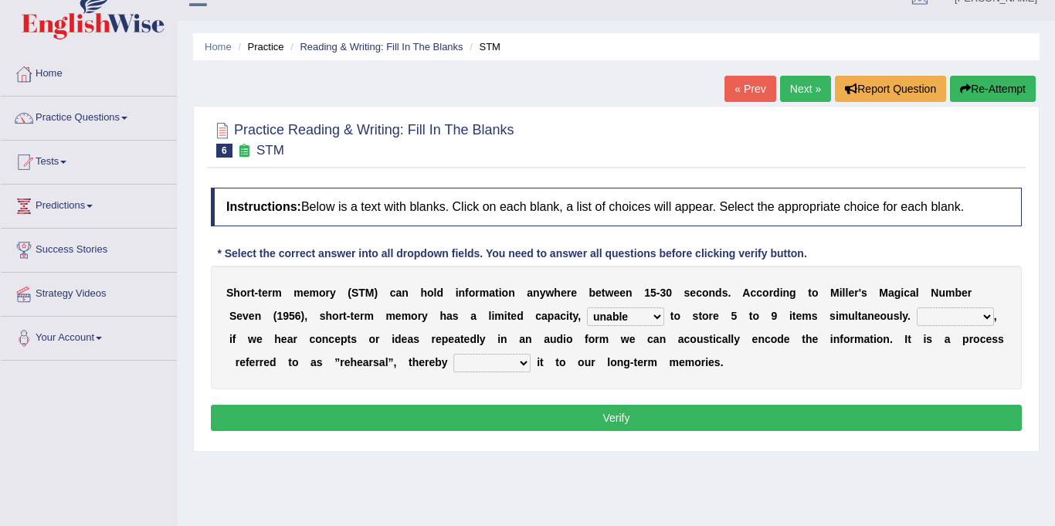
click at [917, 307] on select "However So Moreover Therefore" at bounding box center [955, 316] width 77 height 19
click at [453, 365] on select "commit commits commiting commited" at bounding box center [491, 363] width 77 height 19
select select "commited"
click at [453, 354] on select "commit commits commiting commited" at bounding box center [491, 363] width 77 height 19
click at [373, 409] on button "Verify" at bounding box center [616, 418] width 811 height 26
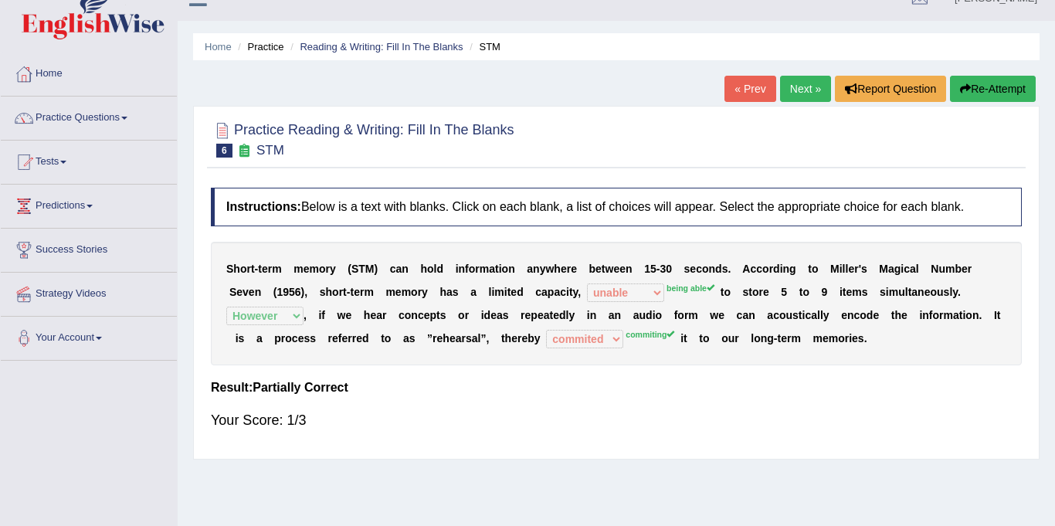
click at [793, 91] on link "Next »" at bounding box center [805, 89] width 51 height 26
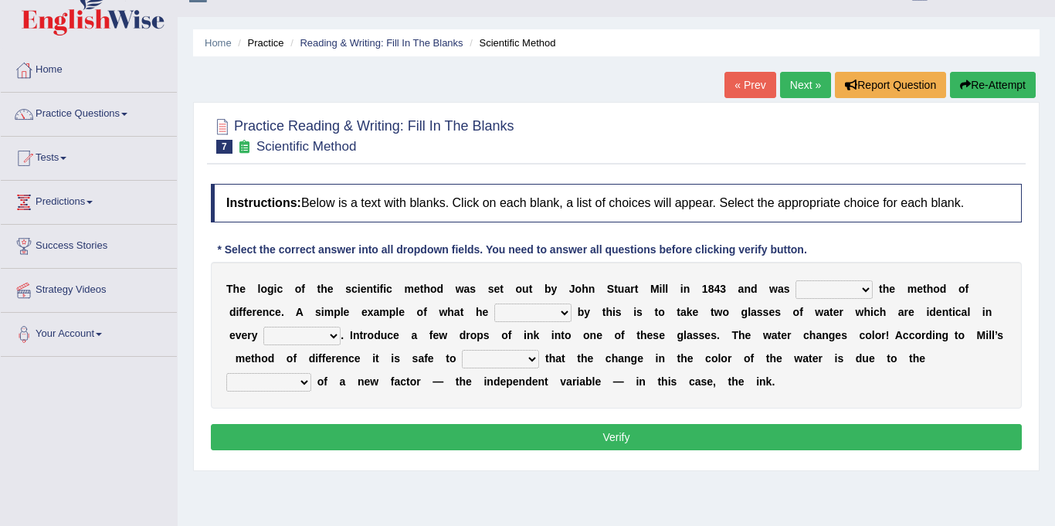
scroll to position [42, 0]
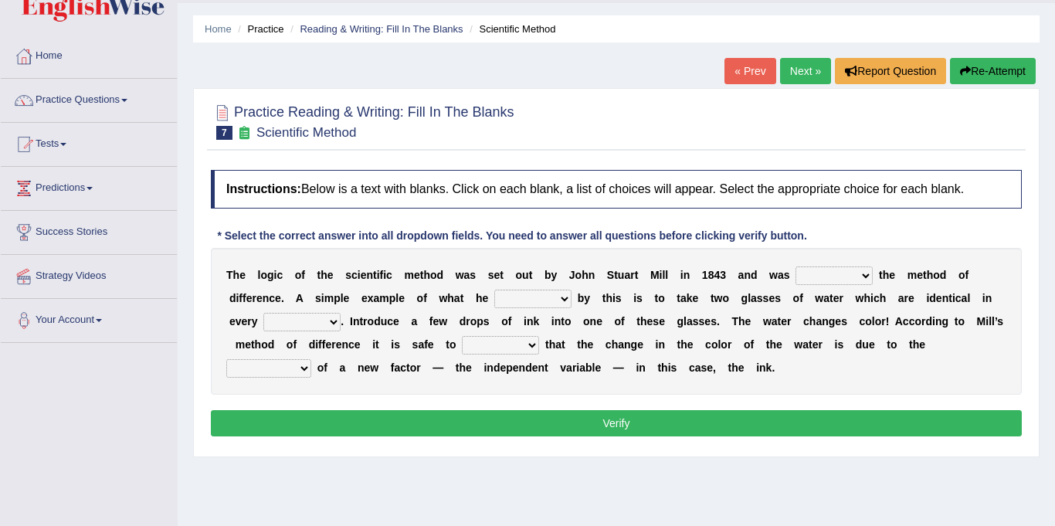
click at [796, 273] on select "pointed claimed demanded named" at bounding box center [834, 275] width 77 height 19
select select "named"
click at [796, 266] on select "pointed claimed demanded named" at bounding box center [834, 275] width 77 height 19
click at [494, 297] on select "capped charged found meant" at bounding box center [532, 299] width 77 height 19
select select "found"
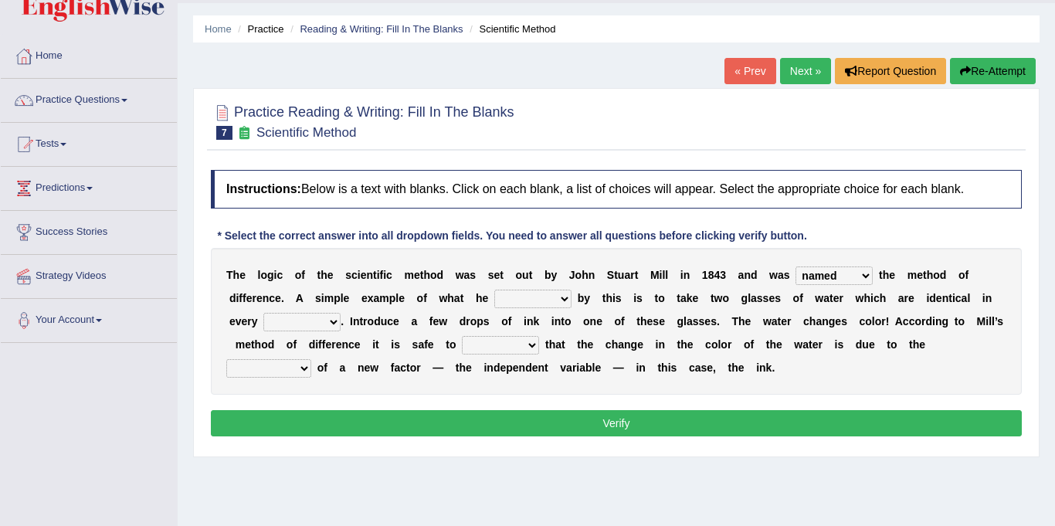
click at [494, 290] on select "capped charged found meant" at bounding box center [532, 299] width 77 height 19
click at [341, 313] on select "thought identity measure respect" at bounding box center [301, 322] width 77 height 19
select select "measure"
click at [341, 313] on select "thought identity measure respect" at bounding box center [301, 322] width 77 height 19
click at [462, 343] on select "assume discuss prefer acclaim" at bounding box center [500, 345] width 77 height 19
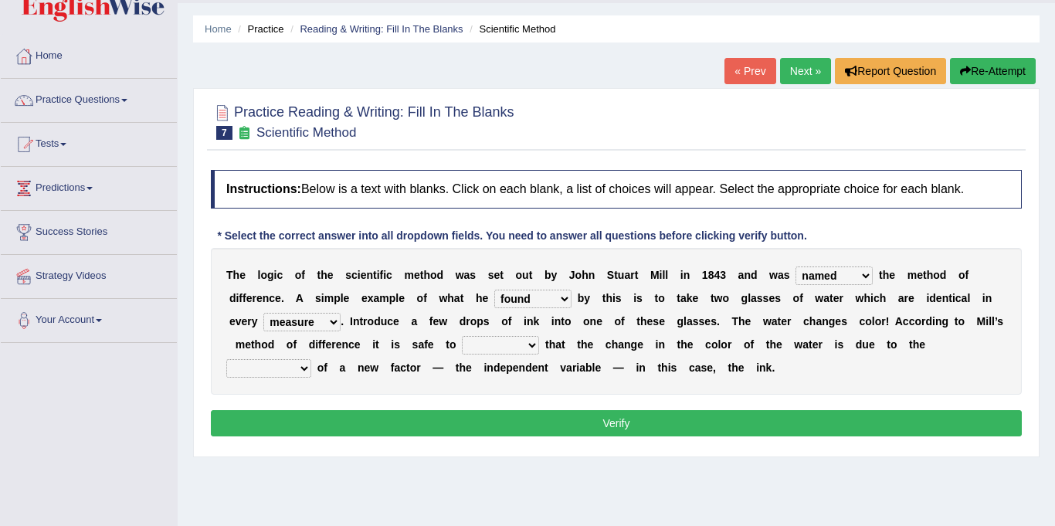
select select "discuss"
click at [462, 336] on select "assume discuss prefer acclaim" at bounding box center [500, 345] width 77 height 19
click at [311, 359] on select "introduction magnitude preparation purification" at bounding box center [268, 368] width 85 height 19
select select "preparation"
click at [311, 359] on select "introduction magnitude preparation purification" at bounding box center [268, 368] width 85 height 19
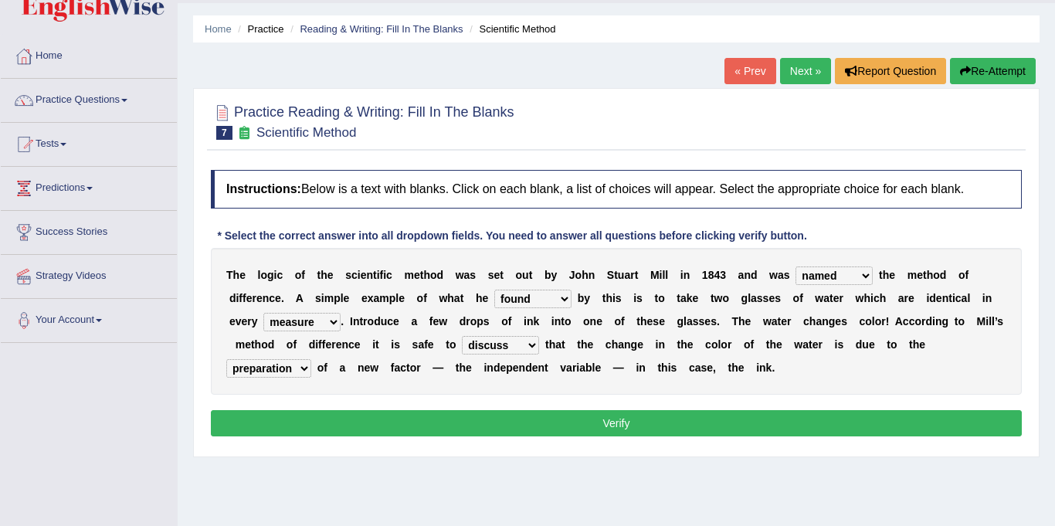
click at [674, 421] on button "Verify" at bounding box center [616, 423] width 811 height 26
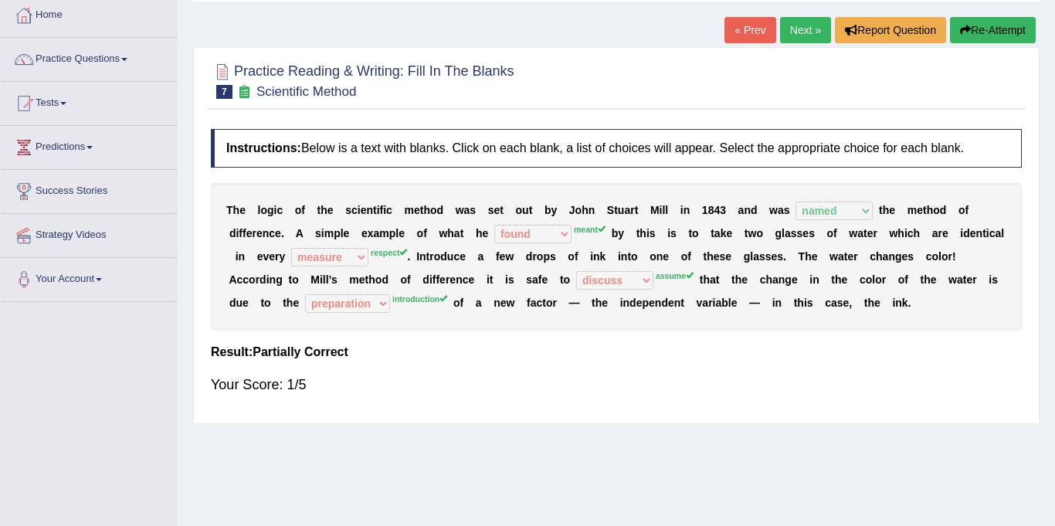
scroll to position [0, 0]
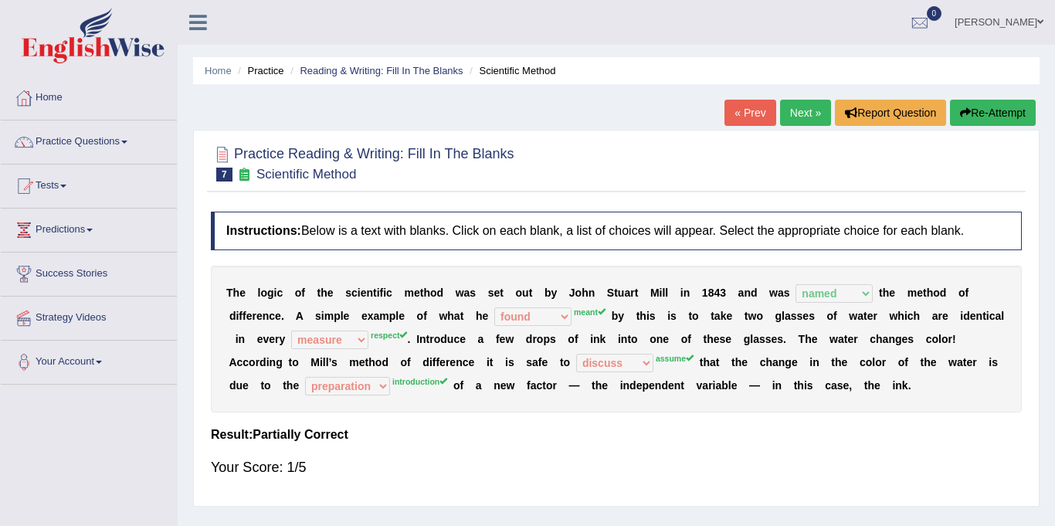
click at [804, 114] on link "Next »" at bounding box center [805, 113] width 51 height 26
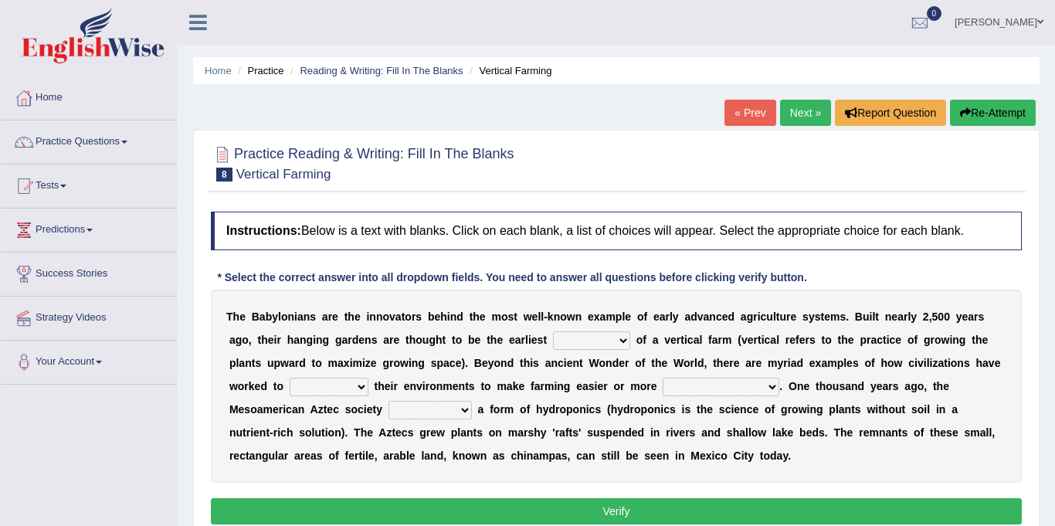
click at [553, 345] on select "prototype failure discredit protocol" at bounding box center [591, 340] width 77 height 19
select select "protocol"
click at [553, 331] on select "prototype failure discredit protocol" at bounding box center [591, 340] width 77 height 19
click at [368, 378] on select "manipulate escape respect disarrange" at bounding box center [329, 387] width 79 height 19
select select "manipulate"
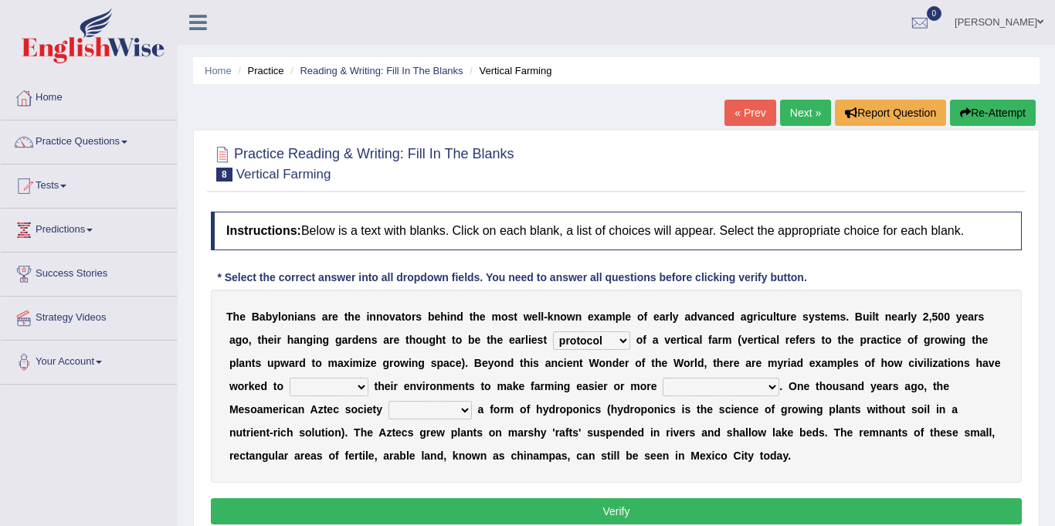
click at [368, 378] on select "manipulate escape respect disarrange" at bounding box center [329, 387] width 79 height 19
click at [663, 378] on select "productive constructive connective counterproductive" at bounding box center [721, 387] width 117 height 19
click at [535, 377] on div "T h e B a b y l o n i a n s a r e t h e i n n o v a t o r s b e h i n d t h e m…" at bounding box center [616, 386] width 811 height 193
click at [663, 385] on select "productive constructive connective counterproductive" at bounding box center [721, 387] width 117 height 19
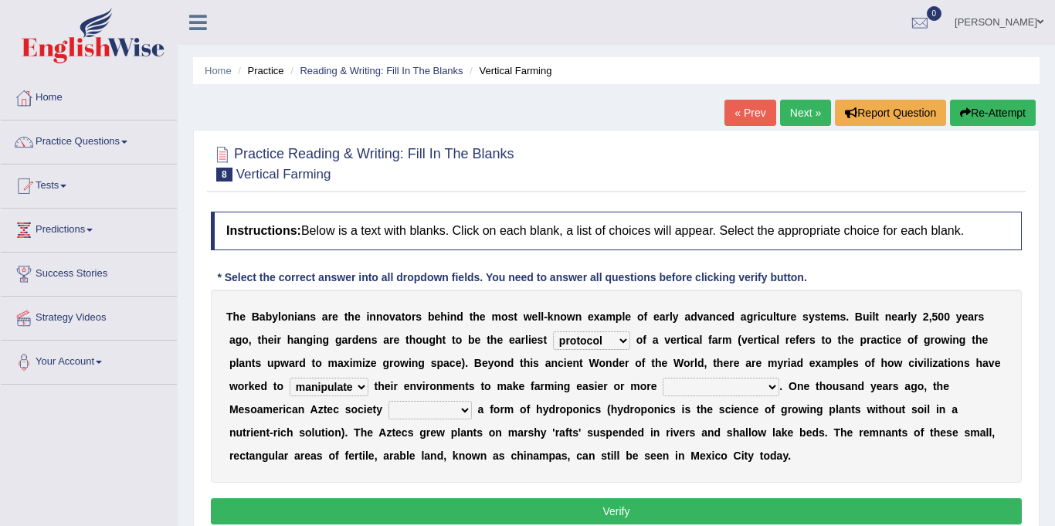
select select "productive"
click at [663, 378] on select "productive constructive connective counterproductive" at bounding box center [721, 387] width 117 height 19
click at [472, 401] on select "domineered volunteered pioneered engineered" at bounding box center [430, 410] width 83 height 19
select select "volunteered"
click at [472, 401] on select "domineered volunteered pioneered engineered" at bounding box center [430, 410] width 83 height 19
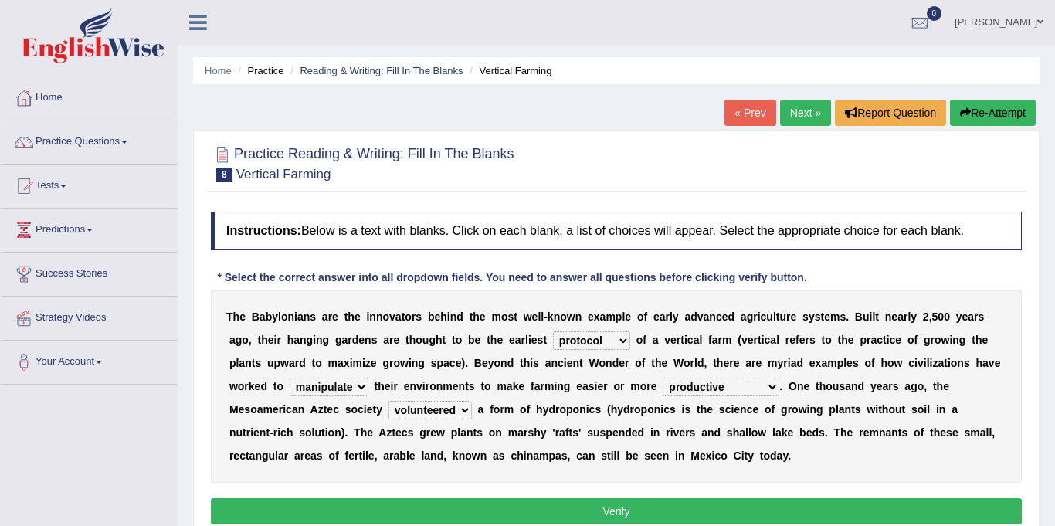
click at [472, 401] on select "domineered volunteered pioneered engineered" at bounding box center [430, 410] width 83 height 19
click at [820, 477] on div "T h e B a b y l o n i a n s a r e t h e i n n o v a t o r s b e h i n d t h e m…" at bounding box center [616, 386] width 811 height 193
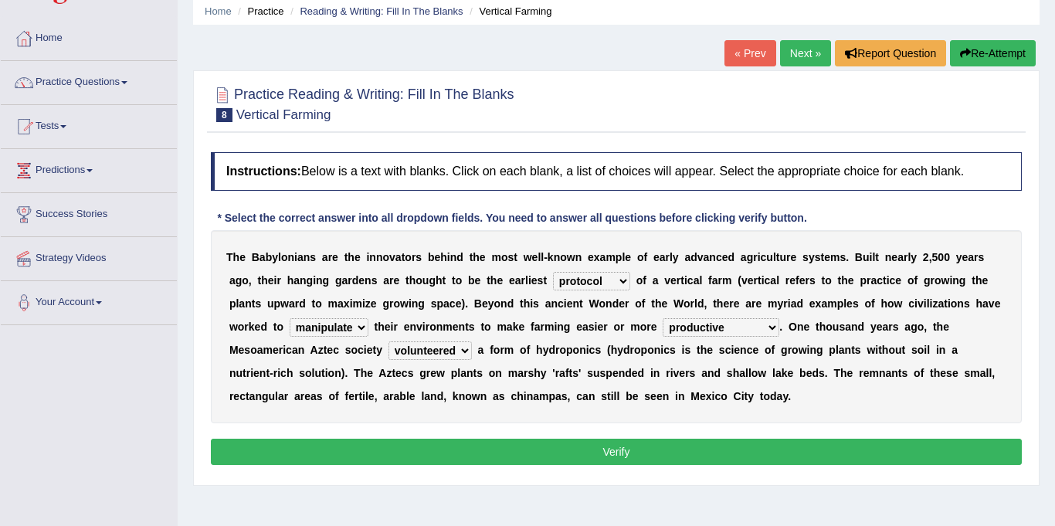
scroll to position [66, 0]
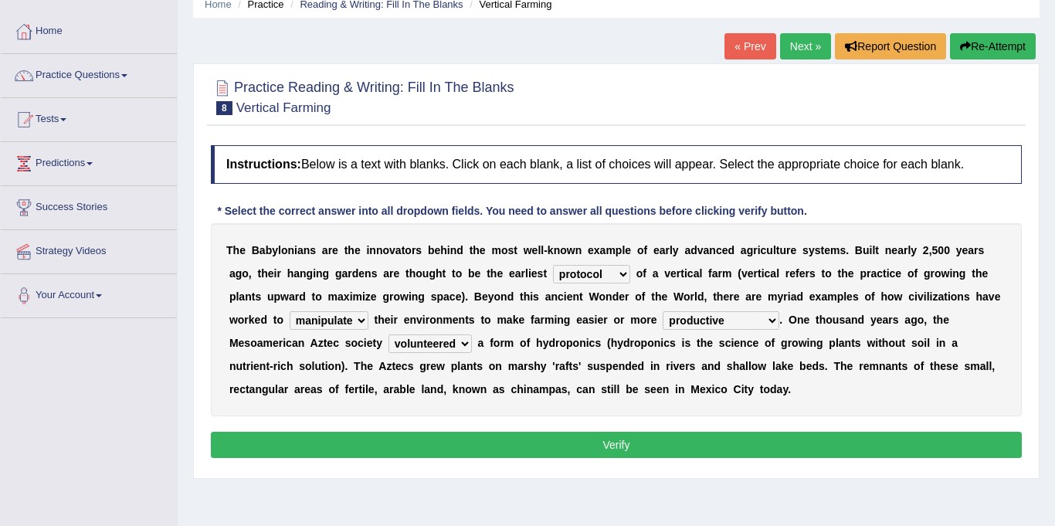
click at [739, 437] on button "Verify" at bounding box center [616, 445] width 811 height 26
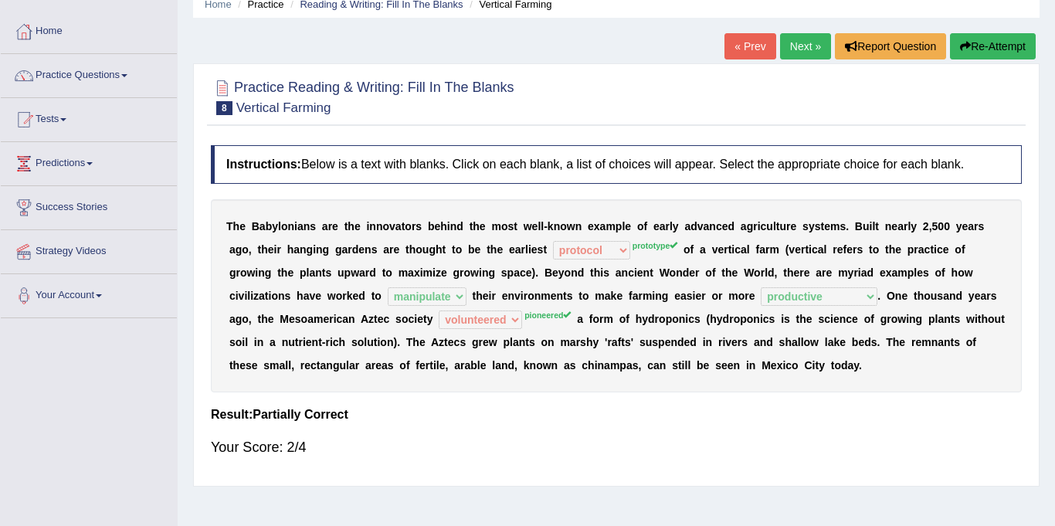
click at [804, 52] on link "Next »" at bounding box center [805, 46] width 51 height 26
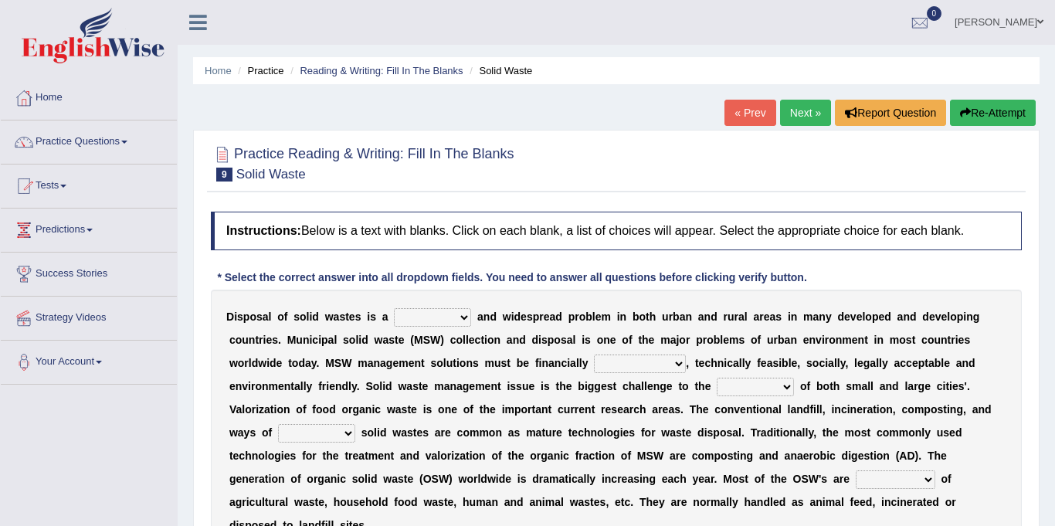
click at [416, 317] on select "slanting stinging stalling shafting" at bounding box center [432, 317] width 77 height 19
select select "shafting"
click at [394, 308] on select "slanting stinging stalling shafting" at bounding box center [432, 317] width 77 height 19
click at [594, 365] on select "unattainable sustainable objectionable treasonable" at bounding box center [640, 364] width 92 height 19
select select "sustainable"
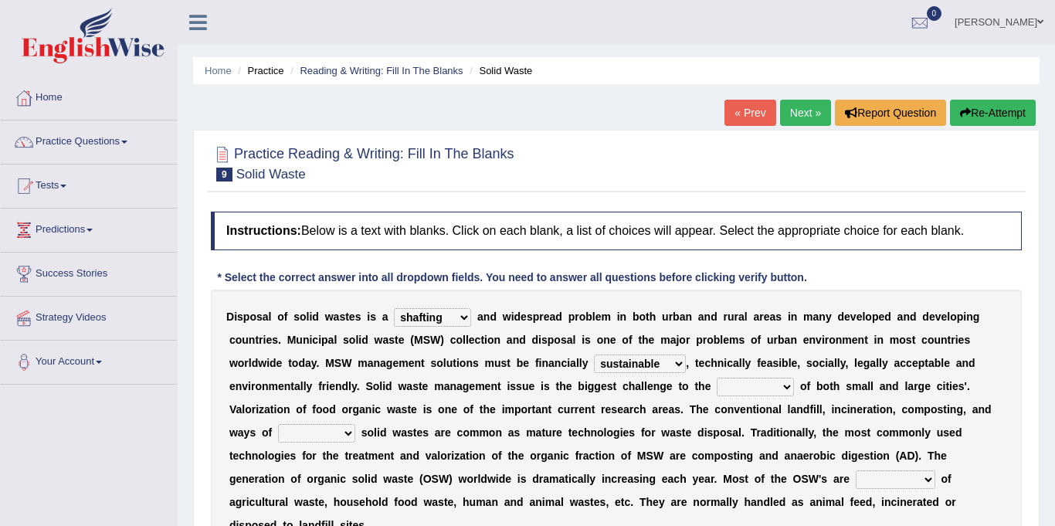
click at [594, 355] on select "unattainable sustainable objectionable treasonable" at bounding box center [640, 364] width 92 height 19
click at [717, 391] on select "plants culture authorities history" at bounding box center [755, 387] width 77 height 19
click at [717, 378] on select "plants culture authorities history" at bounding box center [755, 387] width 77 height 19
click at [717, 387] on select "plants culture authorities history" at bounding box center [755, 387] width 77 height 19
select select "authorities"
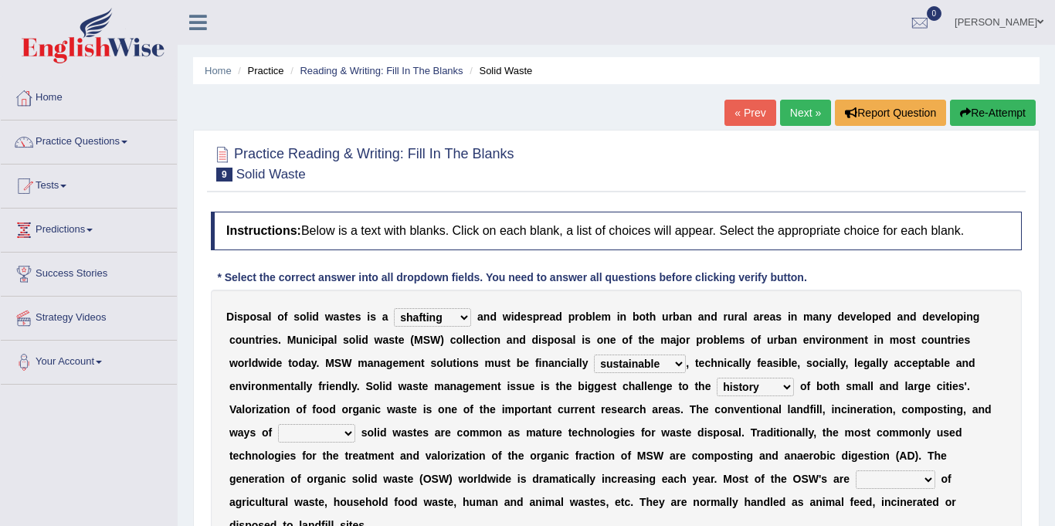
click at [717, 378] on select "plants culture authorities history" at bounding box center [755, 387] width 77 height 19
click at [355, 424] on select "reserving preserving deserving handling" at bounding box center [316, 433] width 77 height 19
select select "preserving"
click at [355, 424] on select "reserving preserving deserving handling" at bounding box center [316, 433] width 77 height 19
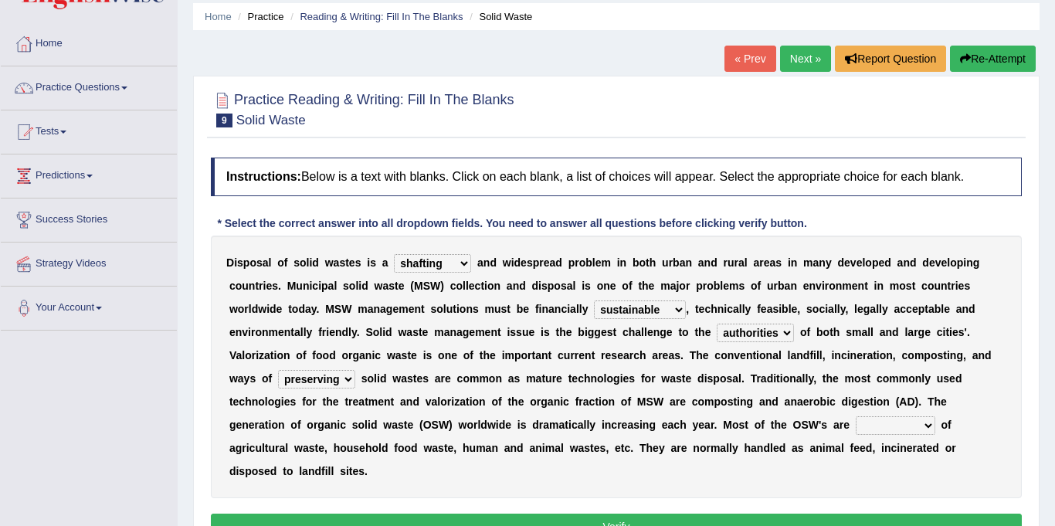
scroll to position [69, 0]
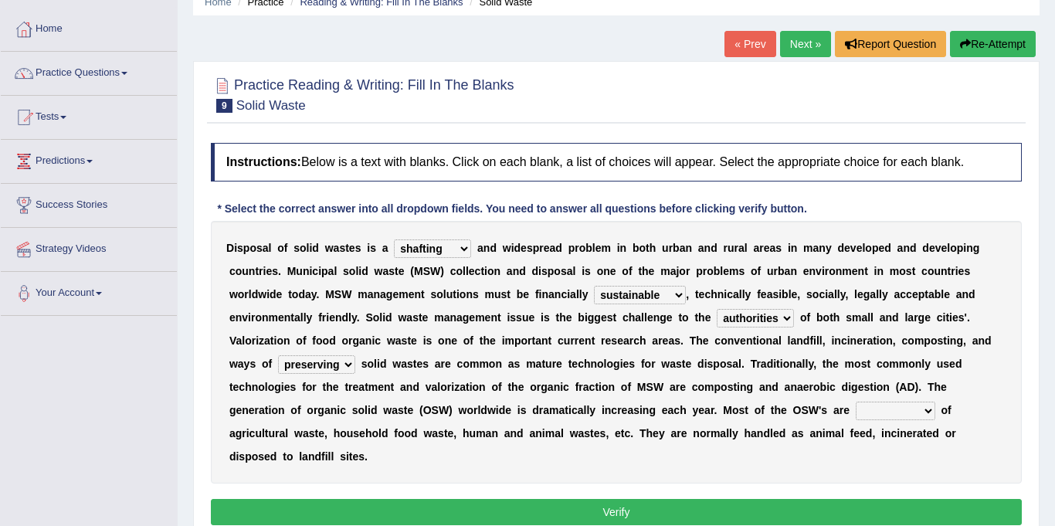
click at [856, 412] on select "composed disposed composing disposing" at bounding box center [896, 411] width 80 height 19
select select "composed"
click at [856, 402] on select "composed disposed composing disposing" at bounding box center [896, 411] width 80 height 19
click at [509, 499] on button "Verify" at bounding box center [616, 512] width 811 height 26
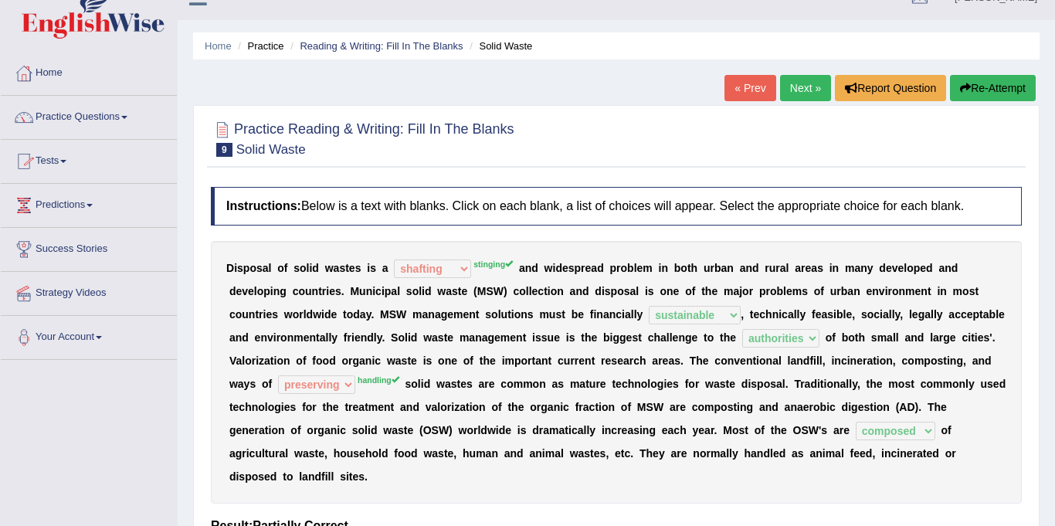
scroll to position [19, 0]
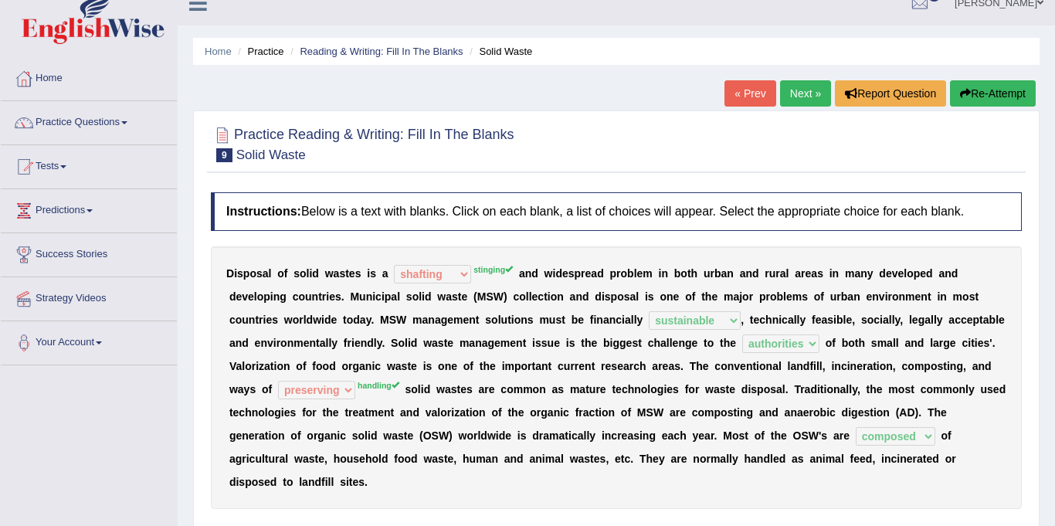
click at [793, 82] on link "Next »" at bounding box center [805, 93] width 51 height 26
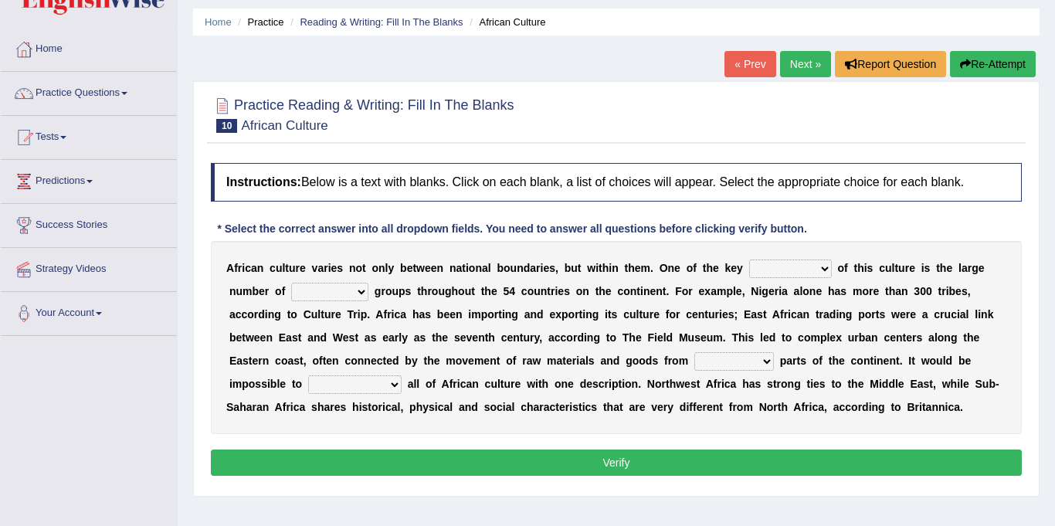
scroll to position [90, 0]
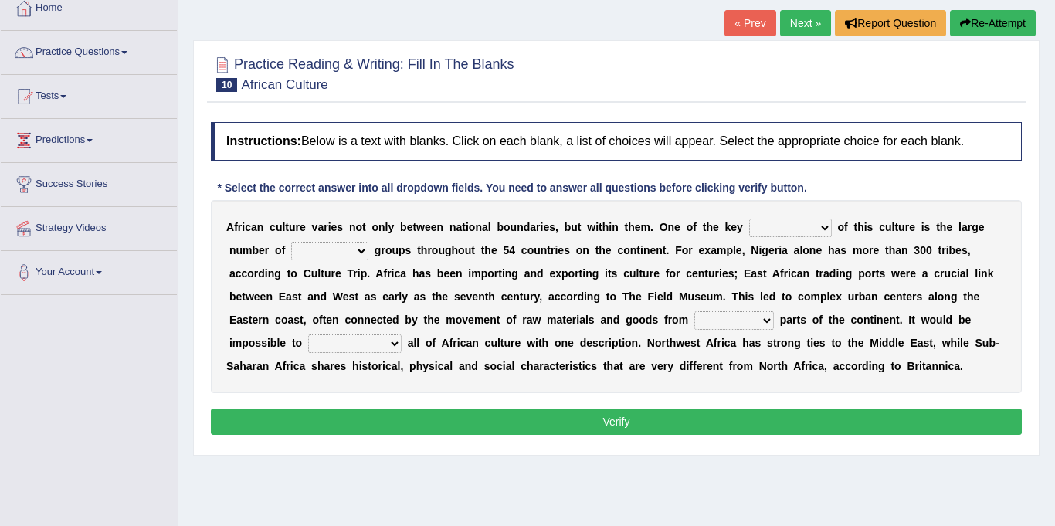
click at [751, 225] on select "conjectures features issues doubts" at bounding box center [790, 228] width 83 height 19
select select "issues"
click at [749, 219] on select "conjectures features issues doubts" at bounding box center [790, 228] width 83 height 19
click at [291, 247] on select "ethic ethnic eugenic epic" at bounding box center [329, 251] width 77 height 19
select select "ethnic"
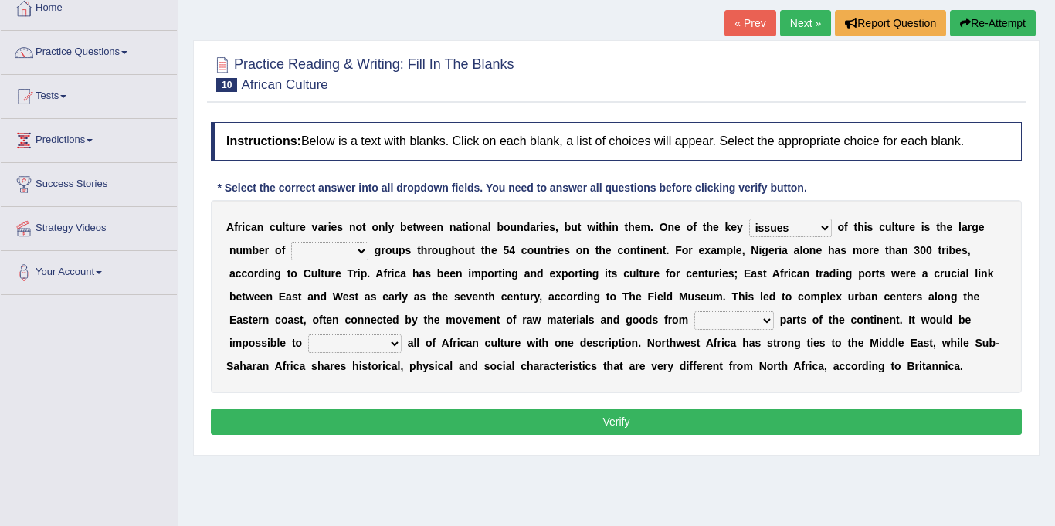
click at [291, 242] on select "ethic ethnic eugenic epic" at bounding box center [329, 251] width 77 height 19
click at [694, 323] on select "forelocked interlocked unlocked landlocked" at bounding box center [734, 320] width 80 height 19
select select "unlocked"
click at [694, 311] on select "forelocked interlocked unlocked landlocked" at bounding box center [734, 320] width 80 height 19
click at [402, 334] on select "characterize conceptualize symbolize synthesize" at bounding box center [354, 343] width 93 height 19
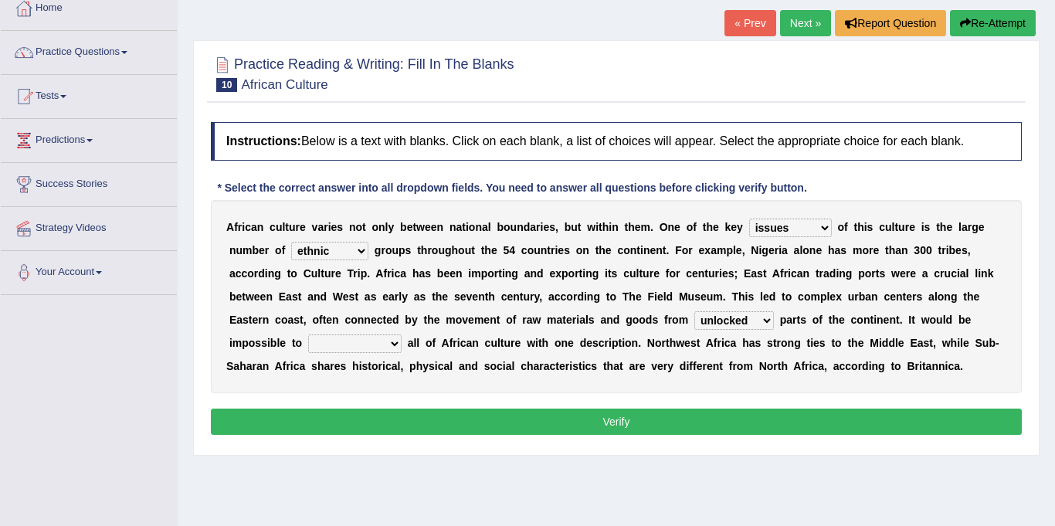
select select "characterize"
click at [402, 334] on select "characterize conceptualize symbolize synthesize" at bounding box center [354, 343] width 93 height 19
click at [637, 416] on button "Verify" at bounding box center [616, 422] width 811 height 26
